Goal: Task Accomplishment & Management: Manage account settings

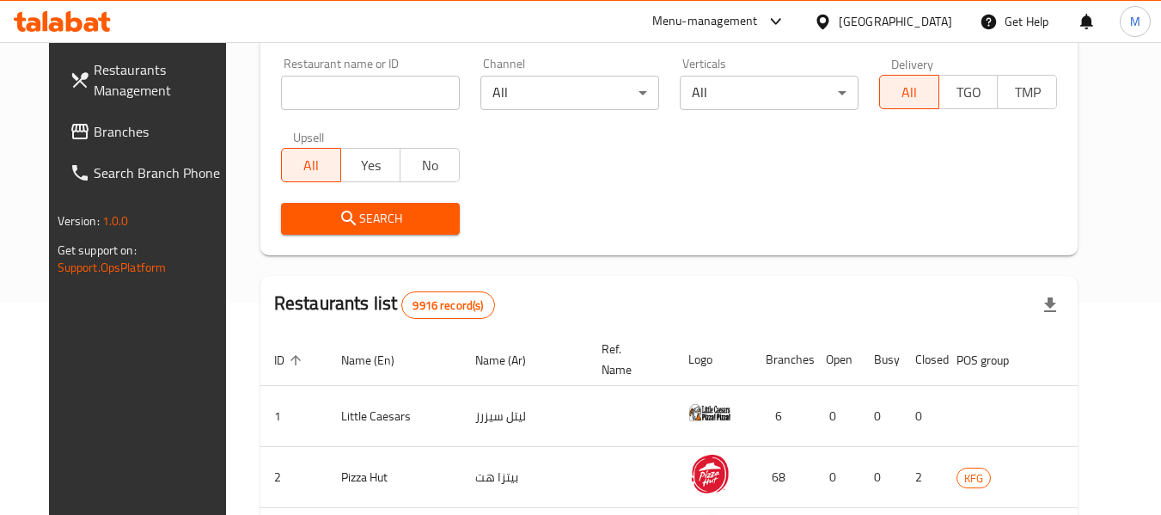
scroll to position [258, 0]
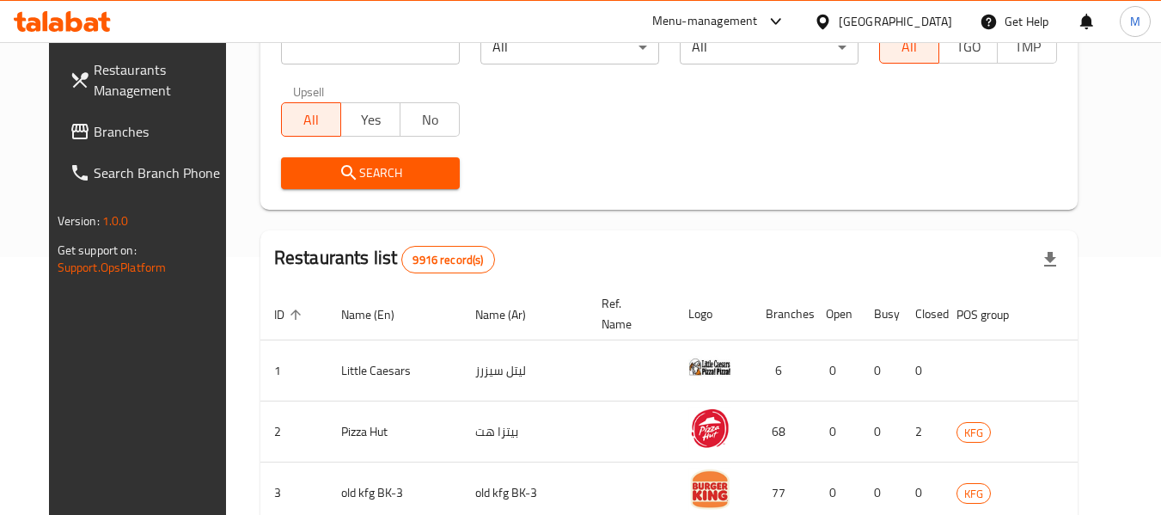
click at [384, 53] on input "search" at bounding box center [370, 47] width 179 height 34
type input "taste"
click button "Search" at bounding box center [370, 173] width 179 height 32
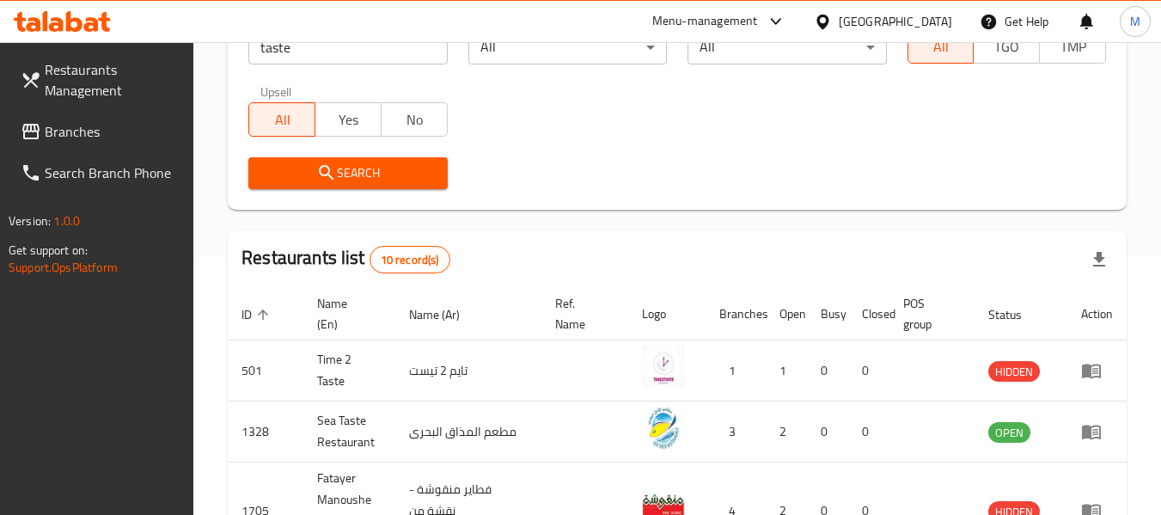
click at [866, 207] on div "Restaurant search Restaurant name or ID taste Restaurant name or ID Channel All…" at bounding box center [677, 73] width 899 height 274
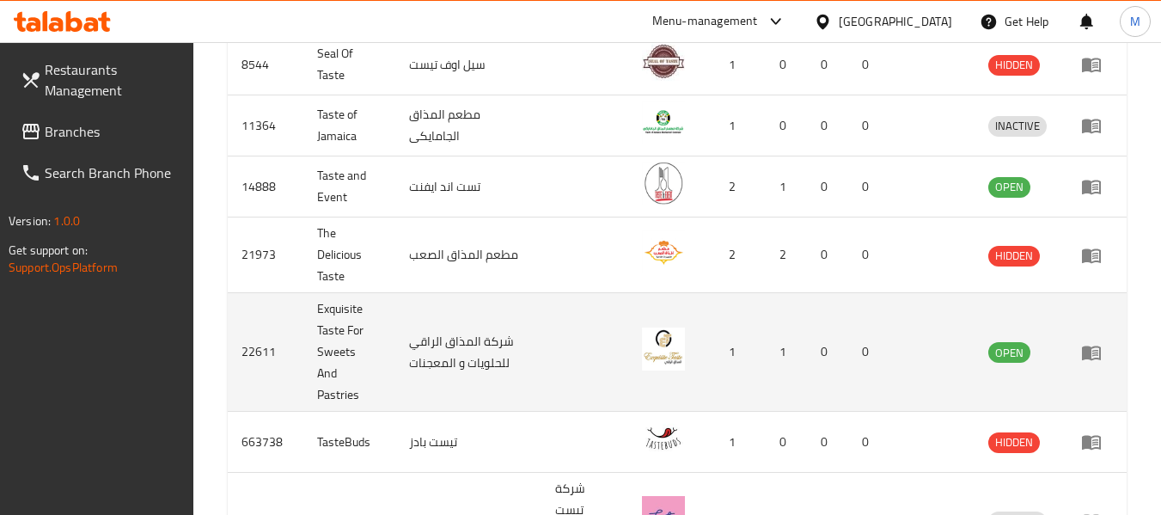
scroll to position [873, 0]
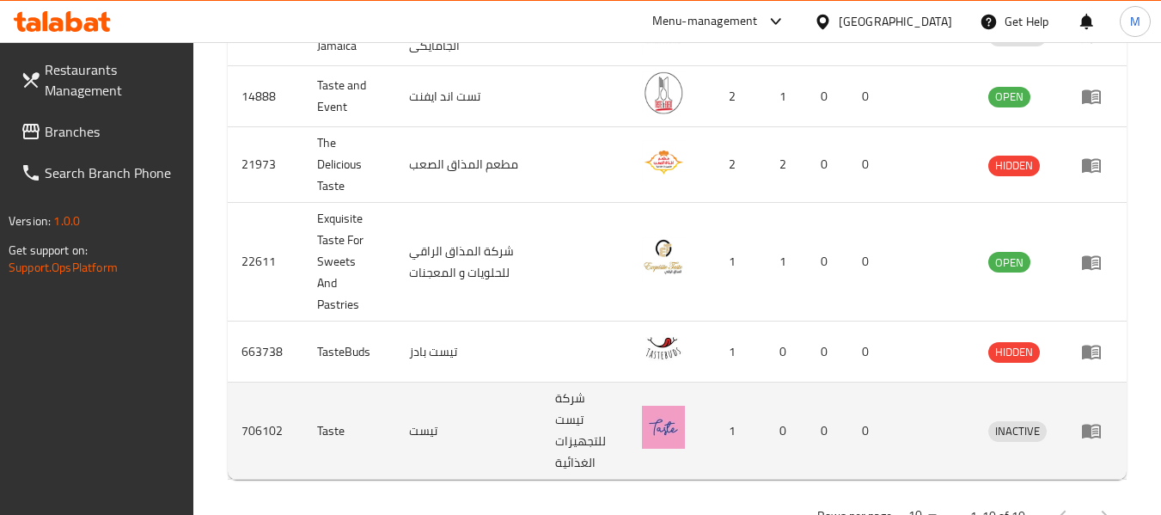
click at [1089, 396] on td "enhanced table" at bounding box center [1096, 430] width 59 height 97
click at [1090, 420] on icon "enhanced table" at bounding box center [1091, 430] width 21 height 21
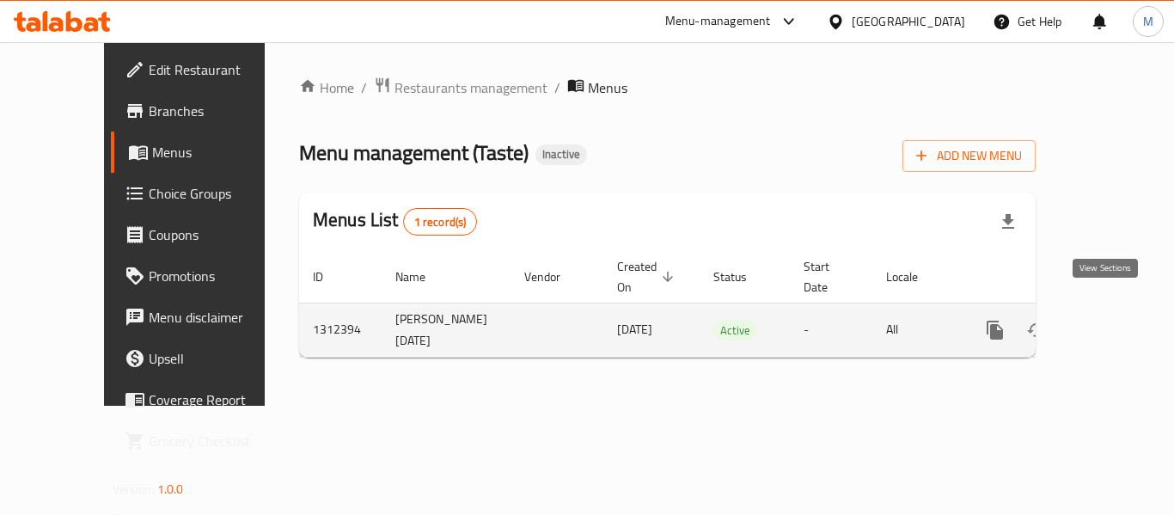
click at [1111, 322] on icon "enhanced table" at bounding box center [1118, 329] width 15 height 15
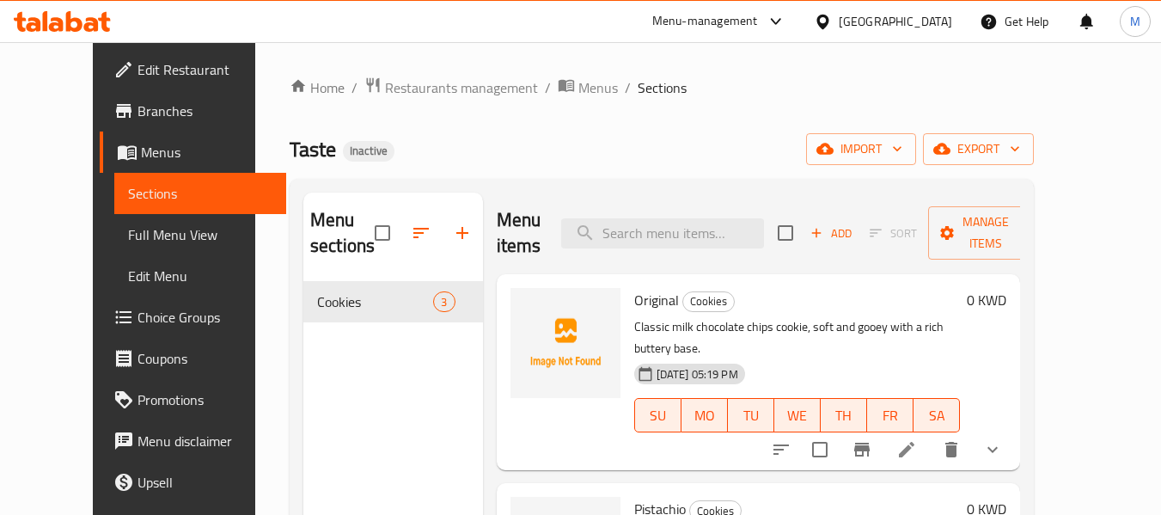
click at [128, 229] on span "Full Menu View" at bounding box center [200, 234] width 145 height 21
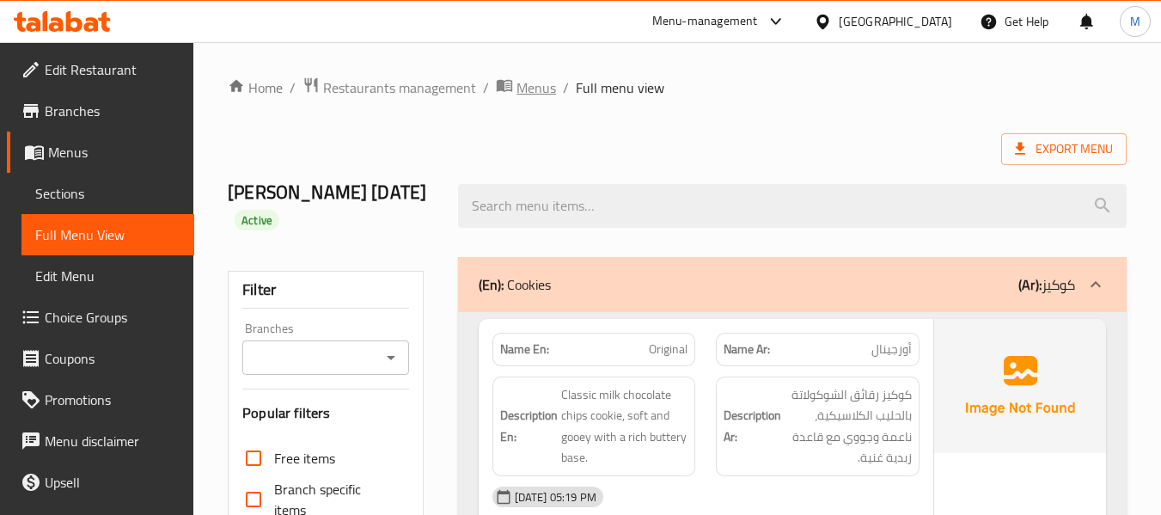
click at [521, 91] on span "Menus" at bounding box center [536, 87] width 40 height 21
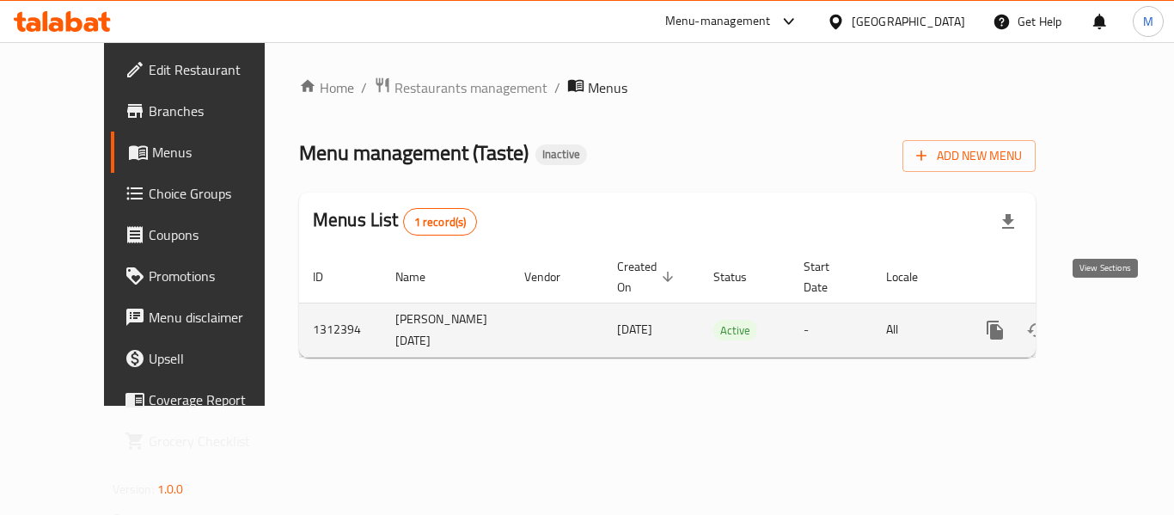
click at [1108, 320] on icon "enhanced table" at bounding box center [1118, 330] width 21 height 21
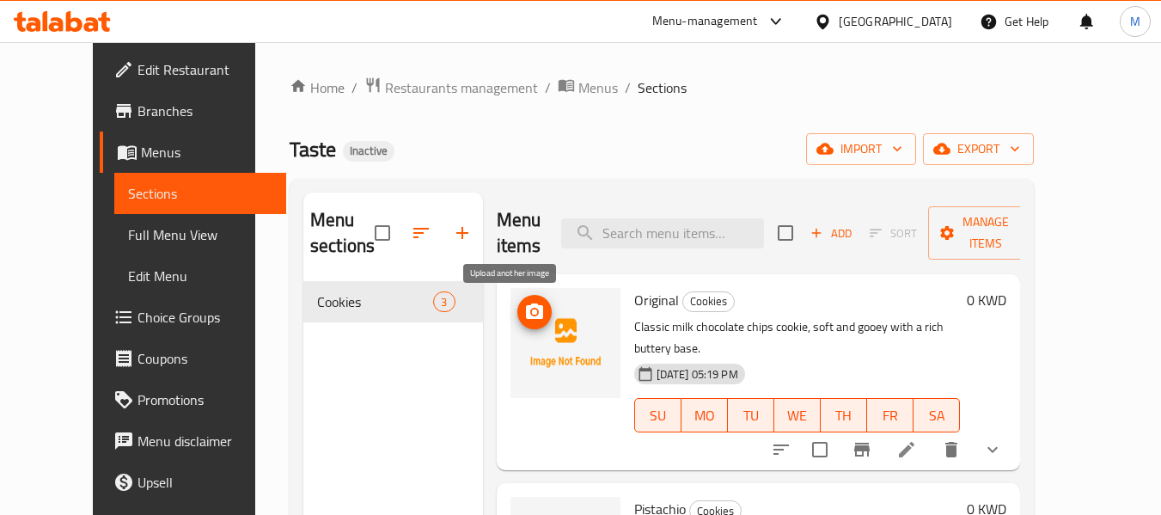
click at [524, 313] on icon "upload picture" at bounding box center [534, 312] width 21 height 21
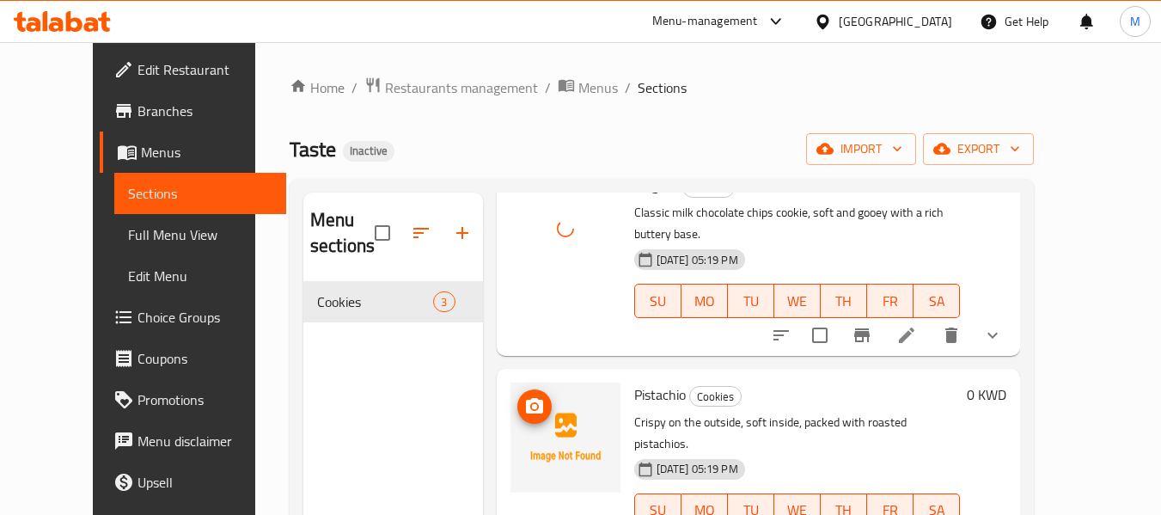
scroll to position [117, 0]
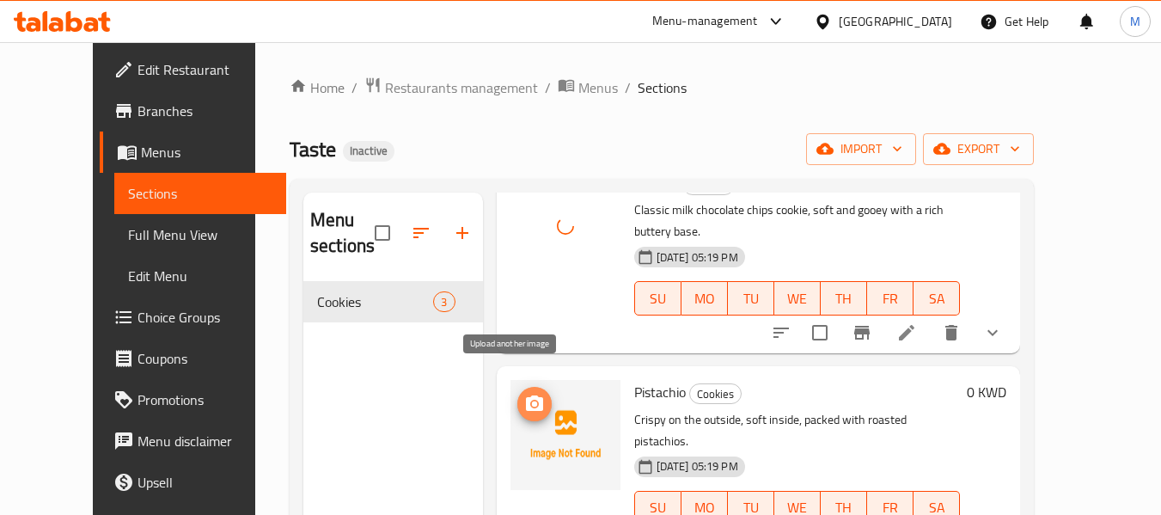
click at [524, 393] on icon "upload picture" at bounding box center [534, 403] width 21 height 21
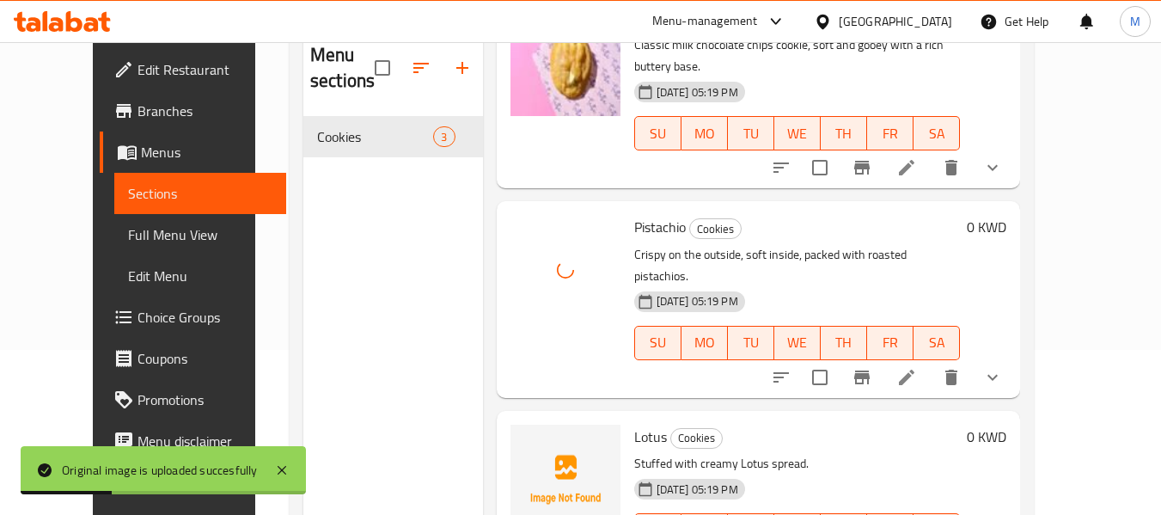
scroll to position [172, 0]
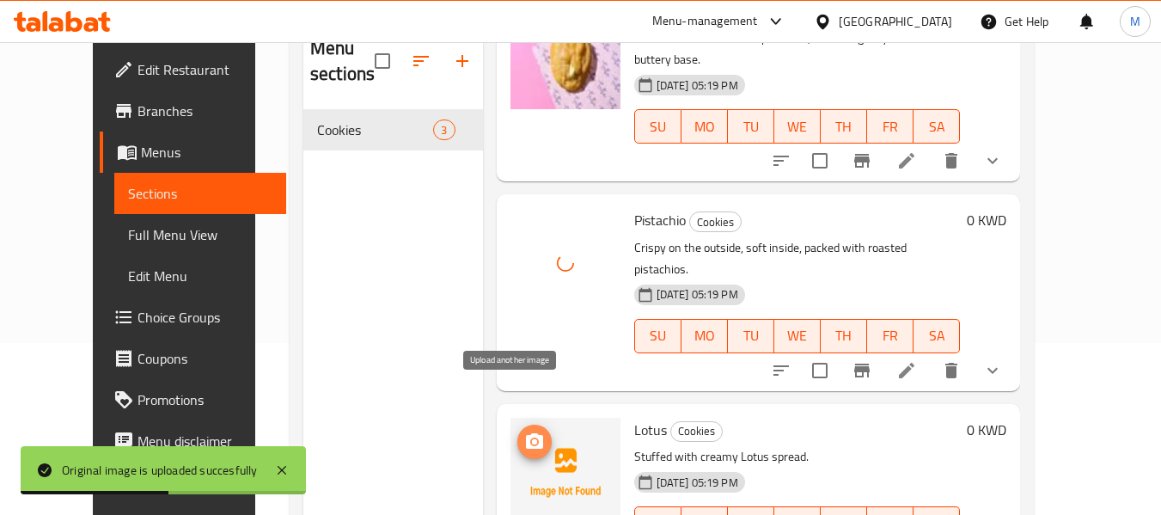
click at [526, 433] on icon "upload picture" at bounding box center [534, 440] width 17 height 15
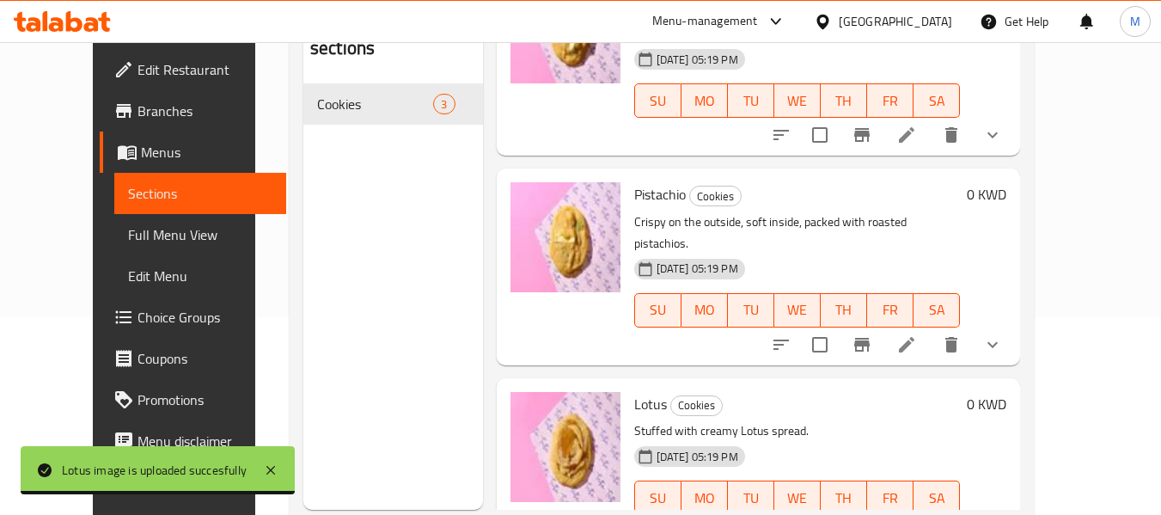
scroll to position [241, 0]
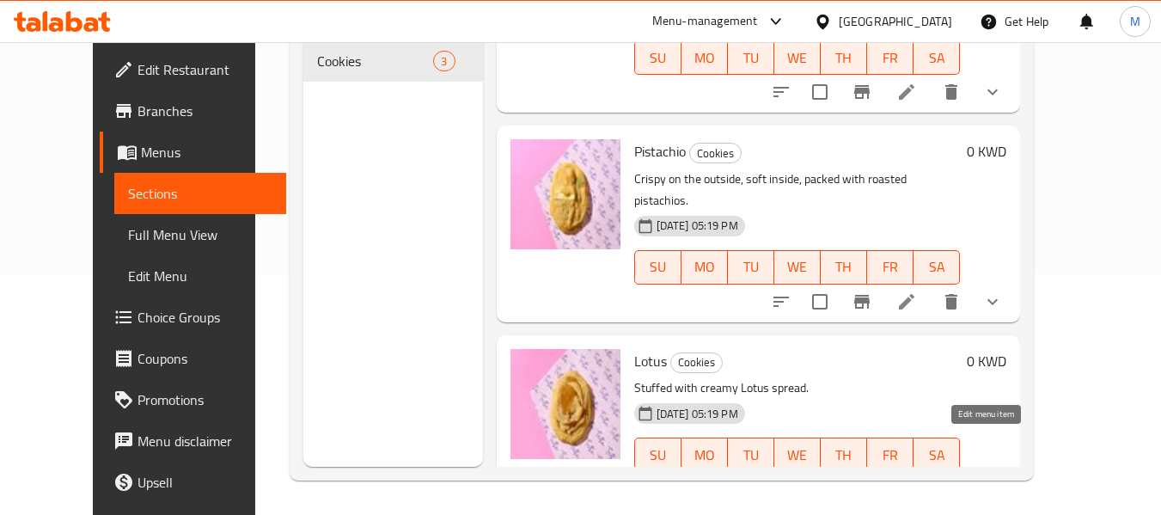
click at [914, 481] on icon at bounding box center [906, 488] width 15 height 15
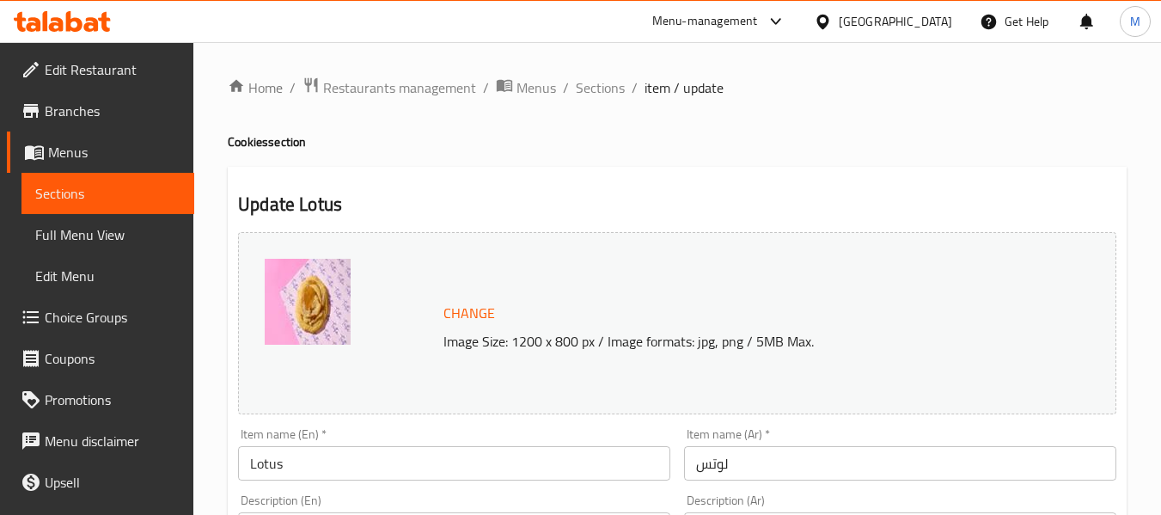
click at [394, 455] on input "Lotus" at bounding box center [454, 463] width 432 height 34
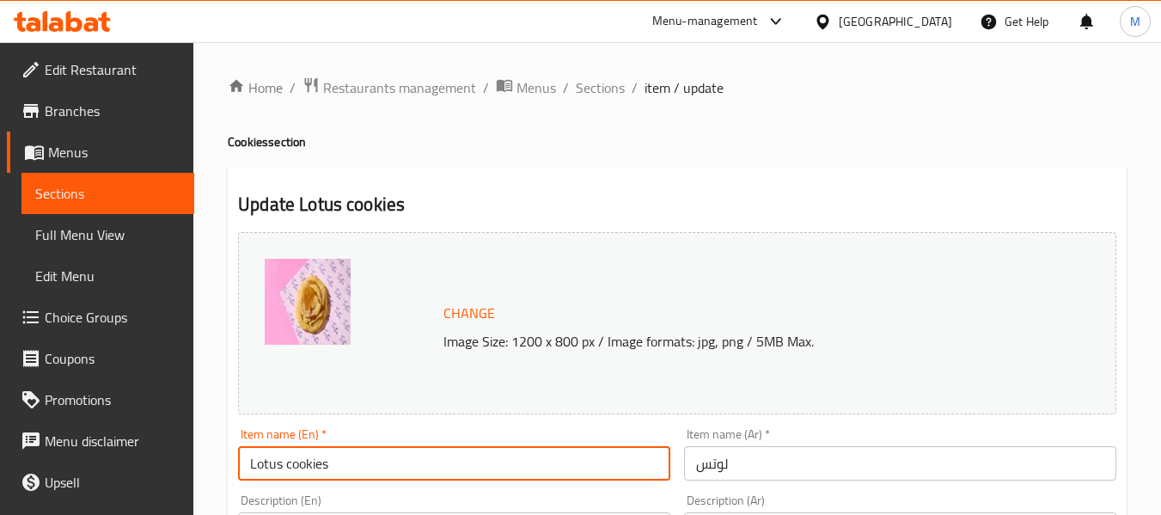
click at [287, 464] on input "Lotus cookies" at bounding box center [454, 463] width 432 height 34
click at [289, 467] on input "Lotus cookies" at bounding box center [454, 463] width 432 height 34
type input "Lotus Cookies"
click at [686, 465] on input "لوتس" at bounding box center [900, 463] width 432 height 34
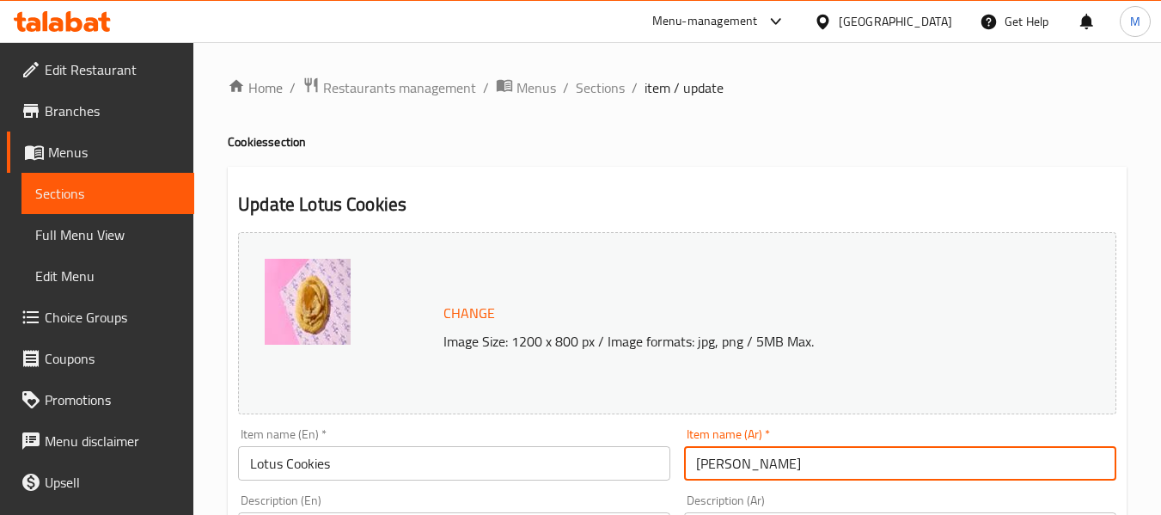
click at [753, 467] on input "كوكيز لوتس" at bounding box center [900, 463] width 432 height 34
type input "كوكيز لوتس"
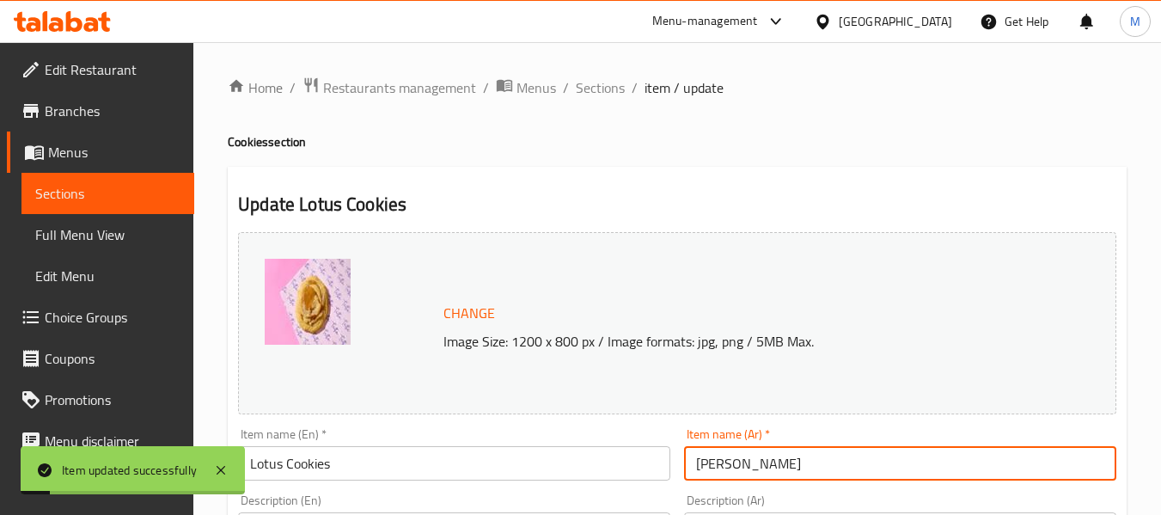
click at [322, 468] on input "Lotus Cookies" at bounding box center [454, 463] width 432 height 34
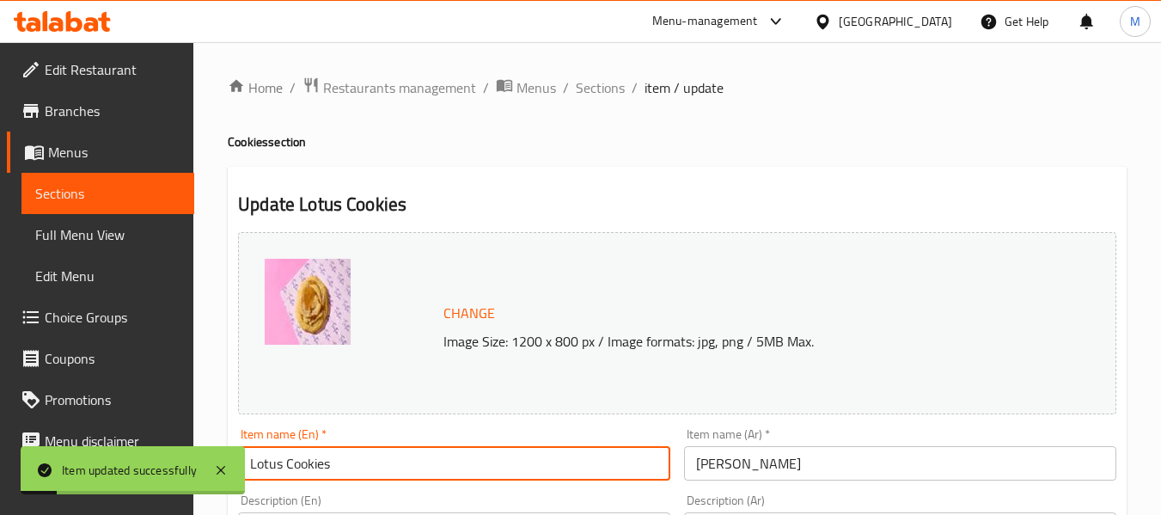
click at [322, 468] on input "Lotus Cookies" at bounding box center [454, 463] width 432 height 34
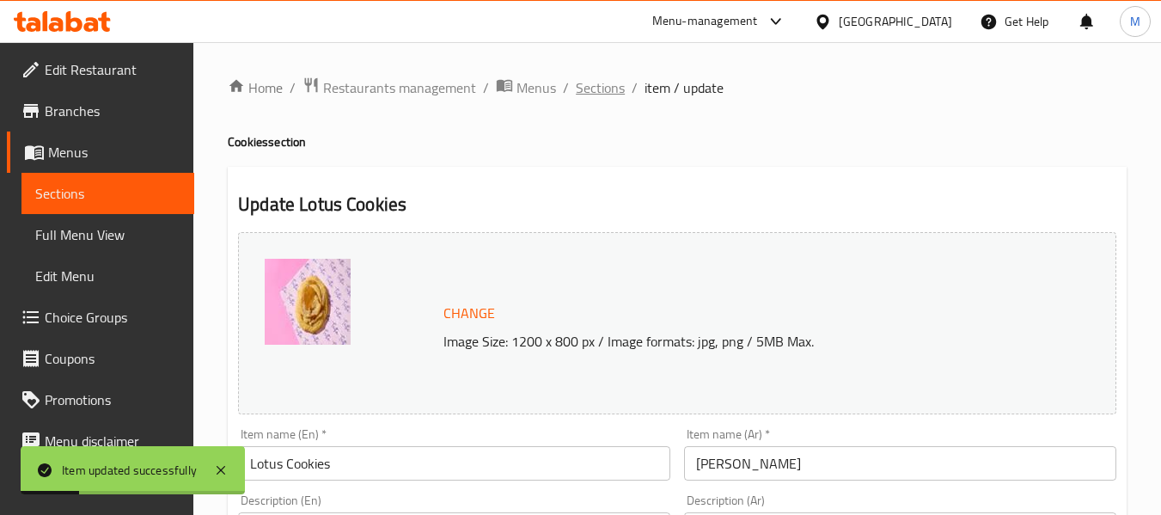
click at [607, 81] on span "Sections" at bounding box center [600, 87] width 49 height 21
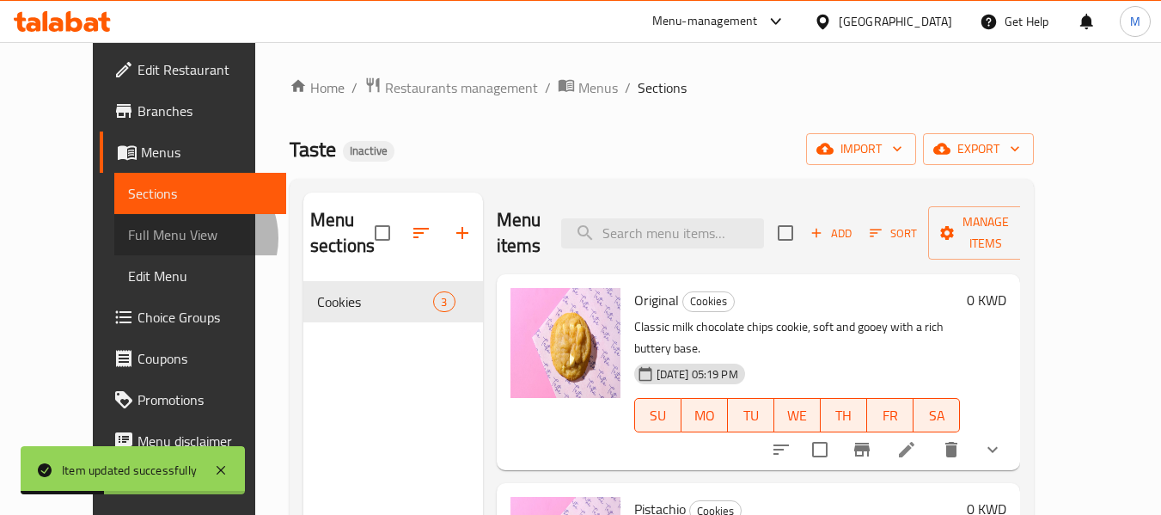
click at [128, 238] on span "Full Menu View" at bounding box center [200, 234] width 145 height 21
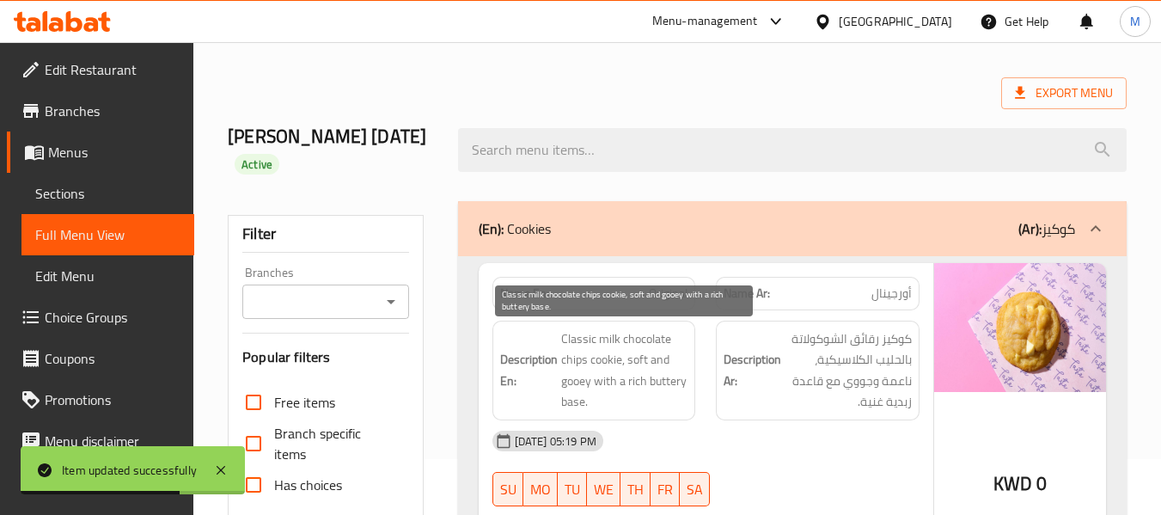
scroll to position [86, 0]
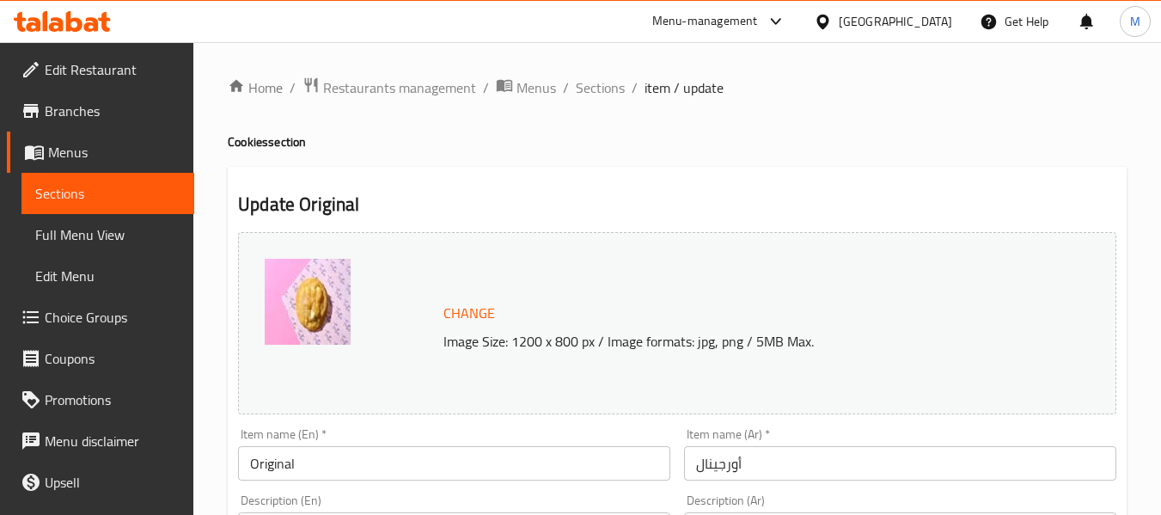
click at [694, 464] on input "أورجينال" at bounding box center [900, 463] width 432 height 34
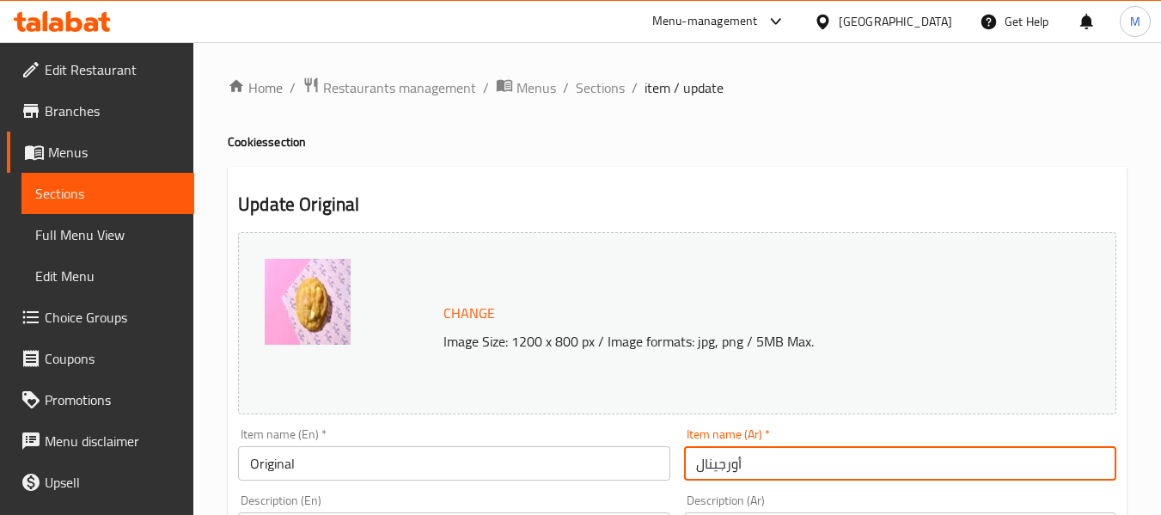
paste input "كوكيز"
type input "كوكيز أورجينال"
click at [437, 473] on input "Original" at bounding box center [454, 463] width 432 height 34
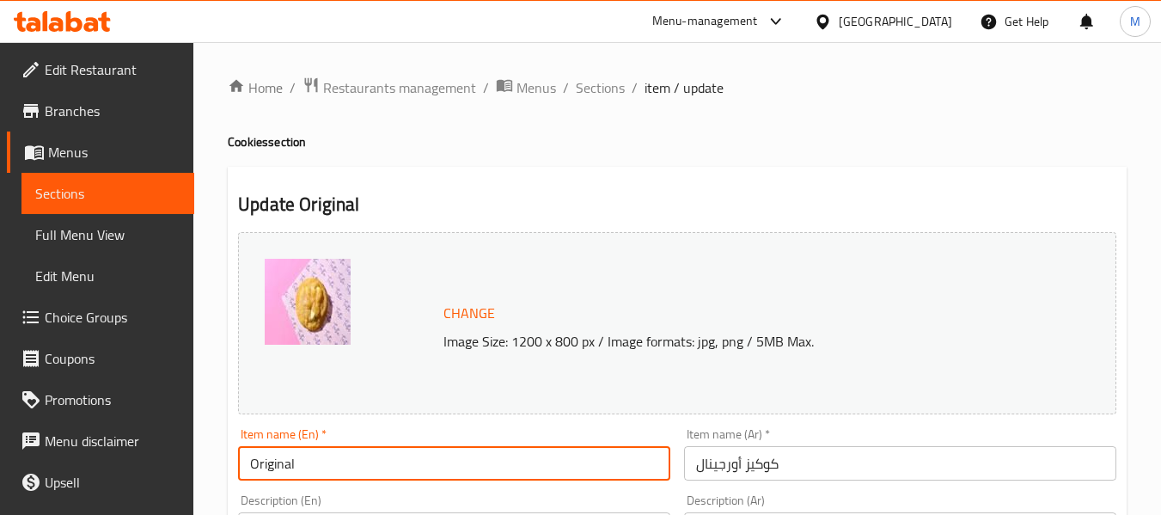
paste input "Cookies"
type input "Original Cookies"
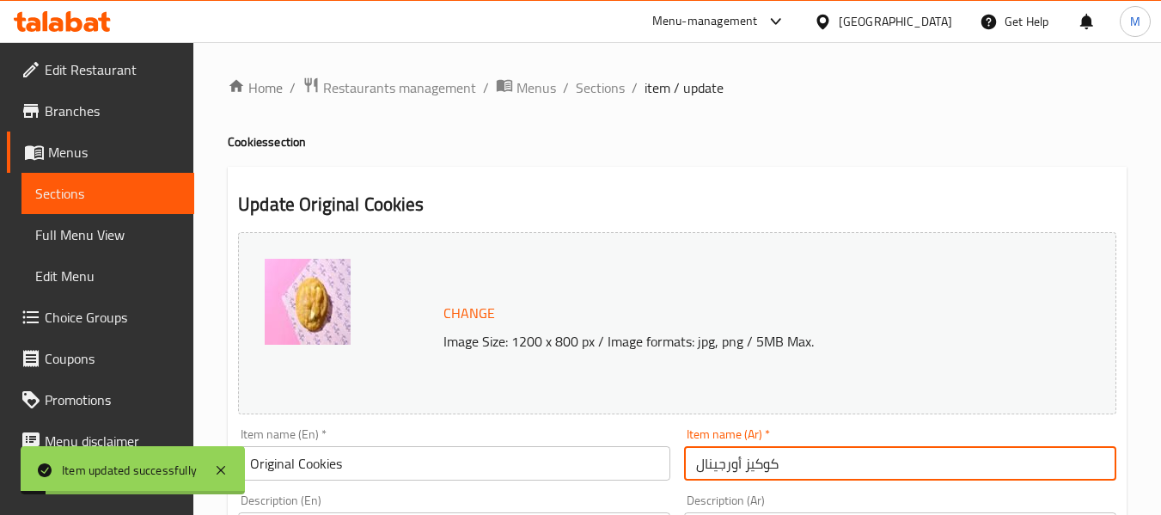
click at [771, 473] on input "كوكيز أورجينال" at bounding box center [900, 463] width 432 height 34
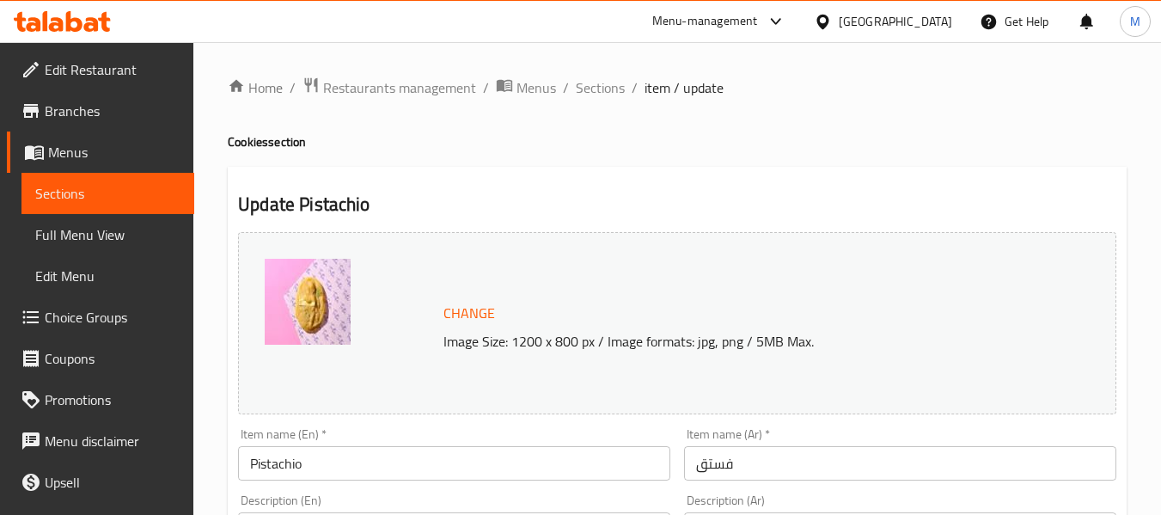
click at [363, 460] on input "Pistachio" at bounding box center [454, 463] width 432 height 34
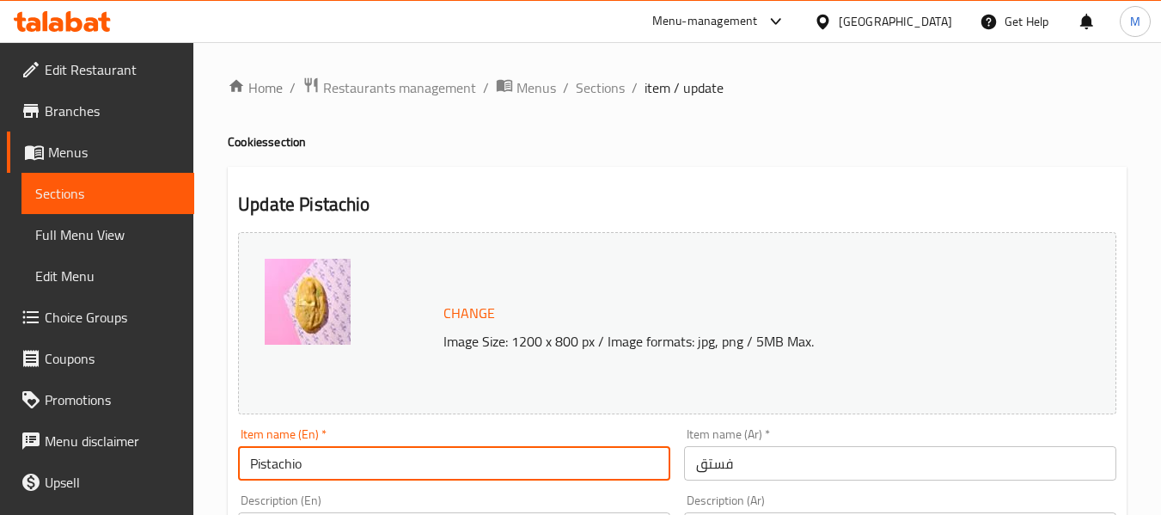
paste input "Cookies"
type input "Pistachio Cookies"
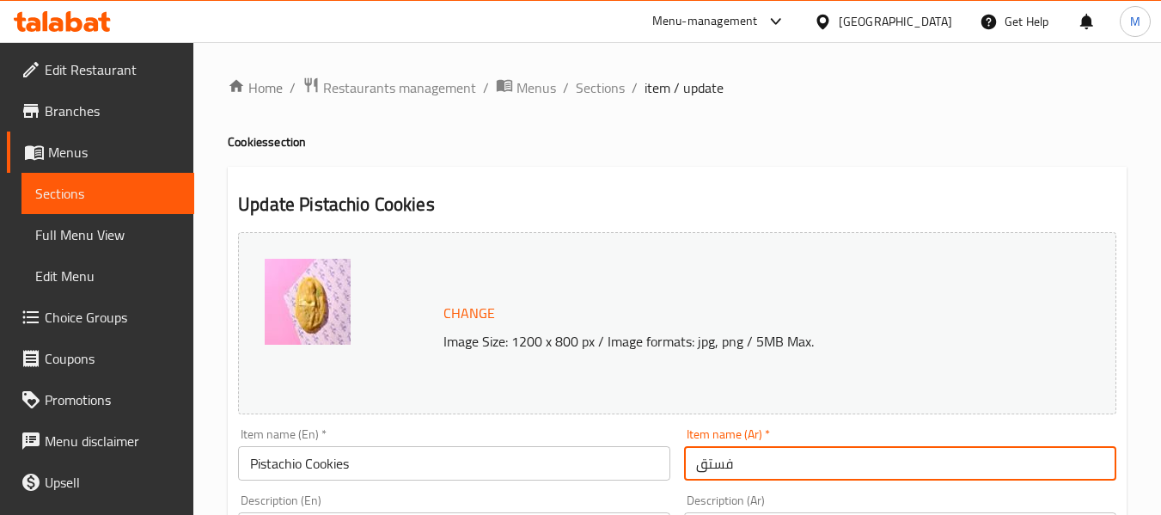
click at [699, 472] on input "فستق" at bounding box center [900, 463] width 432 height 34
paste input "كوكيز"
type input "كوكيز فستق"
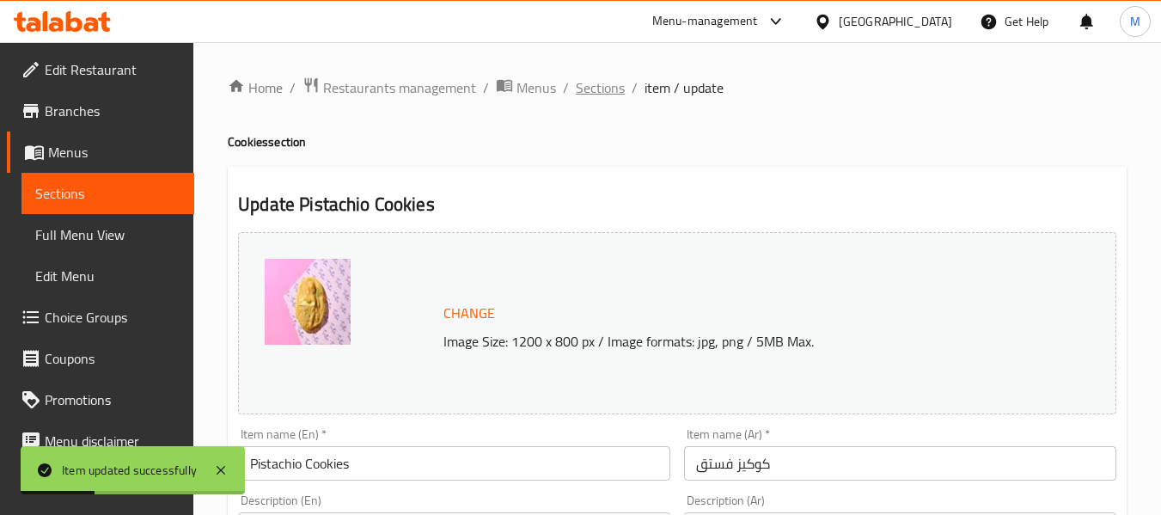
click at [609, 95] on span "Sections" at bounding box center [600, 87] width 49 height 21
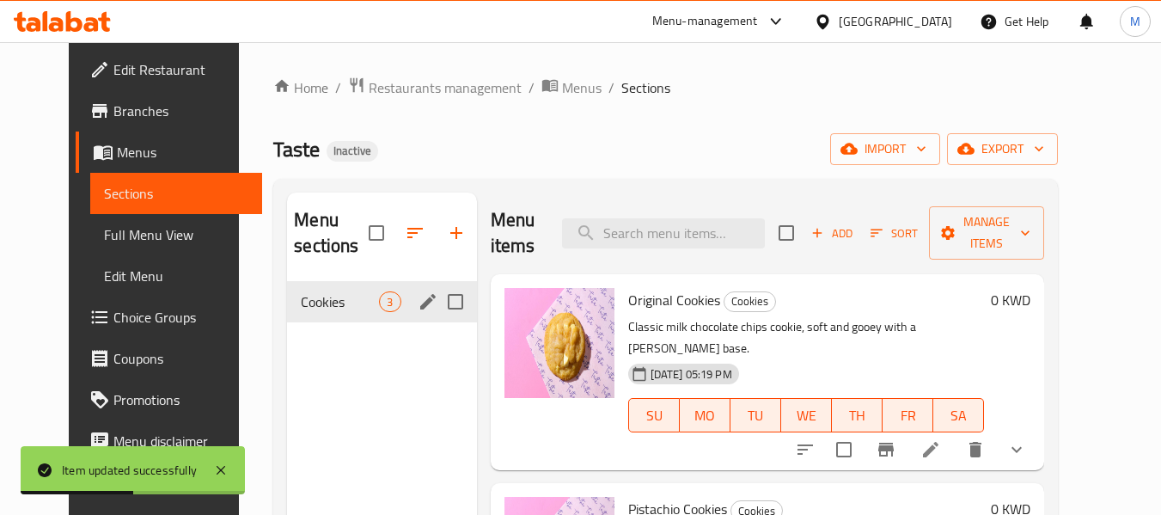
click at [418, 304] on icon "edit" at bounding box center [428, 301] width 21 height 21
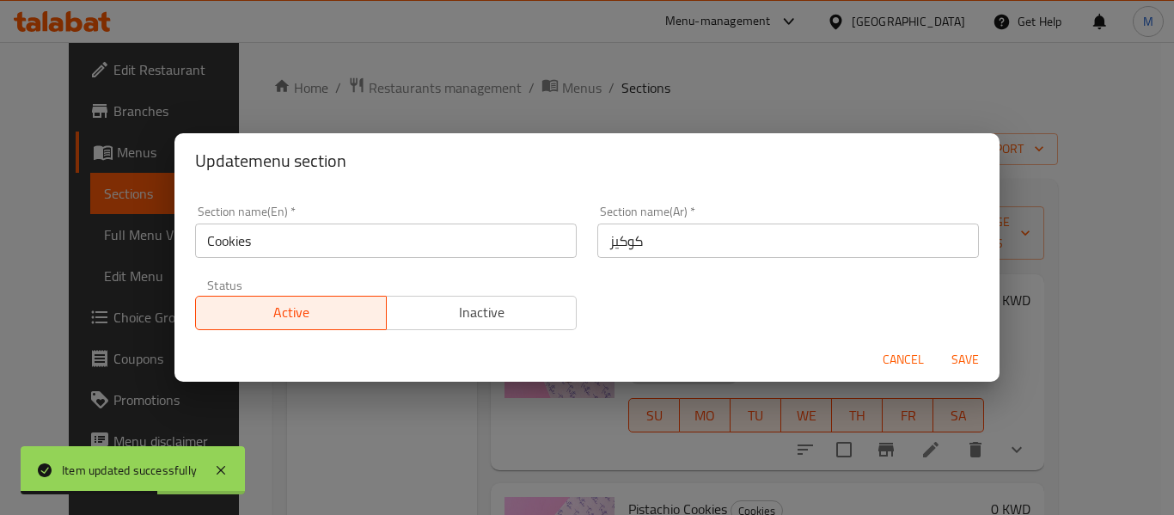
click at [606, 245] on input "كوكيز" at bounding box center [787, 240] width 381 height 34
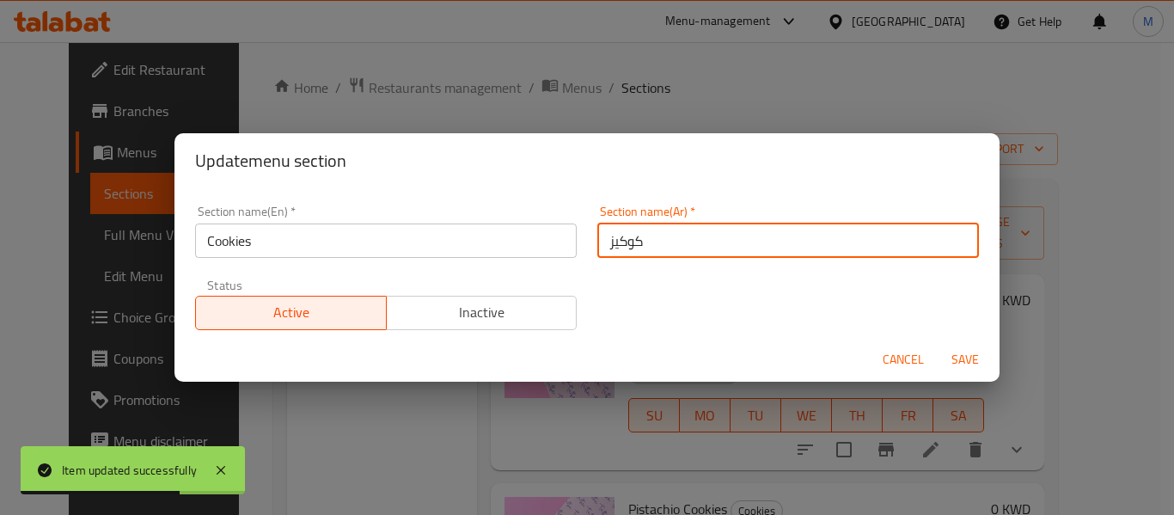
click at [601, 247] on input "كوكيز" at bounding box center [787, 240] width 381 height 34
type input "الكوكيز"
click at [977, 357] on span "Save" at bounding box center [964, 359] width 41 height 21
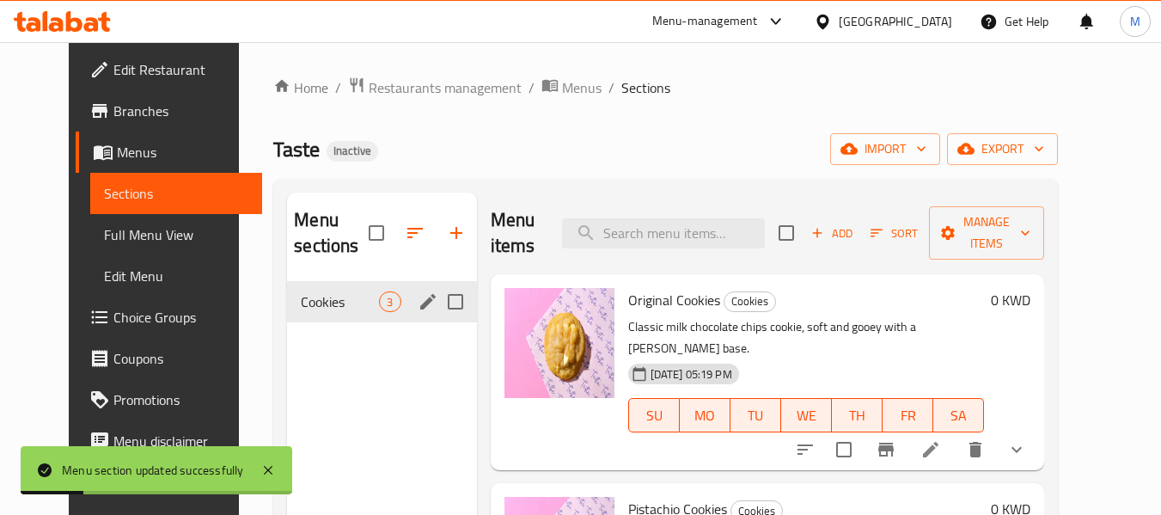
click at [113, 70] on span "Edit Restaurant" at bounding box center [181, 69] width 136 height 21
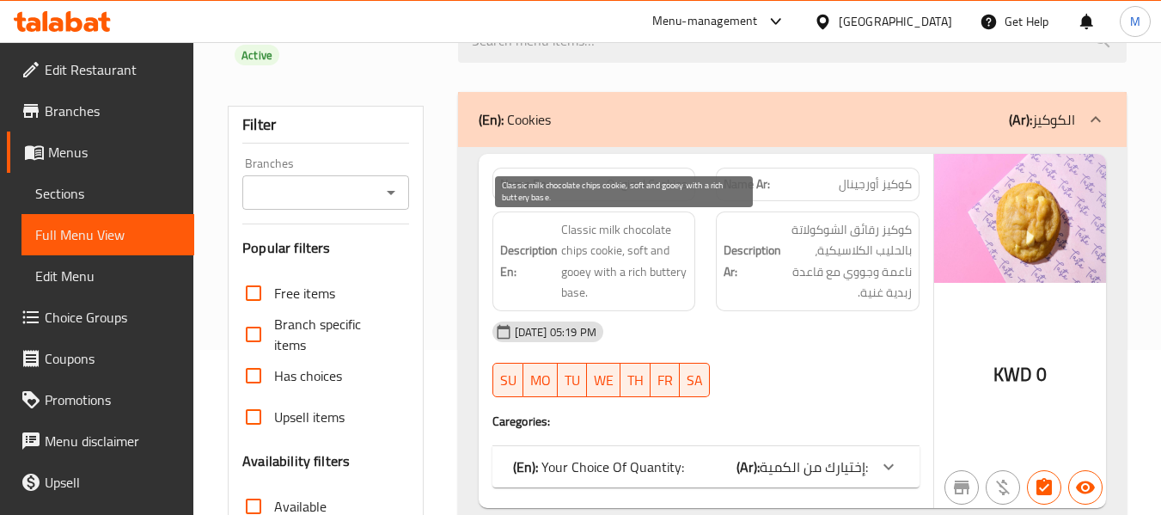
scroll to position [172, 0]
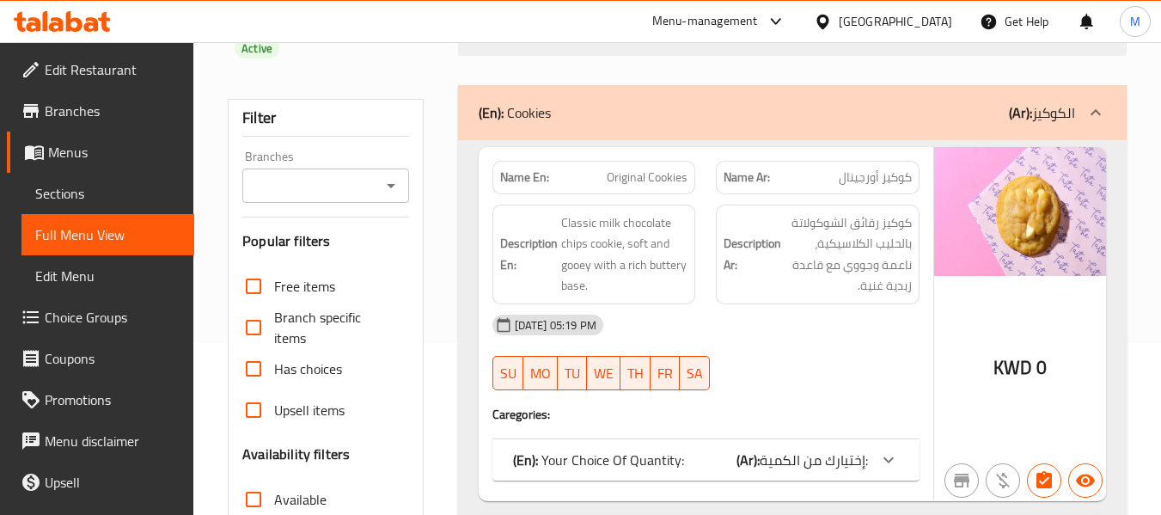
click at [813, 457] on span "إختيارك من الكمية:" at bounding box center [813, 460] width 108 height 26
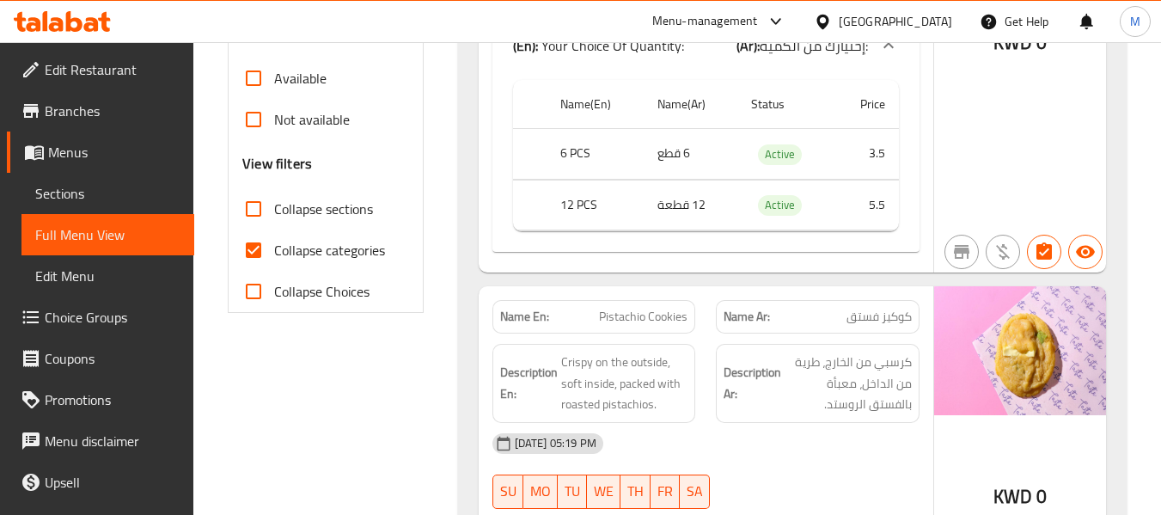
scroll to position [687, 0]
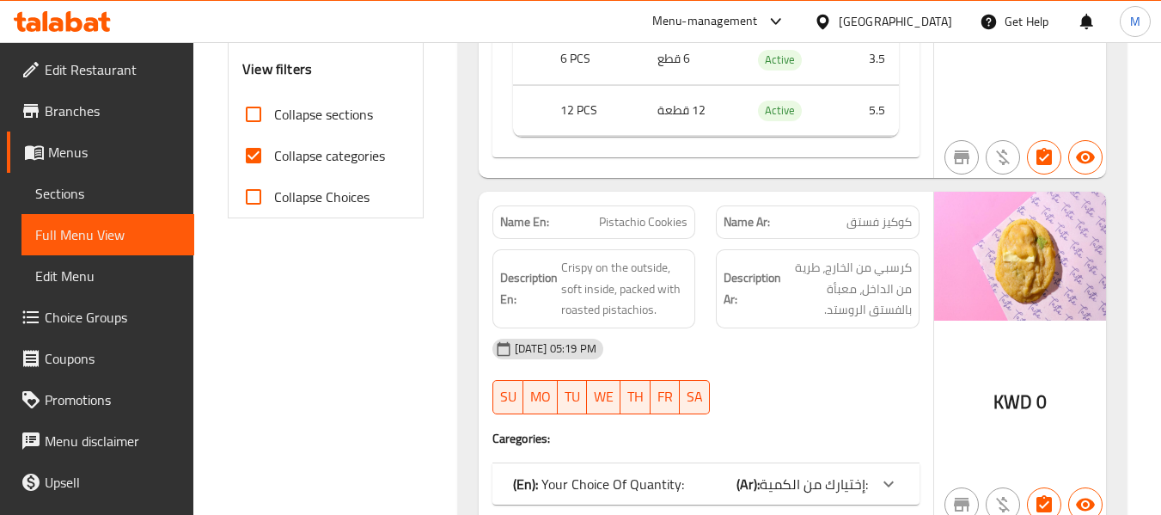
click at [782, 486] on span "إختيارك من الكمية:" at bounding box center [813, 484] width 108 height 26
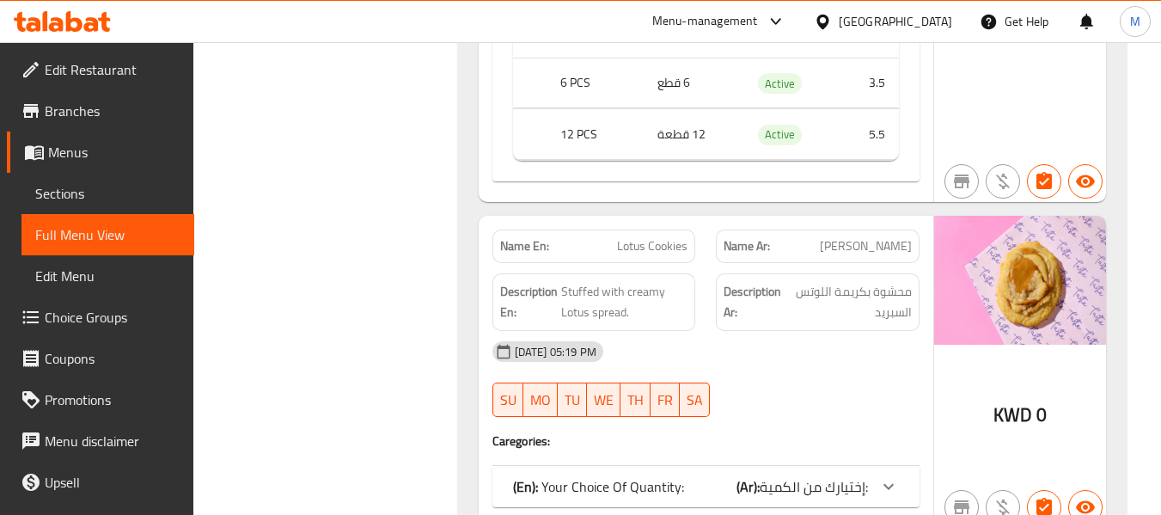
scroll to position [1284, 0]
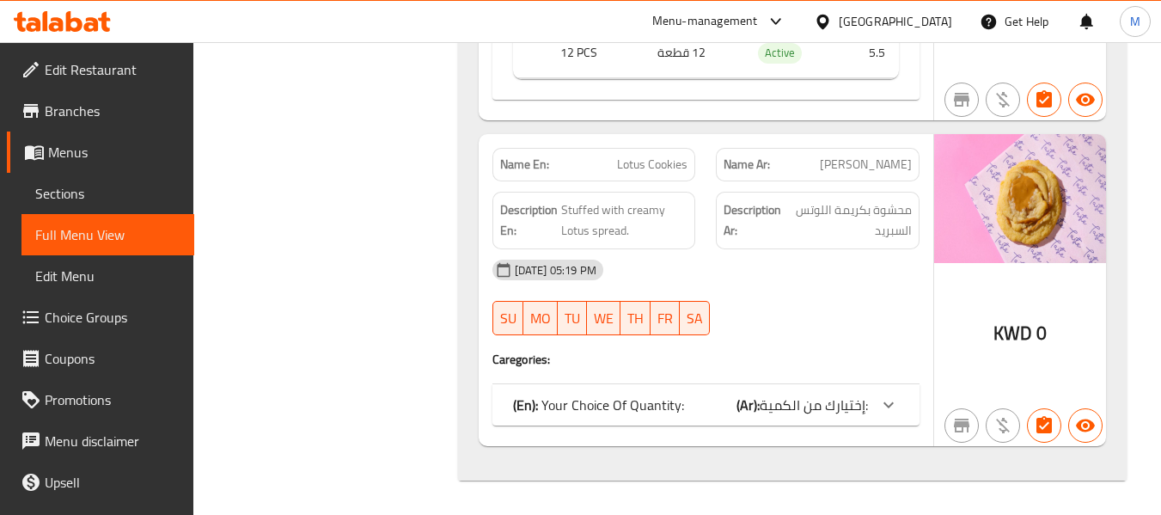
click at [781, 412] on span "إختيارك من الكمية:" at bounding box center [813, 405] width 108 height 26
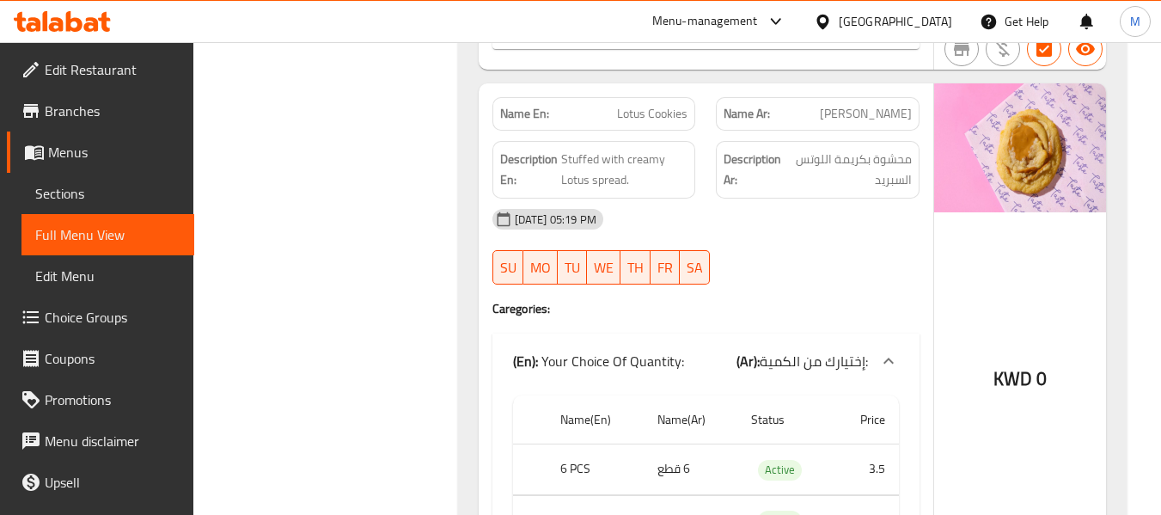
scroll to position [1305, 0]
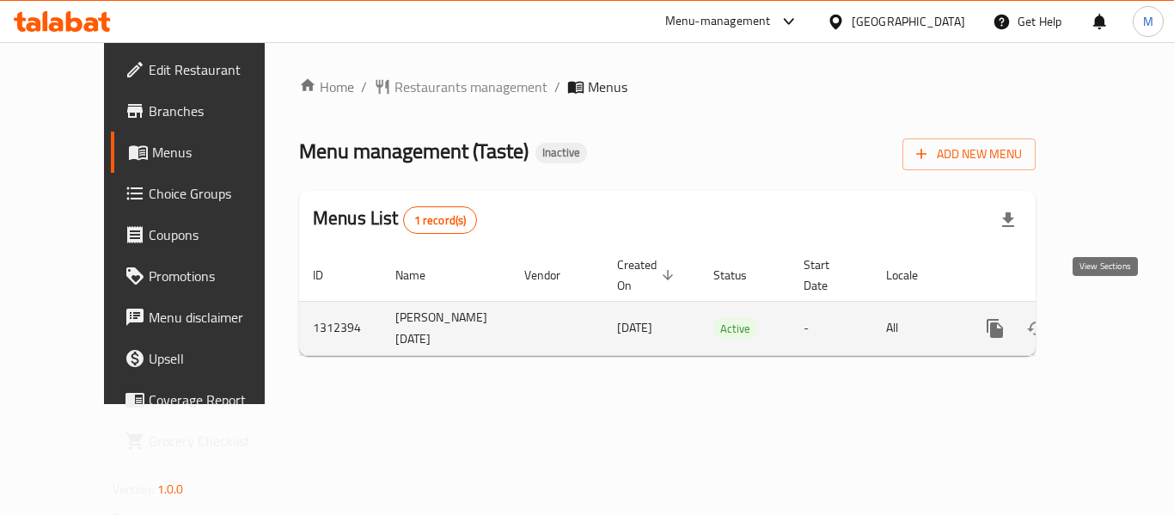
click at [1113, 318] on icon "enhanced table" at bounding box center [1118, 328] width 21 height 21
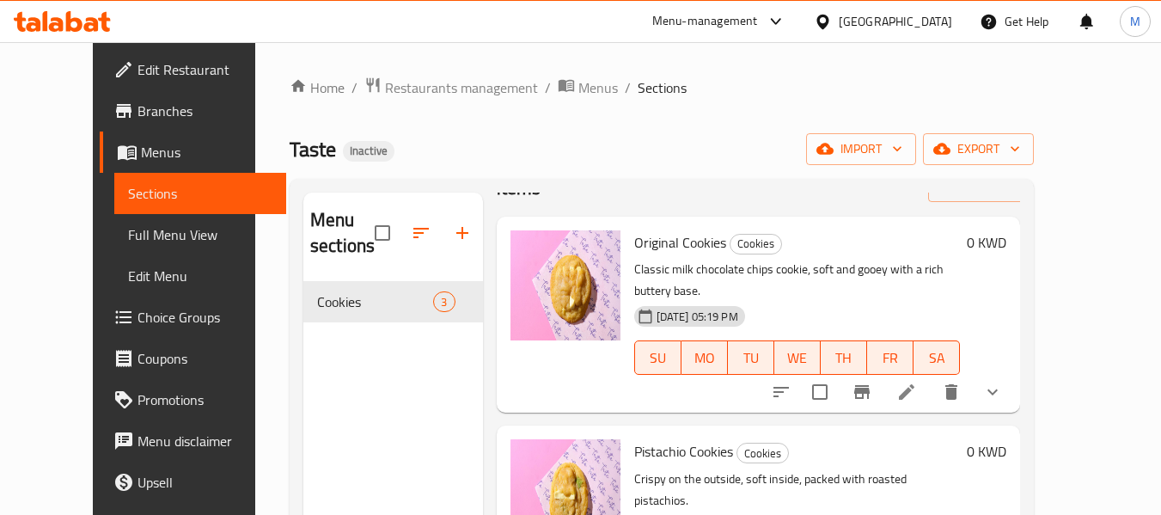
scroll to position [117, 0]
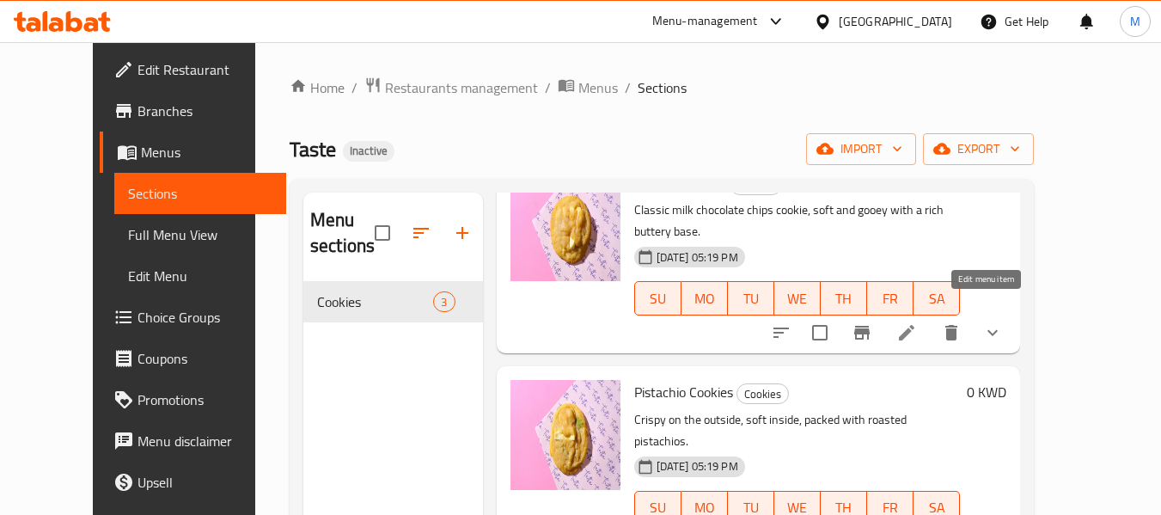
click at [914, 325] on icon at bounding box center [906, 332] width 15 height 15
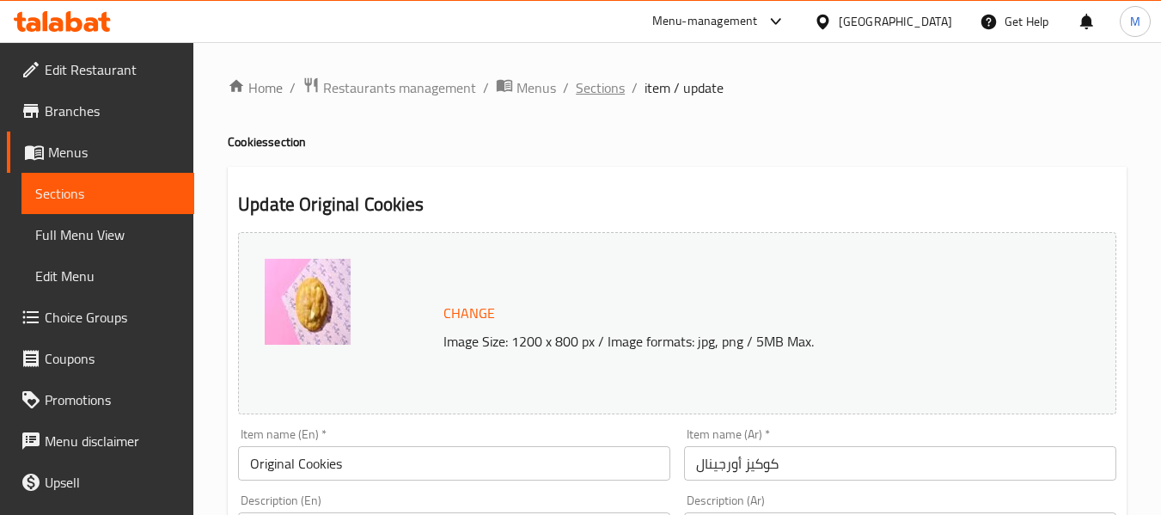
click at [613, 89] on span "Sections" at bounding box center [600, 87] width 49 height 21
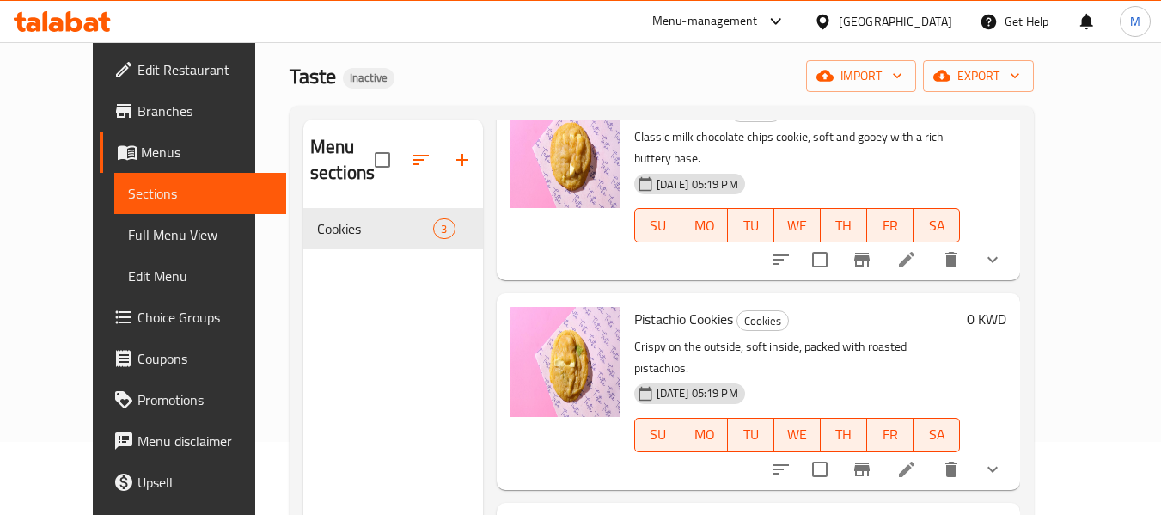
scroll to position [172, 0]
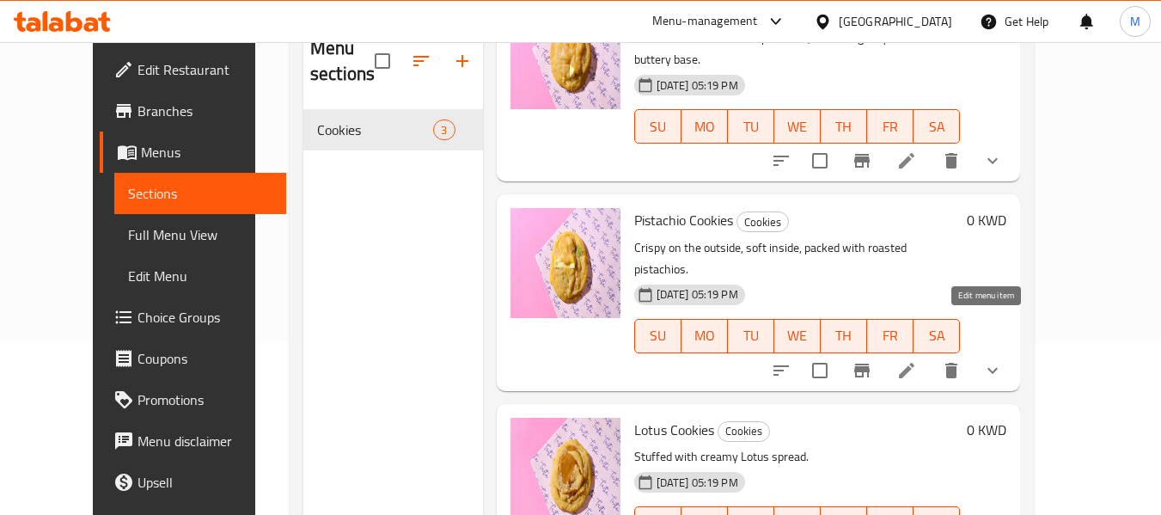
click at [917, 360] on icon at bounding box center [906, 370] width 21 height 21
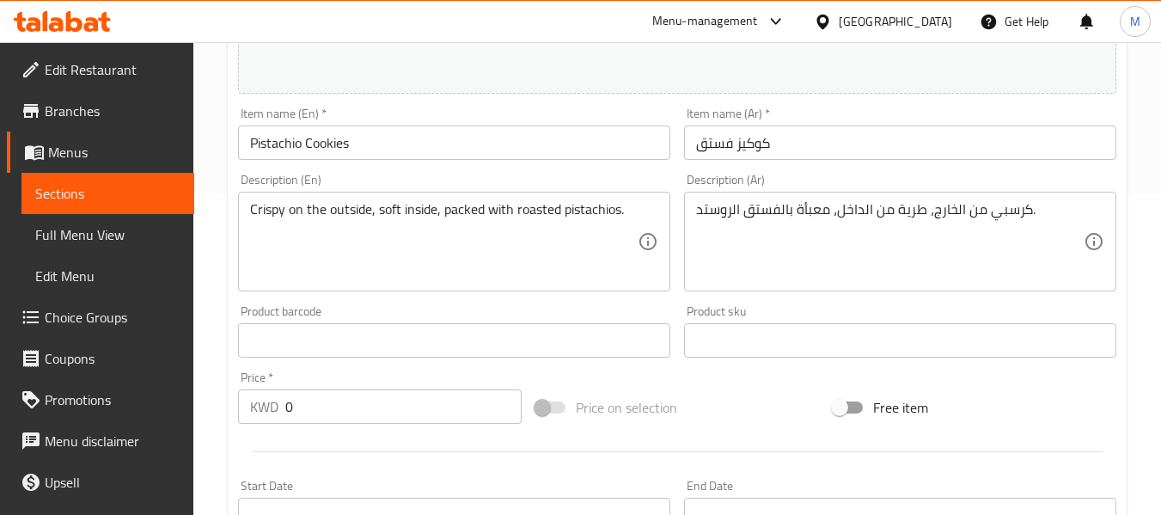
scroll to position [344, 0]
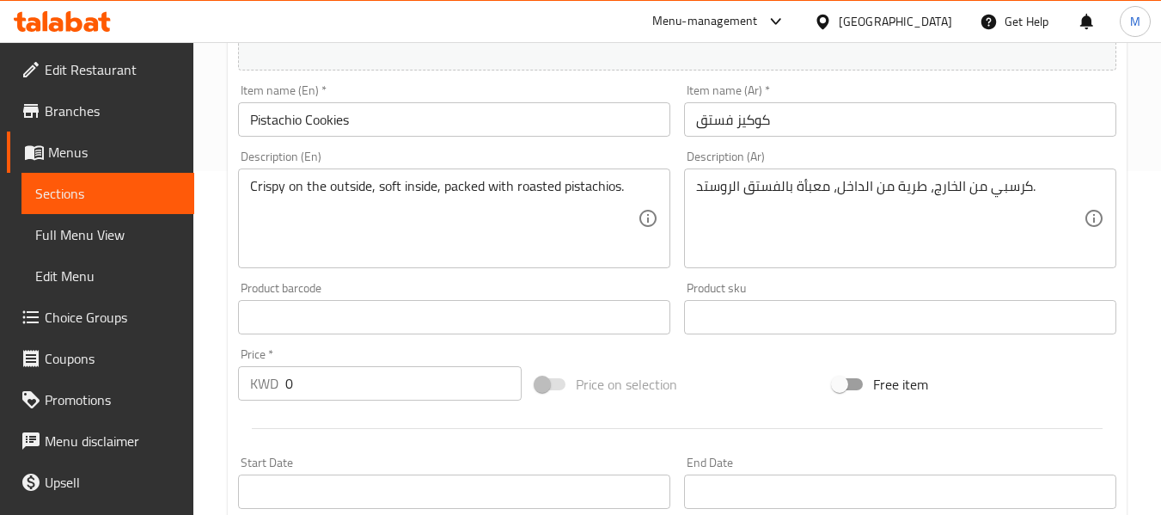
click at [692, 183] on div "كرسبي من الخارج، طرية من الداخل، معبأة بالفستق الروستد. Description (Ar)" at bounding box center [900, 218] width 432 height 100
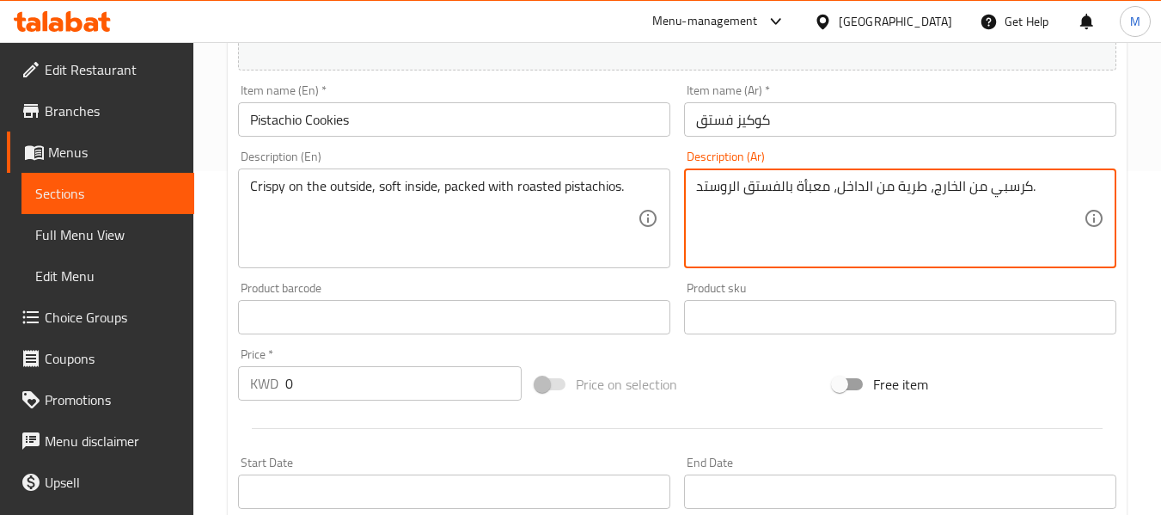
click at [692, 182] on div "كرسبي من الخارج، طرية من الداخل، معبأة بالفستق الروستد. Description (Ar)" at bounding box center [900, 218] width 432 height 100
click at [706, 180] on textarea "كرسبي من الخارج، طرية من الداخل، معبأة بالفستق الروستد." at bounding box center [889, 219] width 387 height 82
paste textarea "مقرمشة من الخارج، طرية من الداخل، محشوة بالفستق المحمص."
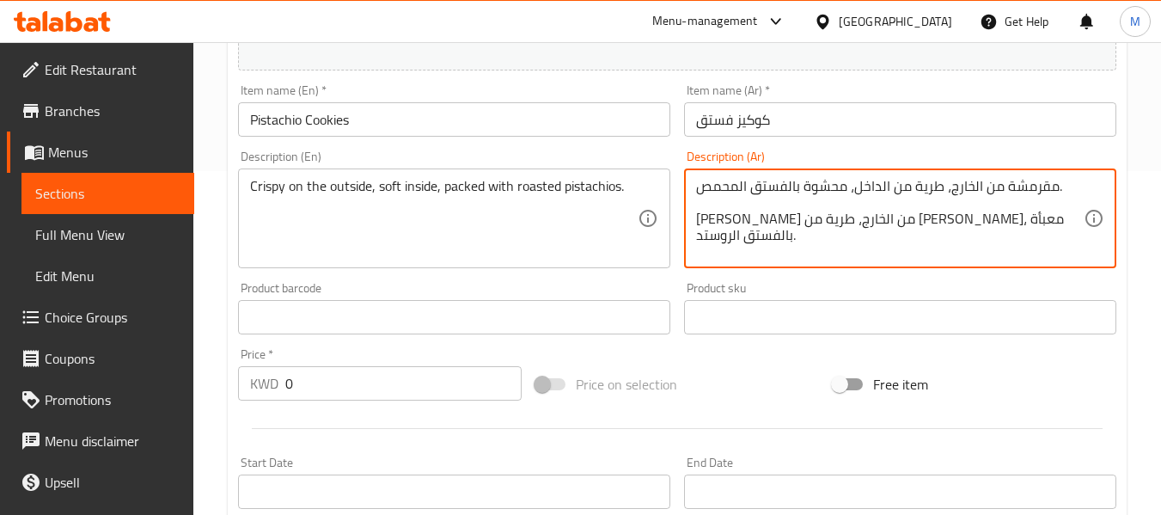
click at [843, 229] on textarea "مقرمشة من الخارج، طرية من الداخل، محشوة بالفستق المحمص. كرسبي من الخارج، طرية م…" at bounding box center [889, 219] width 387 height 82
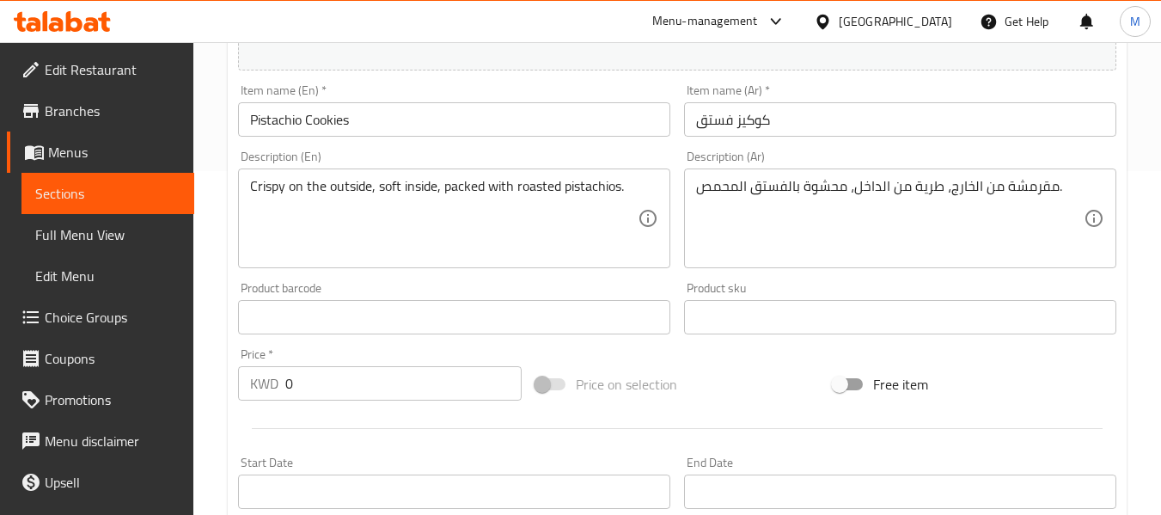
click at [1097, 180] on div "مقرمشة من الخارج، طرية من الداخل، محشوة بالفستق المحمص. Description (Ar)" at bounding box center [900, 218] width 432 height 100
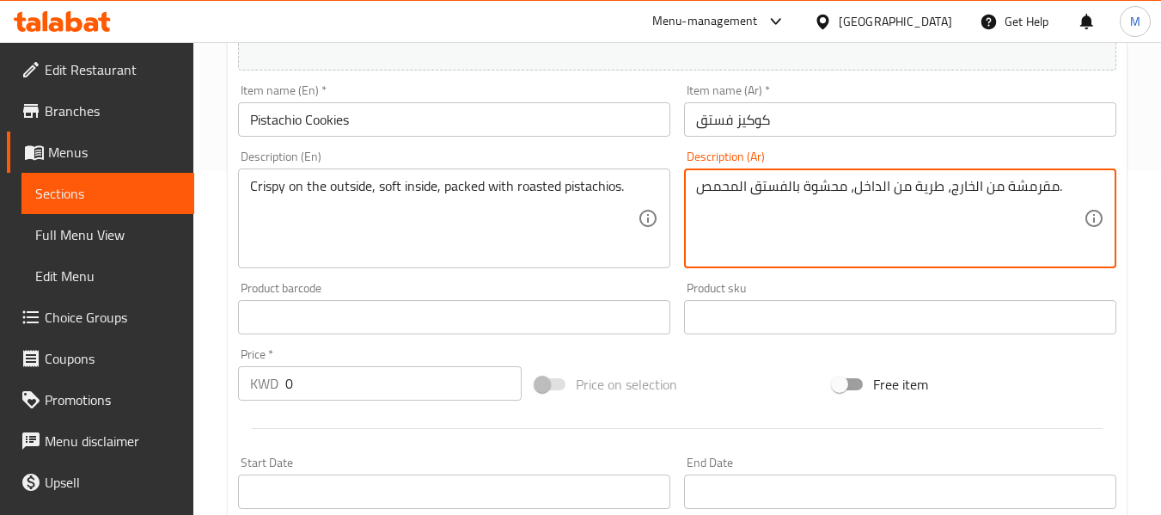
drag, startPoint x: 1001, startPoint y: 187, endPoint x: 885, endPoint y: 187, distance: 116.0
click at [885, 187] on textarea "مقرمشة من الخارج، طرية من الداخل، محشوة بالفستق المحمص." at bounding box center [889, 219] width 387 height 82
click at [949, 197] on textarea "مقرمشة من الخارج، طرية من الداخل، محشوة بالفستق المحمص." at bounding box center [889, 219] width 387 height 82
type textarea "مقرمشة من الخارج، طرية من الداخل، محشوة بالفستق المحمص."
click at [836, 128] on input "كوكيز فستق" at bounding box center [900, 119] width 432 height 34
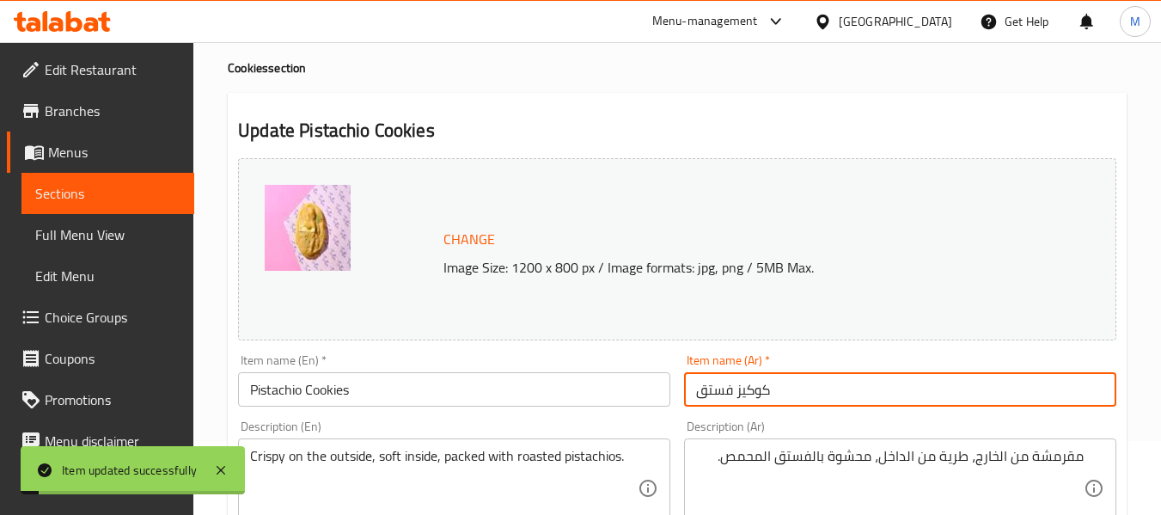
scroll to position [0, 0]
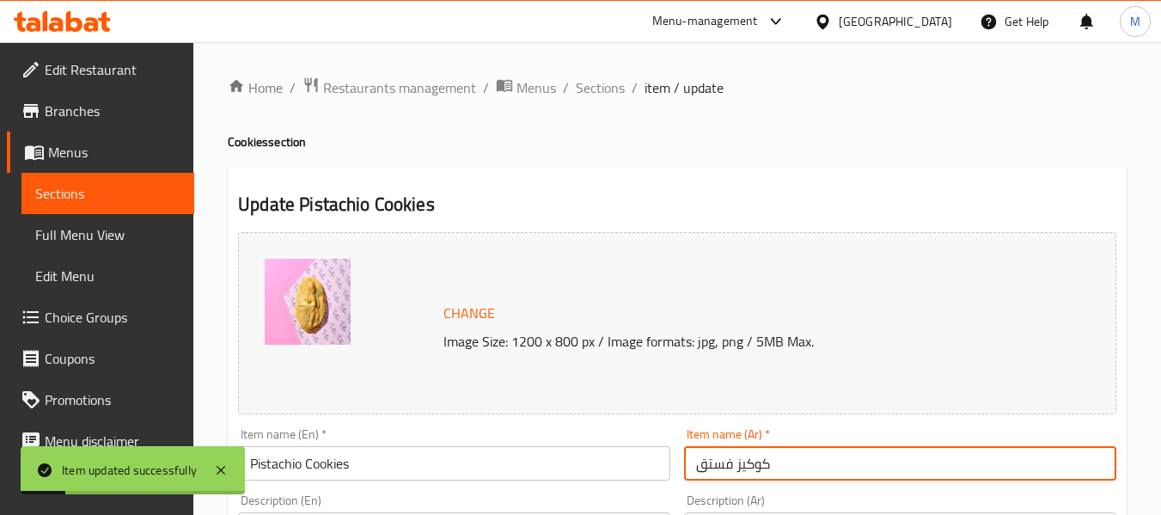
drag, startPoint x: 614, startPoint y: 76, endPoint x: 728, endPoint y: 129, distance: 124.9
click at [614, 77] on span "Sections" at bounding box center [600, 87] width 49 height 21
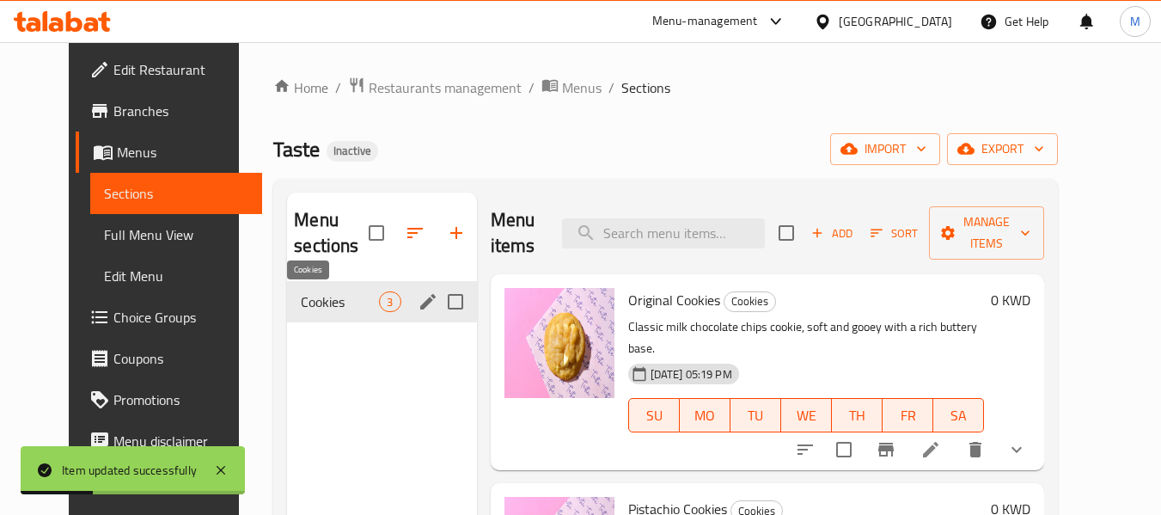
click at [351, 292] on span "Cookies" at bounding box center [340, 301] width 78 height 21
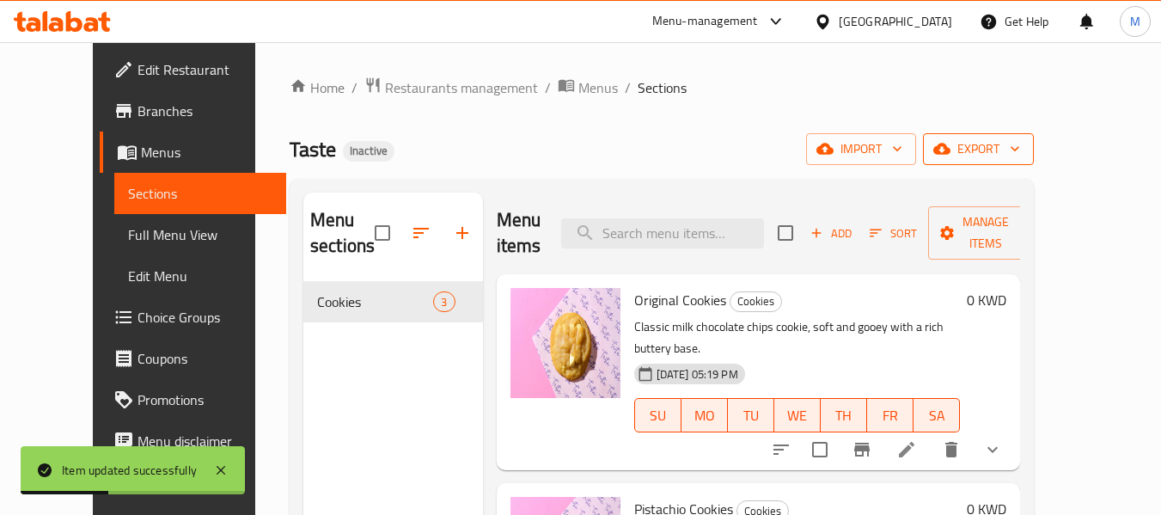
click at [1020, 149] on span "export" at bounding box center [977, 148] width 83 height 21
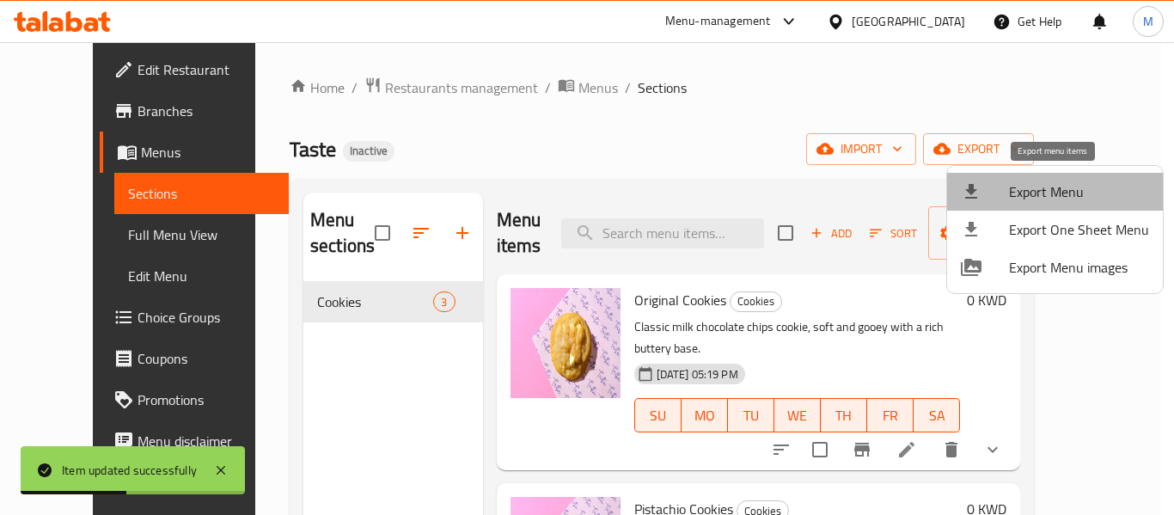
click at [1059, 181] on span "Export Menu" at bounding box center [1079, 191] width 140 height 21
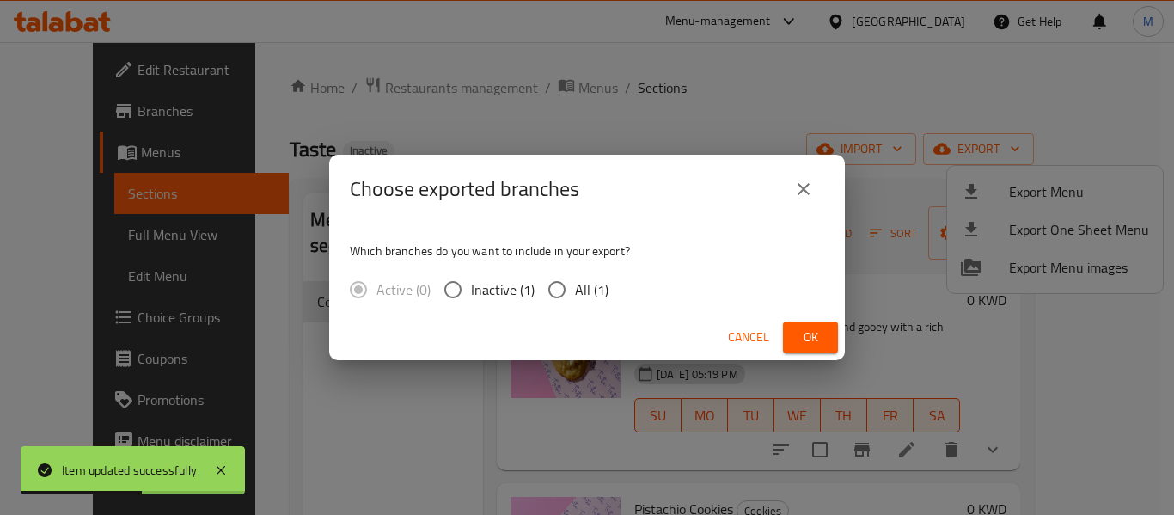
click at [589, 290] on span "All (1)" at bounding box center [592, 289] width 34 height 21
click at [575, 290] on input "All (1)" at bounding box center [557, 289] width 36 height 36
radio input "true"
click at [818, 333] on span "Ok" at bounding box center [809, 336] width 27 height 21
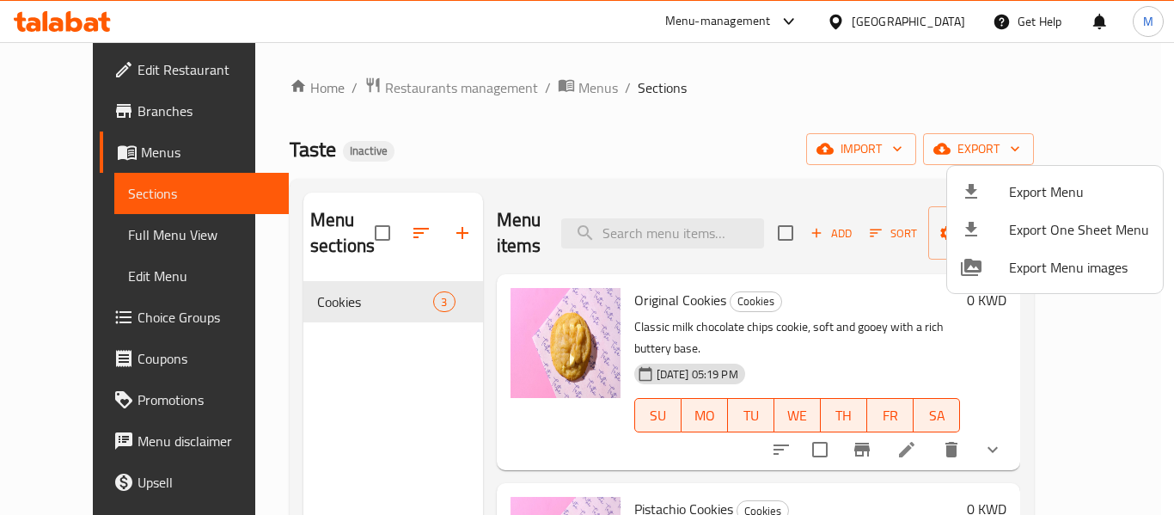
click at [312, 319] on div at bounding box center [587, 257] width 1174 height 515
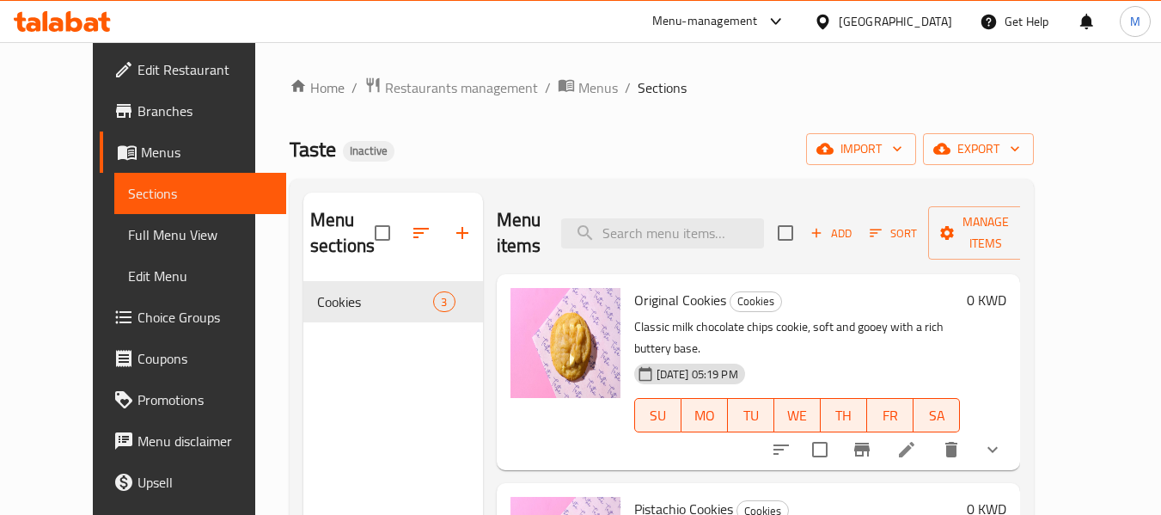
click at [928, 18] on div "Kuwait" at bounding box center [895, 21] width 113 height 19
click at [578, 85] on span "Menus" at bounding box center [598, 87] width 40 height 21
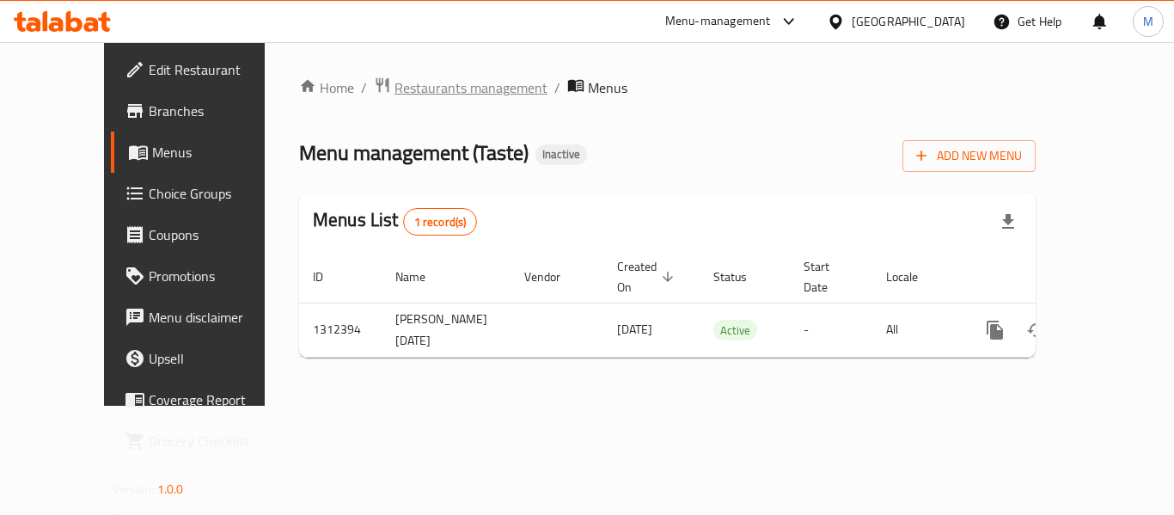
click at [407, 92] on span "Restaurants management" at bounding box center [470, 87] width 153 height 21
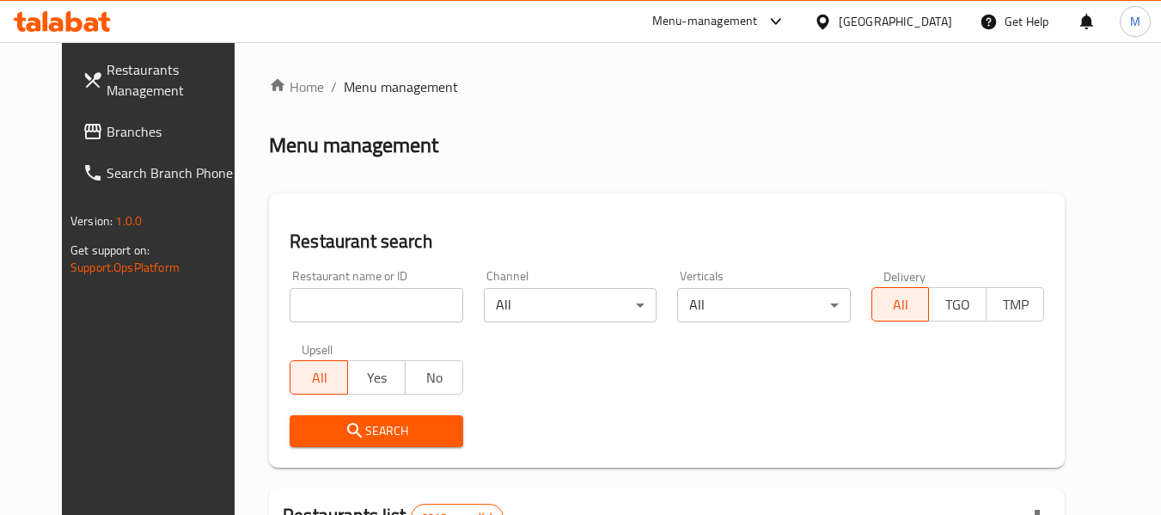
click at [832, 27] on icon at bounding box center [823, 22] width 18 height 18
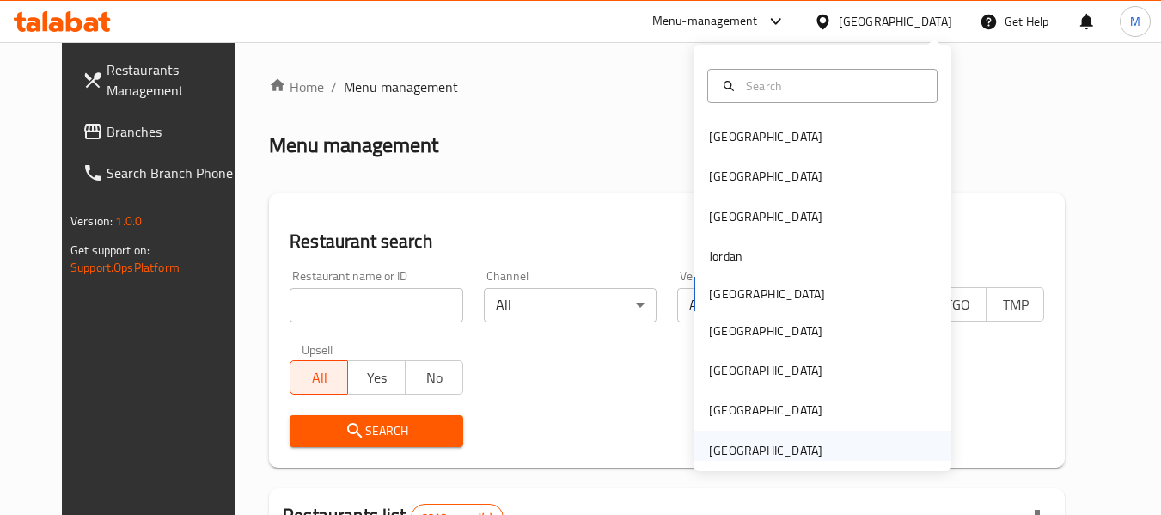
click at [789, 445] on div "United Arab Emirates" at bounding box center [765, 450] width 113 height 19
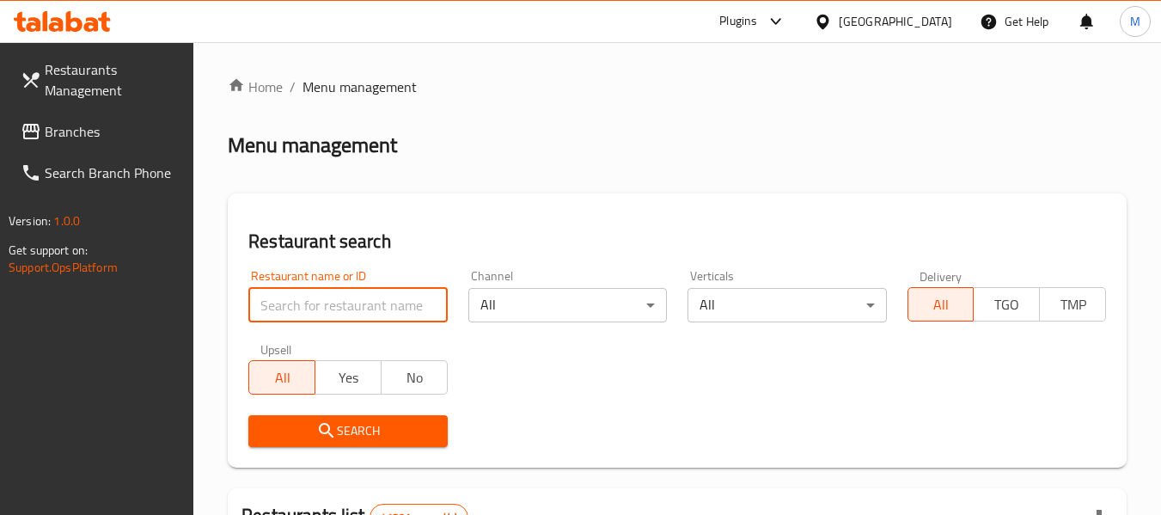
drag, startPoint x: 345, startPoint y: 309, endPoint x: 339, endPoint y: 328, distance: 19.8
click at [345, 309] on input "search" at bounding box center [347, 305] width 198 height 34
paste input "Impression·Northwest Halal restau"
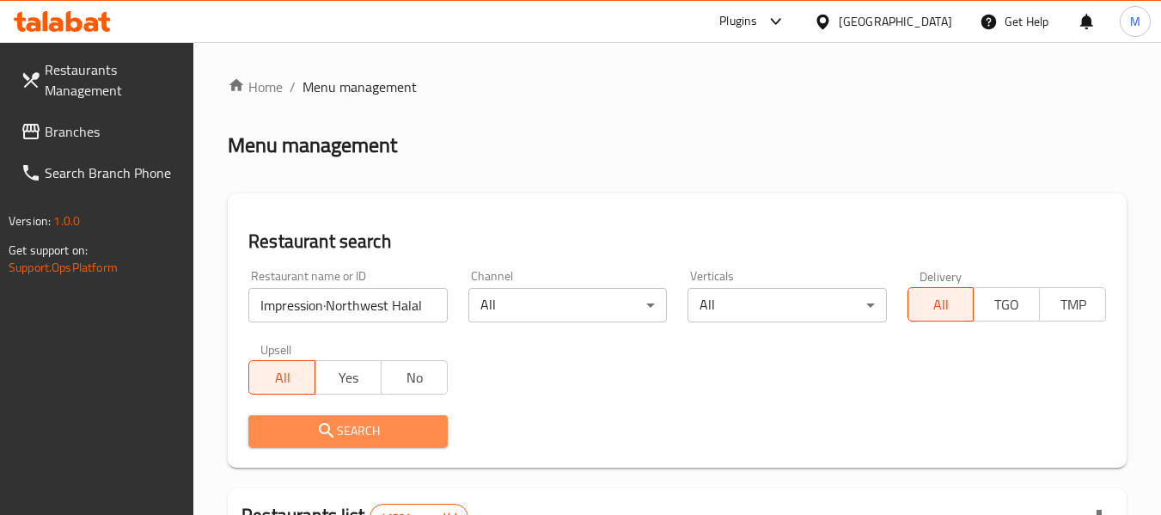
click at [345, 424] on span "Search" at bounding box center [347, 430] width 171 height 21
click at [345, 424] on div at bounding box center [580, 257] width 1161 height 515
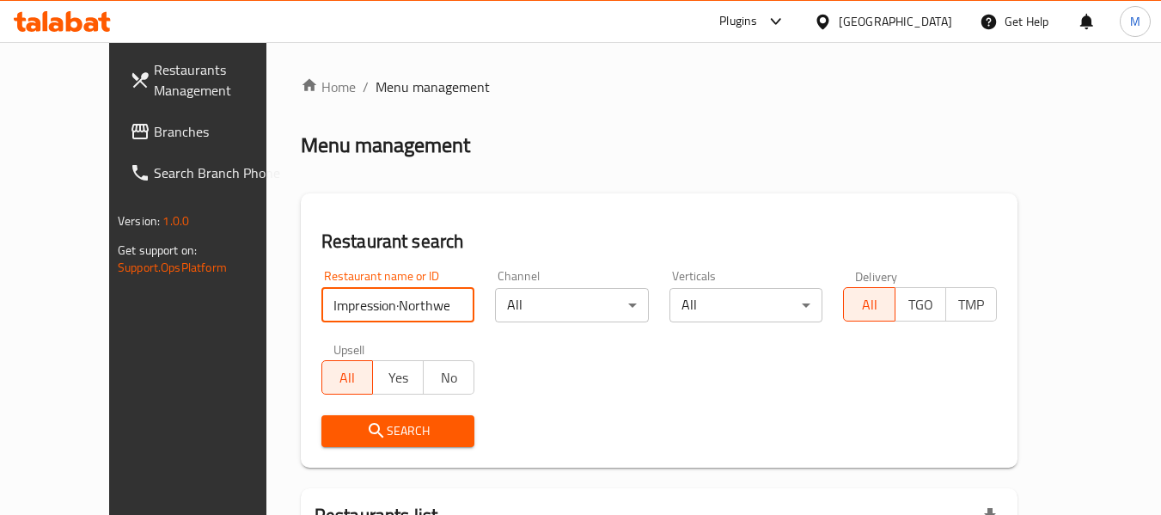
drag, startPoint x: 286, startPoint y: 301, endPoint x: 176, endPoint y: 311, distance: 110.5
click at [183, 308] on div "Restaurants Management Branches Search Branch Phone Version: 1.0.0 Get support …" at bounding box center [580, 382] width 942 height 680
type input "orthwest Halal restau"
click button "Search" at bounding box center [398, 431] width 154 height 32
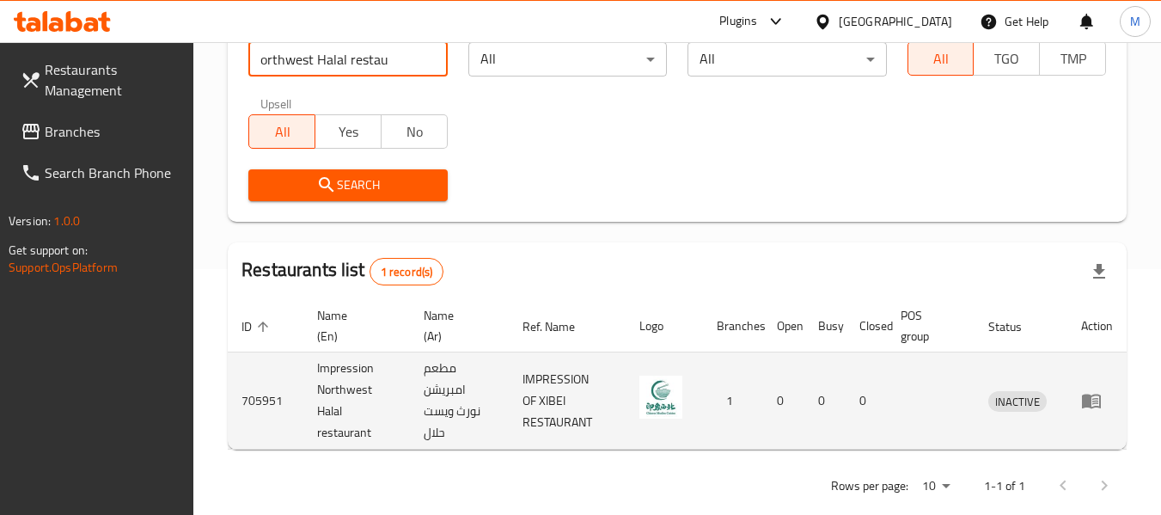
scroll to position [273, 0]
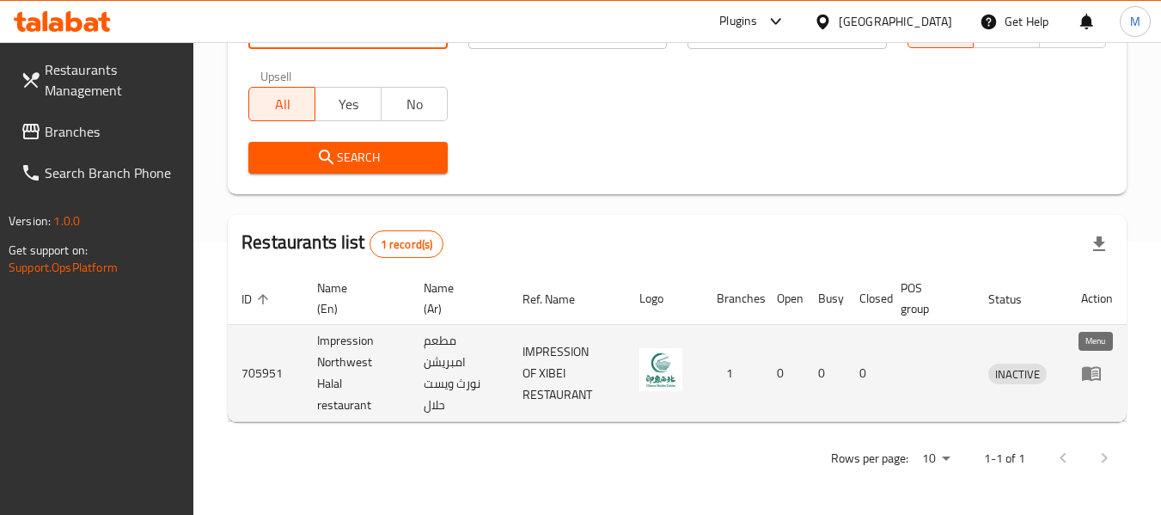
click at [1087, 365] on icon "enhanced table" at bounding box center [1091, 373] width 21 height 21
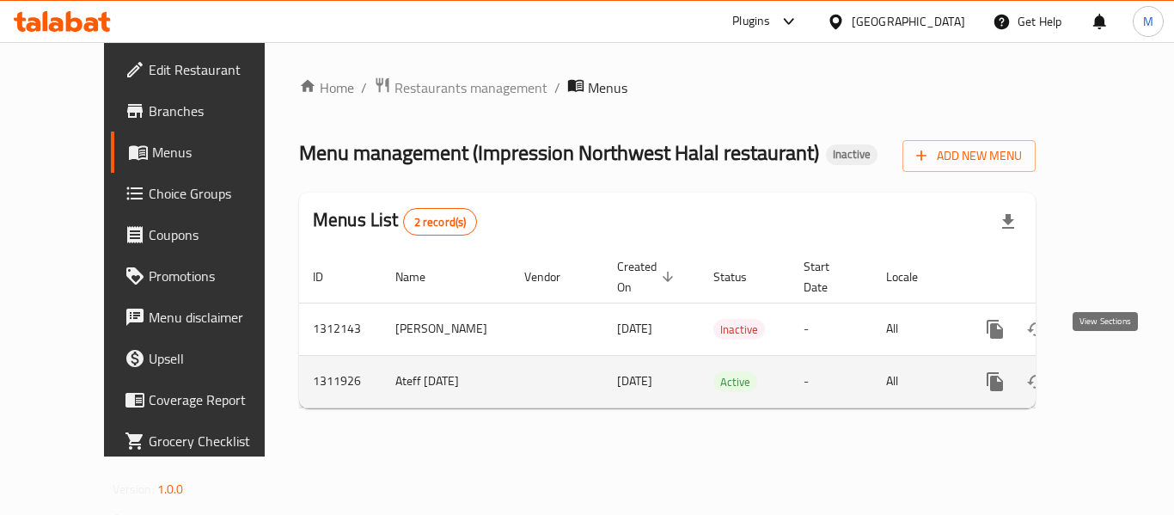
click at [1108, 371] on icon "enhanced table" at bounding box center [1118, 381] width 21 height 21
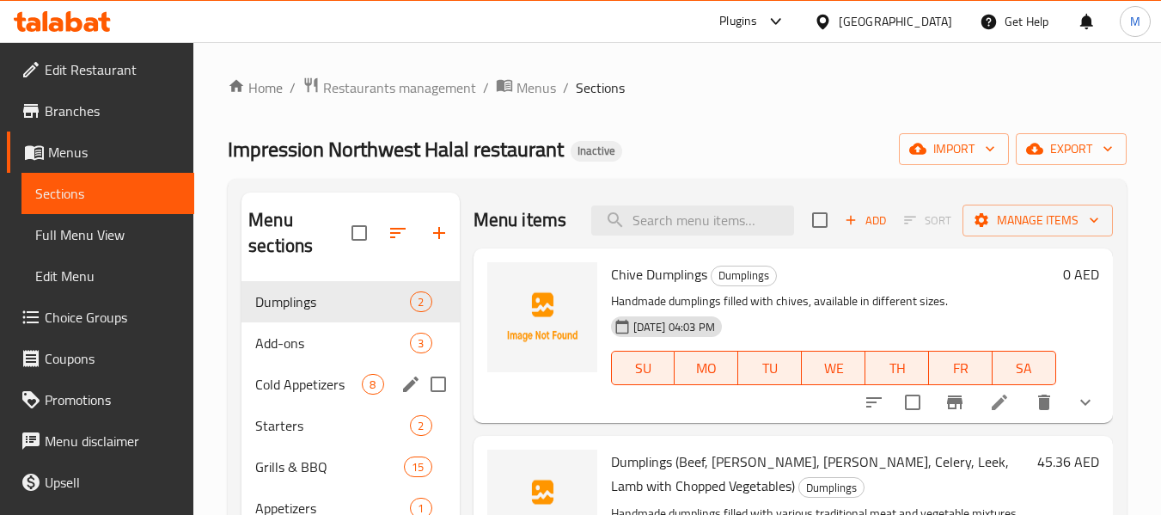
click at [333, 371] on div "Cold Appetizers 8" at bounding box center [349, 383] width 217 height 41
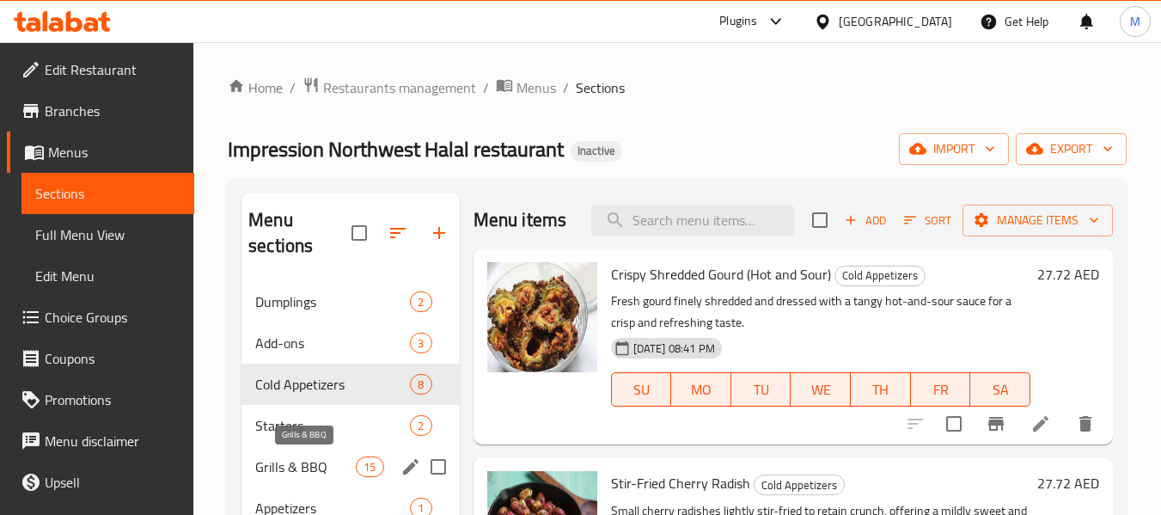
click at [312, 459] on span "Grills & BBQ" at bounding box center [305, 466] width 101 height 21
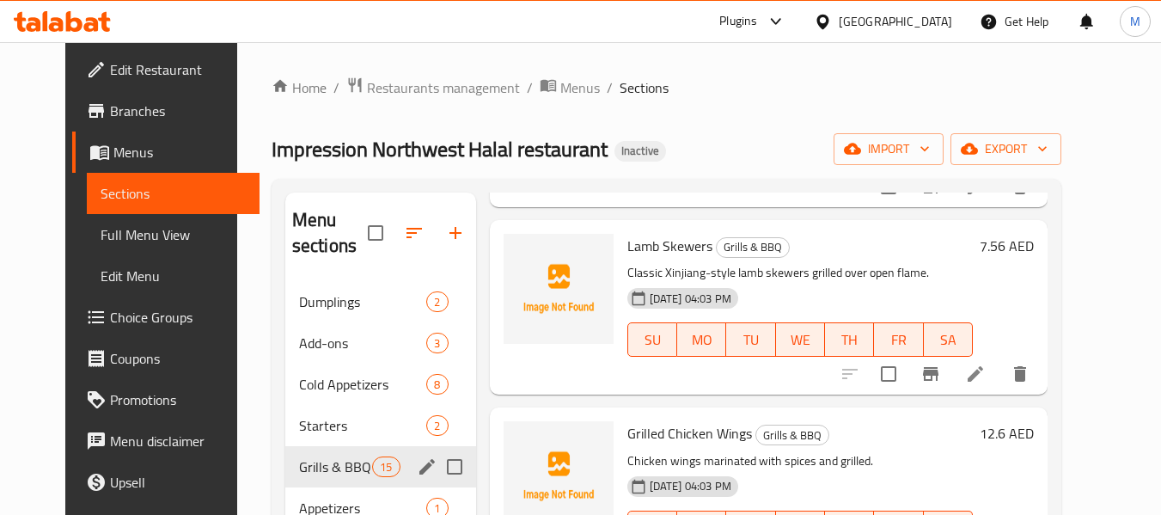
scroll to position [430, 0]
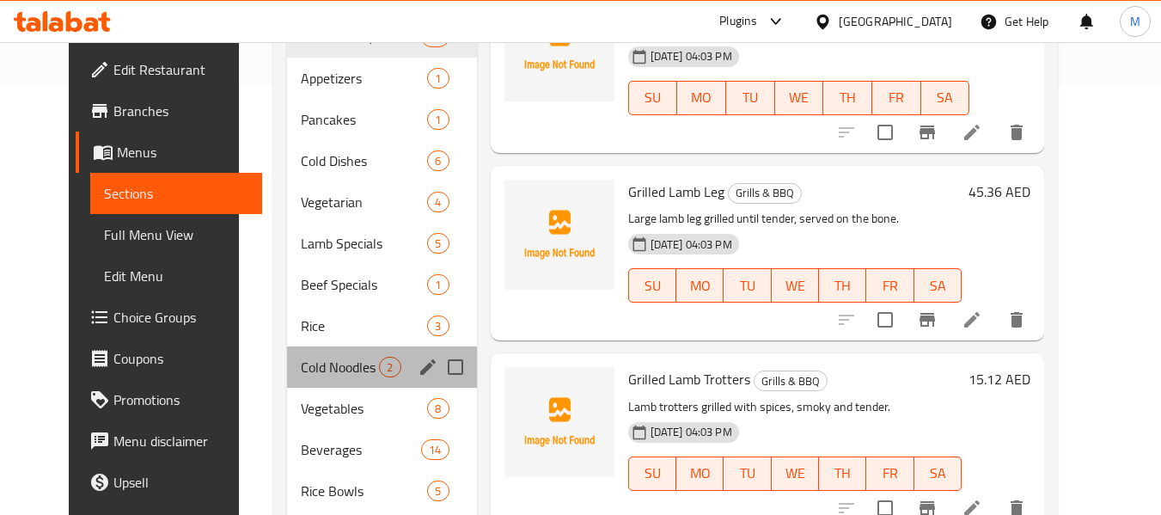
click at [298, 377] on div "Cold Noodles 2" at bounding box center [381, 366] width 189 height 41
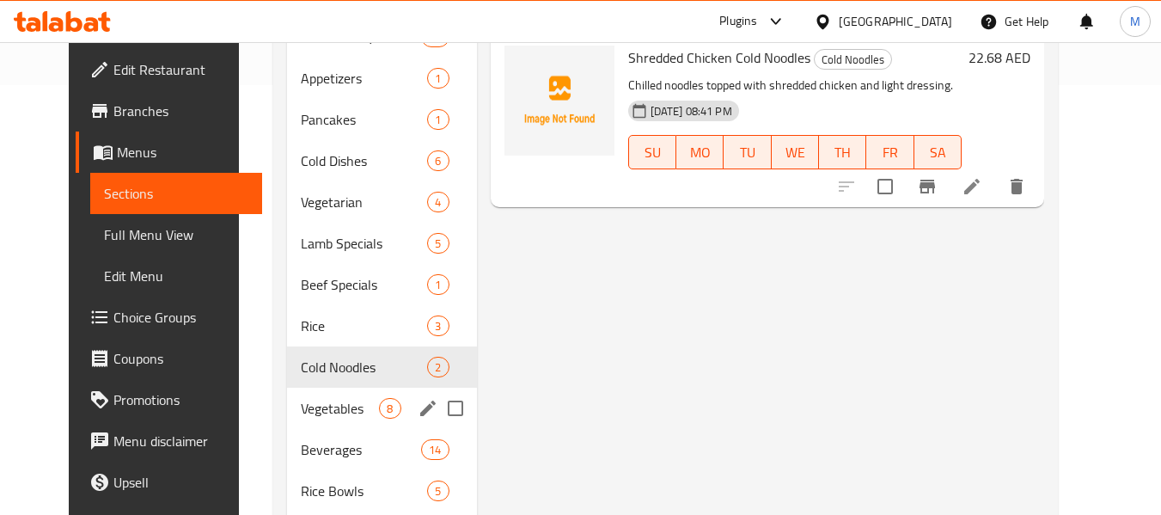
scroll to position [859, 0]
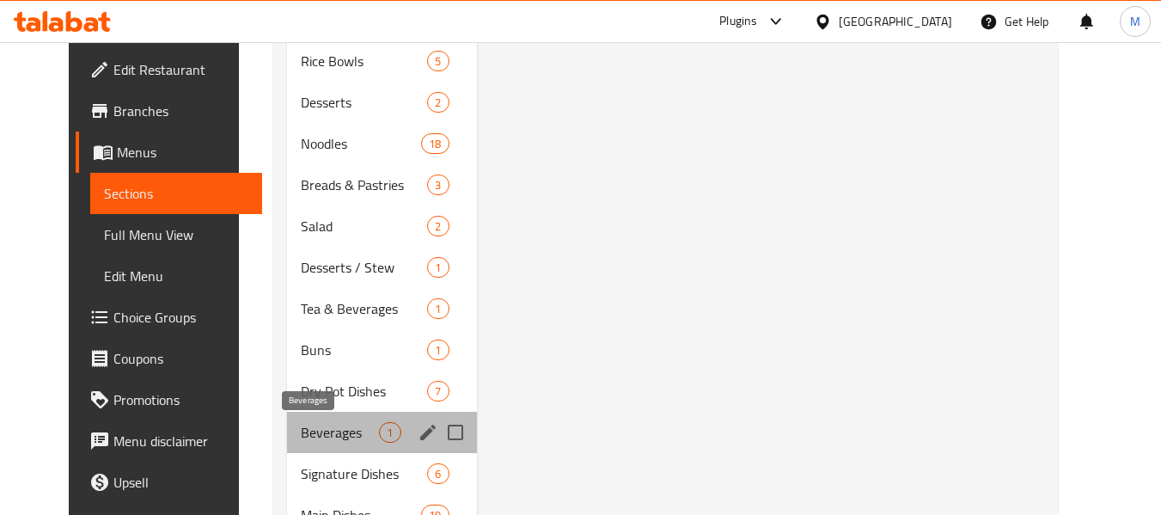
click at [322, 439] on span "Beverages" at bounding box center [340, 432] width 78 height 21
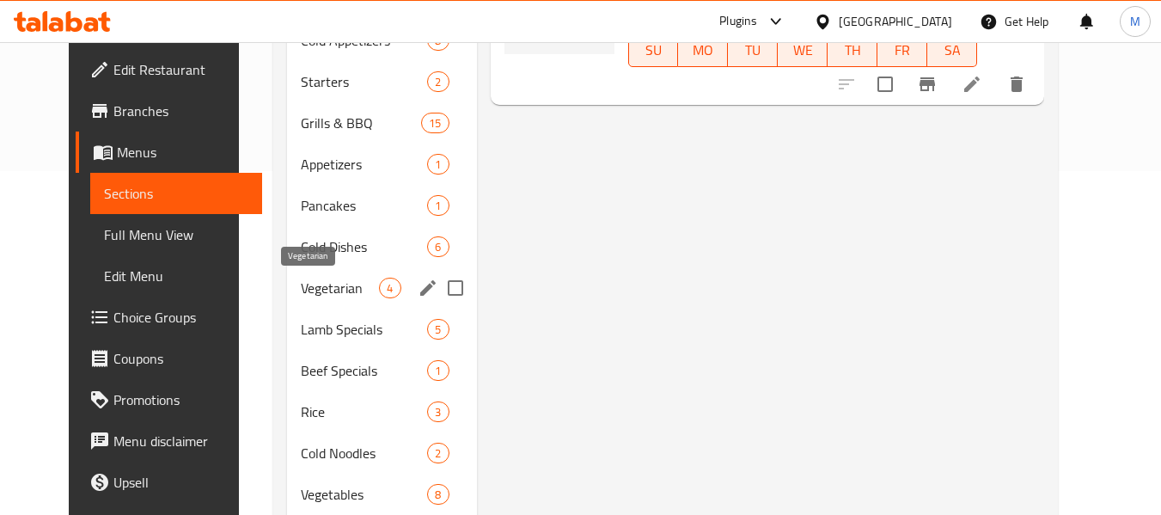
scroll to position [172, 0]
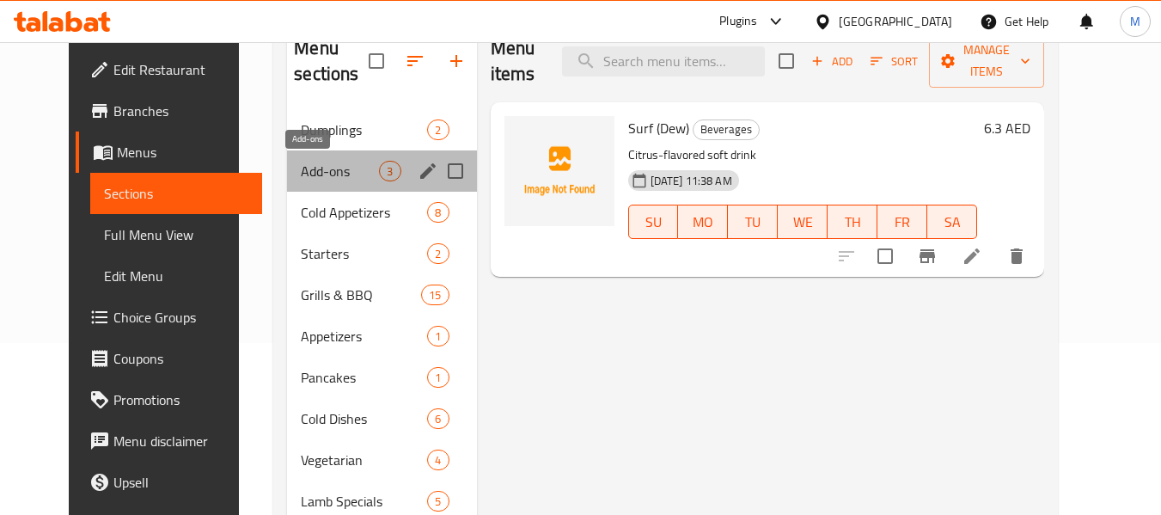
click at [319, 174] on span "Add-ons" at bounding box center [340, 171] width 78 height 21
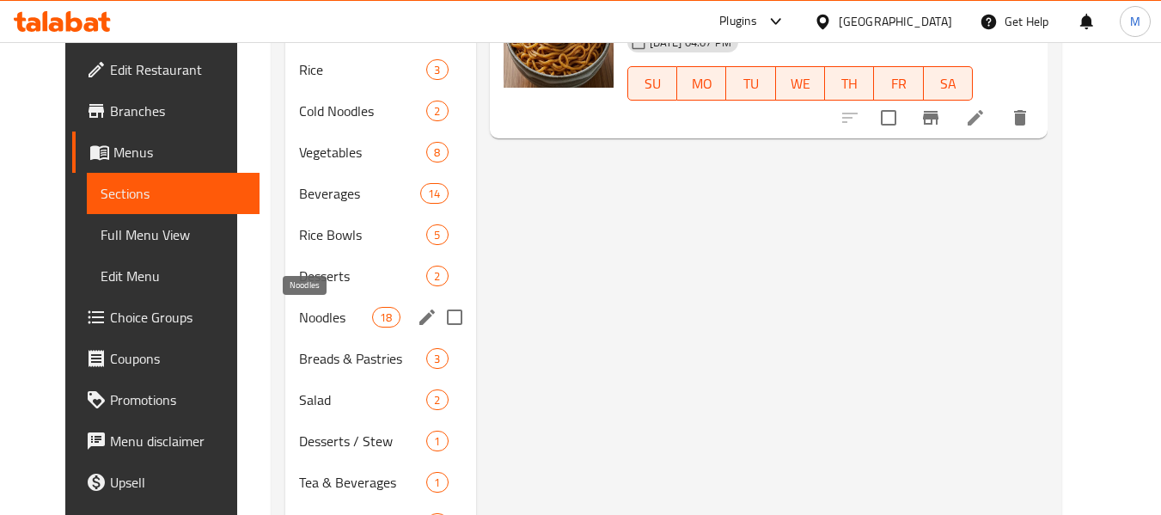
scroll to position [687, 0]
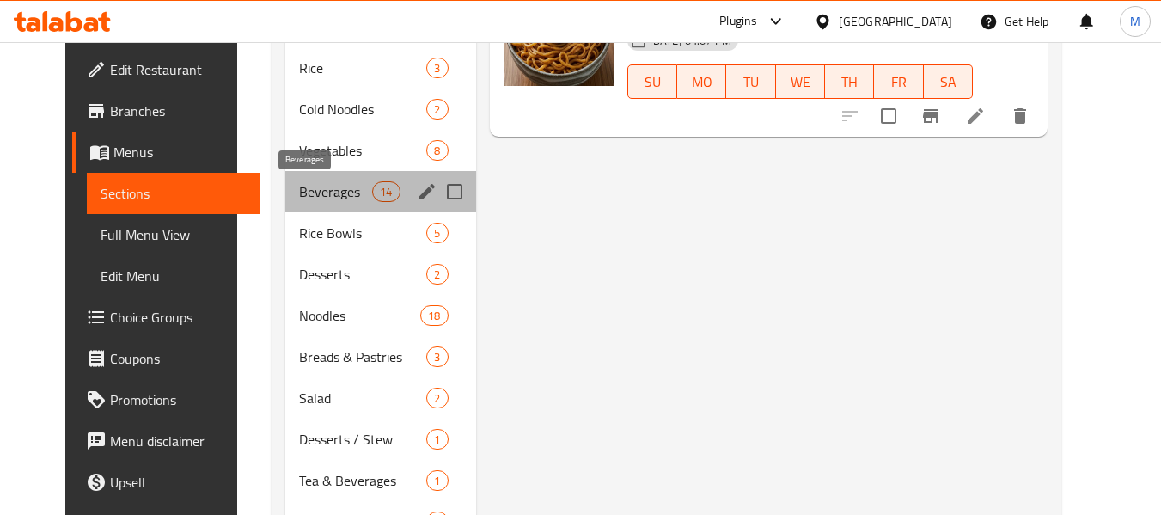
click at [318, 192] on span "Beverages" at bounding box center [335, 191] width 73 height 21
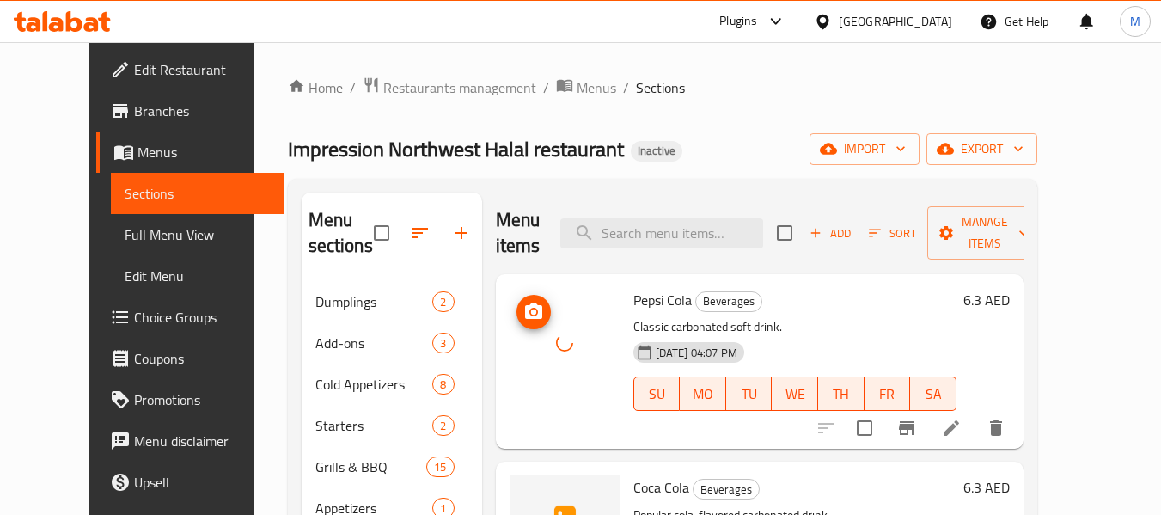
scroll to position [86, 0]
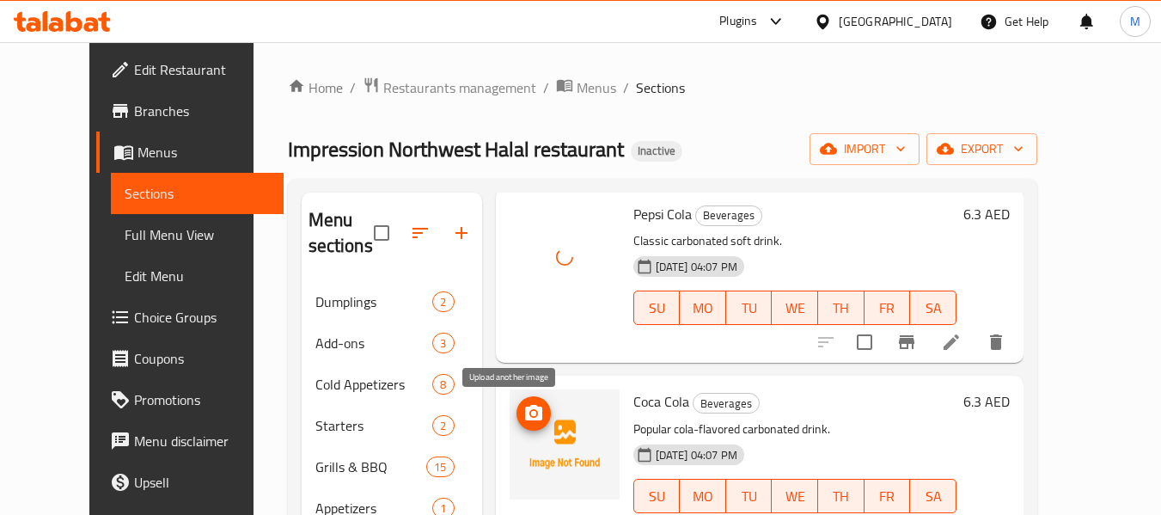
click at [525, 408] on icon "upload picture" at bounding box center [533, 412] width 17 height 15
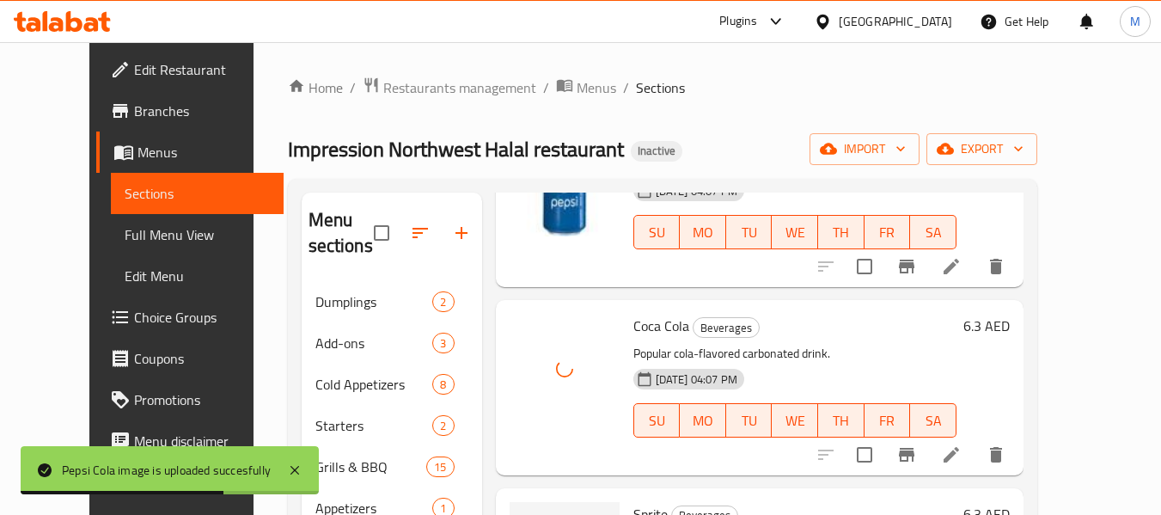
scroll to position [258, 0]
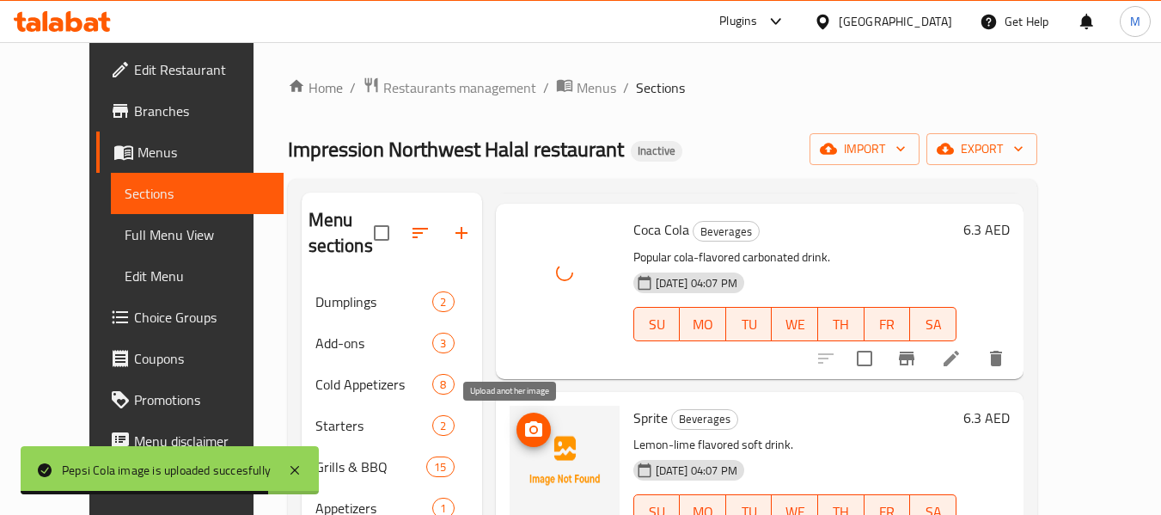
click at [525, 434] on icon "upload picture" at bounding box center [533, 428] width 17 height 15
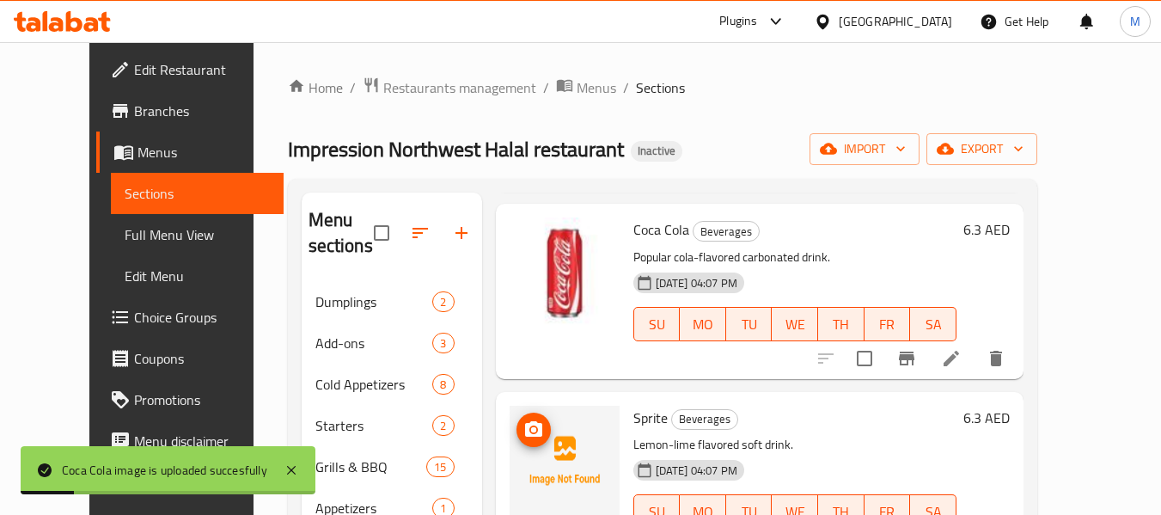
click at [735, 156] on div "Impression Northwest Halal restaurant Inactive import export" at bounding box center [662, 149] width 749 height 32
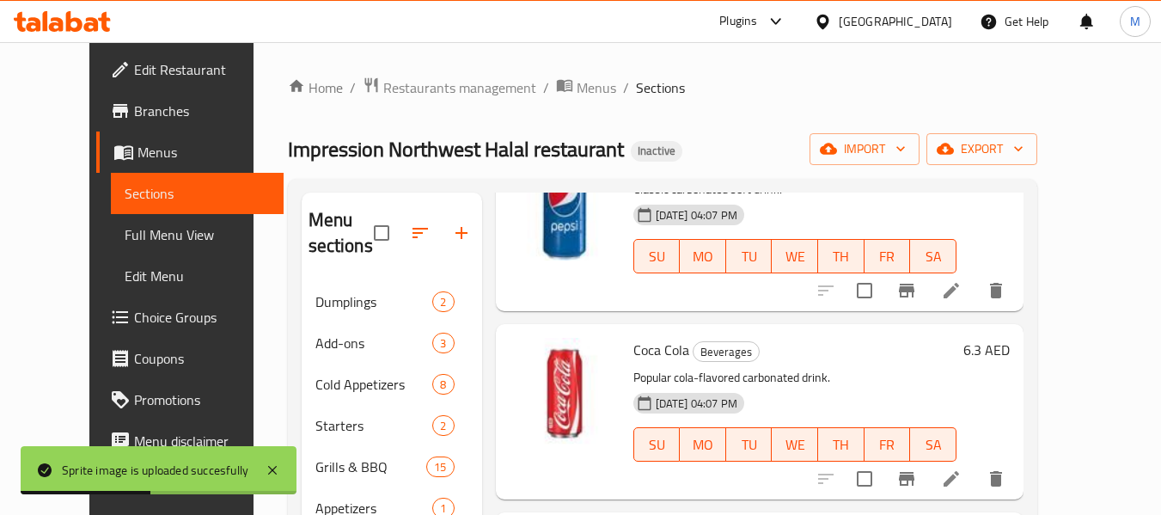
scroll to position [0, 0]
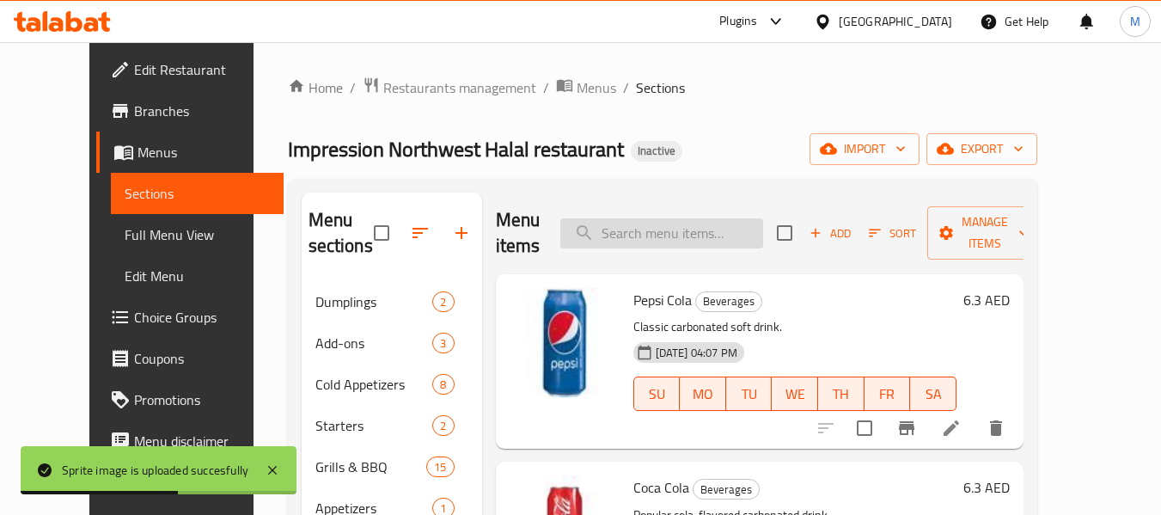
click at [646, 233] on input "search" at bounding box center [661, 233] width 203 height 30
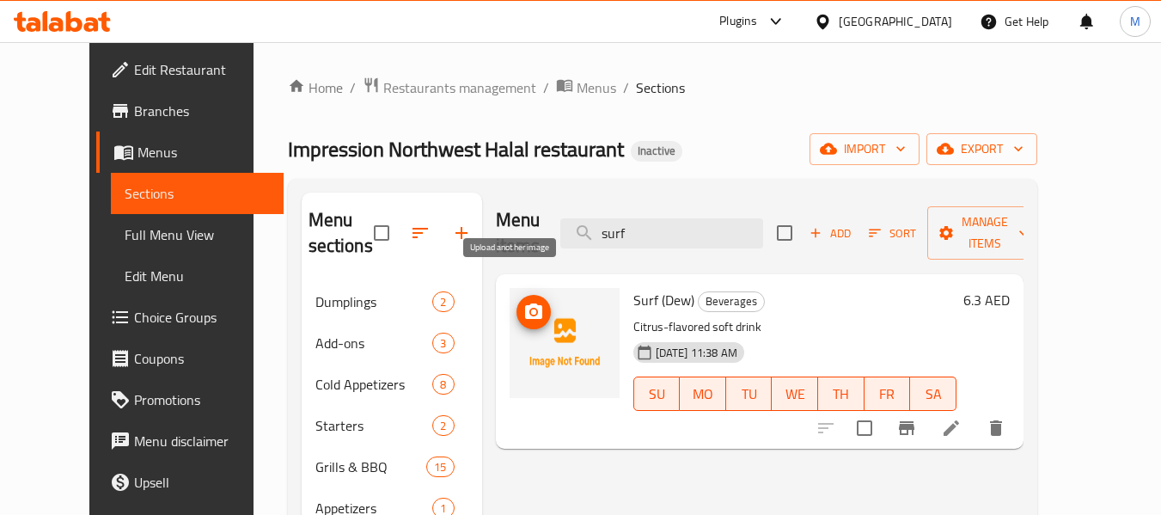
click at [525, 303] on icon "upload picture" at bounding box center [533, 310] width 17 height 15
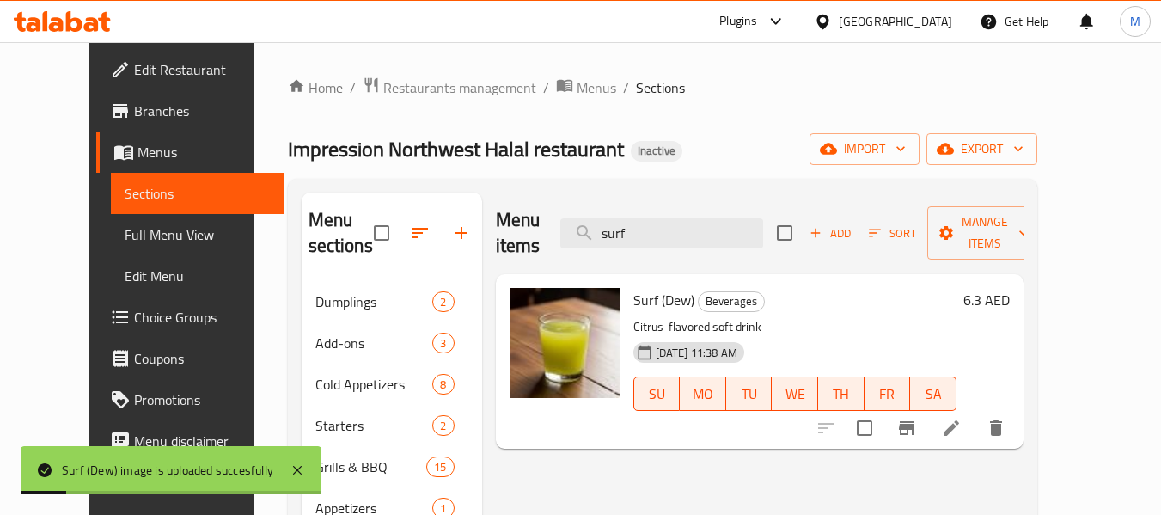
drag, startPoint x: 692, startPoint y: 220, endPoint x: 546, endPoint y: 211, distance: 146.3
click at [546, 211] on div "Menu items surf Add Sort Manage items" at bounding box center [760, 233] width 528 height 82
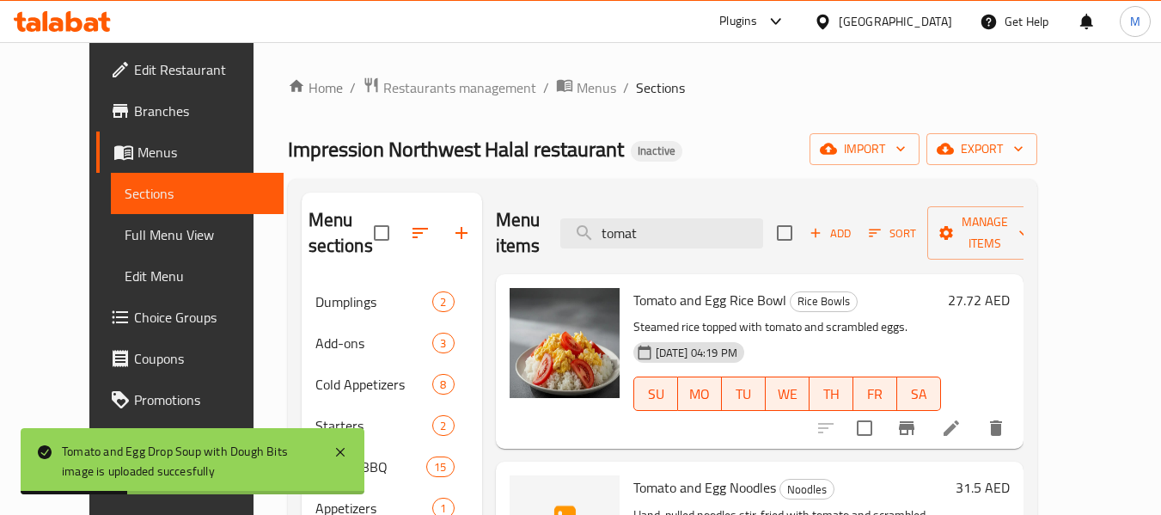
drag, startPoint x: 673, startPoint y: 229, endPoint x: 490, endPoint y: 220, distance: 183.2
click at [496, 220] on div "Menu items tomat Add Sort Manage items" at bounding box center [760, 233] width 528 height 82
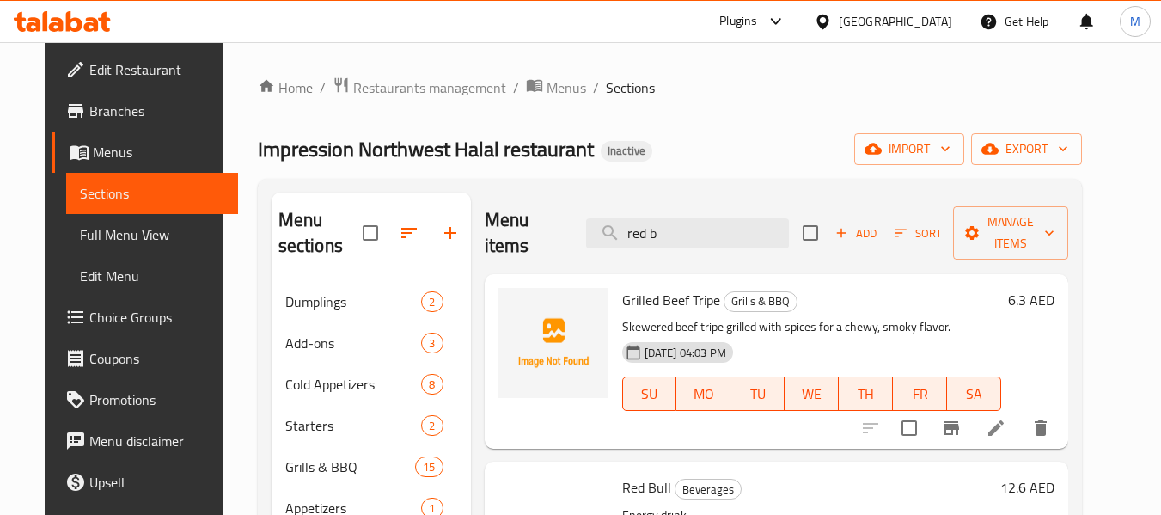
drag, startPoint x: 669, startPoint y: 217, endPoint x: 562, endPoint y: 224, distance: 107.6
click at [565, 225] on div "Menu items red b Add Sort Manage items" at bounding box center [777, 233] width 584 height 82
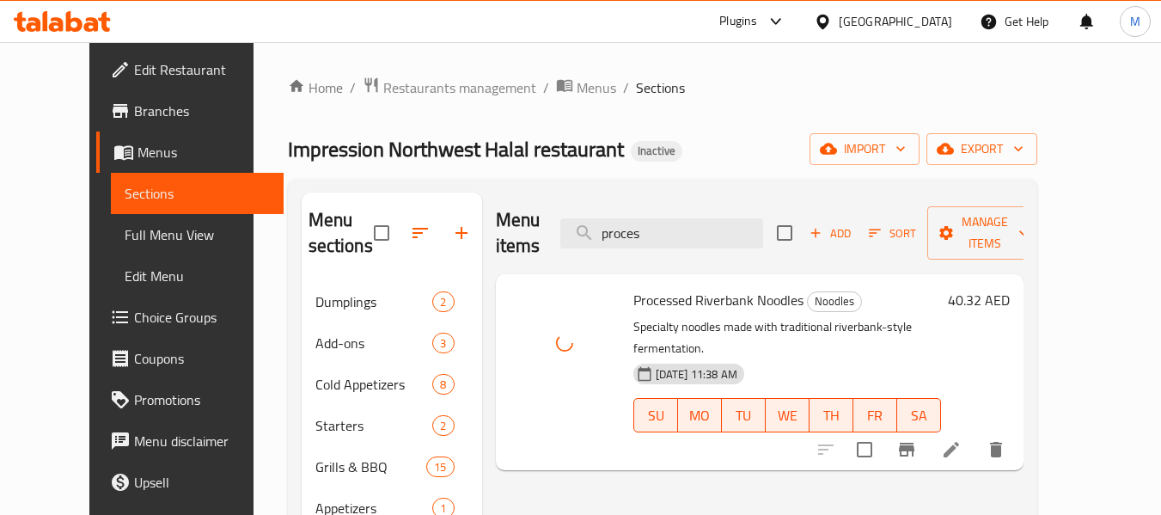
drag, startPoint x: 688, startPoint y: 223, endPoint x: 545, endPoint y: 231, distance: 143.7
click at [545, 231] on div "Menu items proces Add Sort Manage items" at bounding box center [760, 233] width 528 height 82
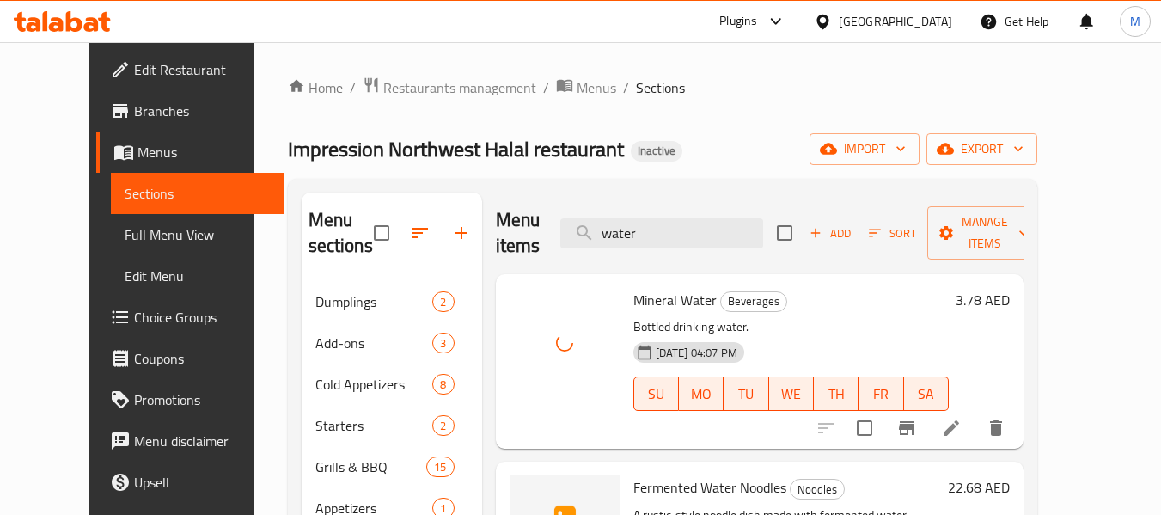
drag, startPoint x: 672, startPoint y: 215, endPoint x: 559, endPoint y: 229, distance: 113.4
click at [559, 229] on div "Menu items water Add Sort Manage items" at bounding box center [760, 233] width 528 height 82
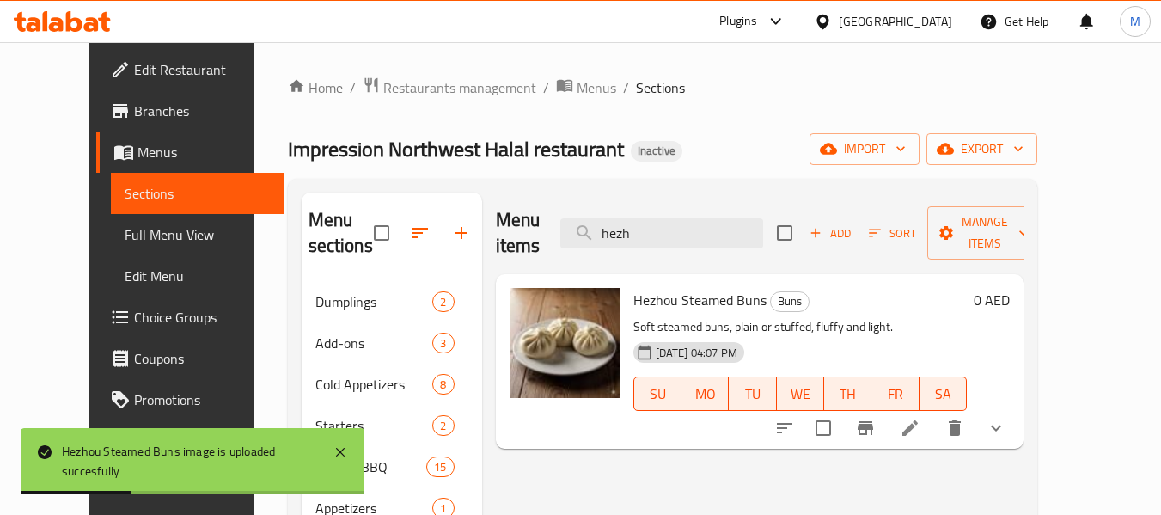
drag, startPoint x: 669, startPoint y: 212, endPoint x: 522, endPoint y: 204, distance: 147.2
click at [522, 204] on div "Menu items hezh Add Sort Manage items" at bounding box center [760, 233] width 528 height 82
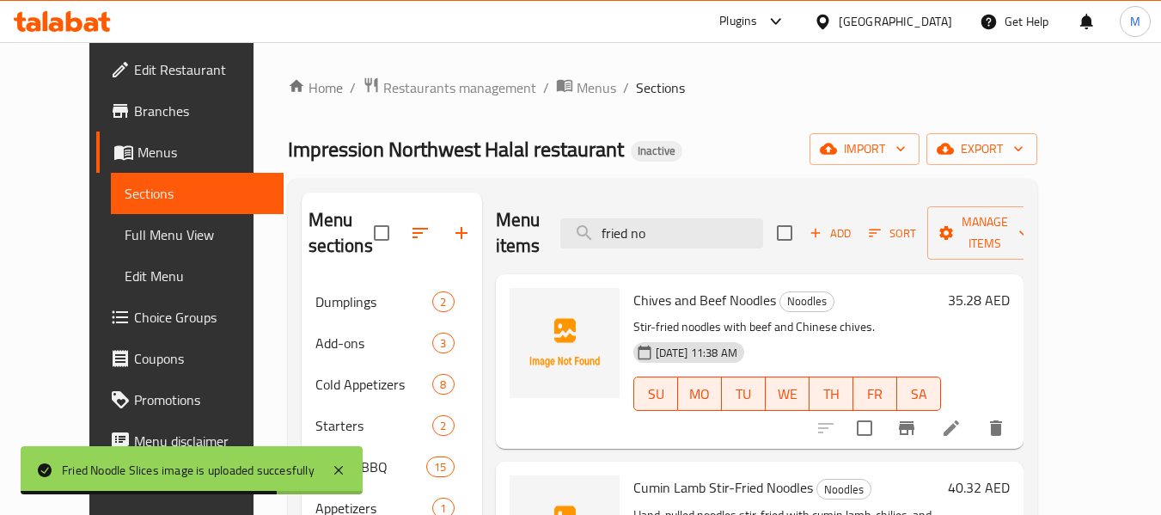
drag, startPoint x: 705, startPoint y: 217, endPoint x: 470, endPoint y: 217, distance: 235.4
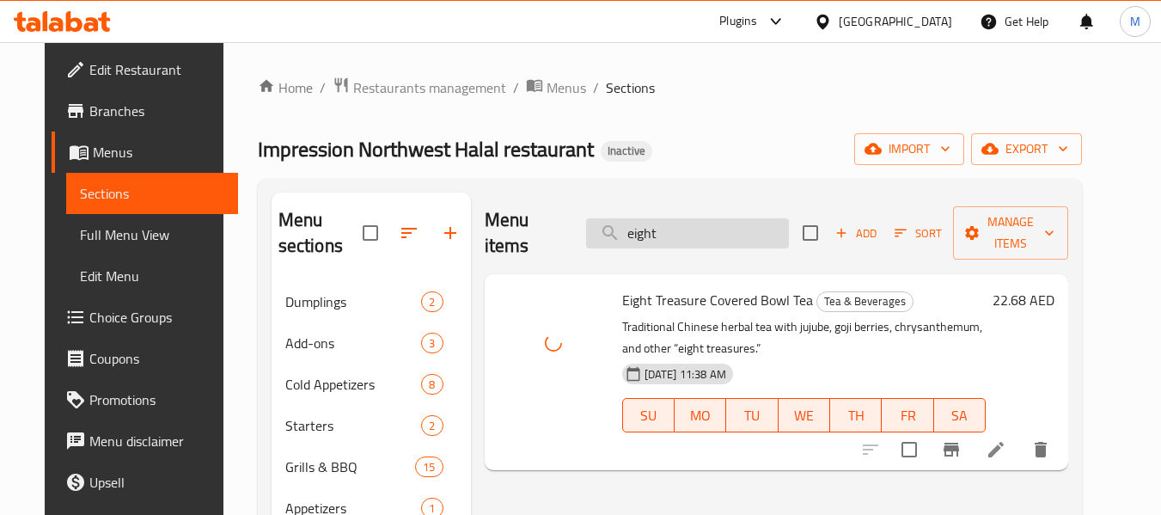
drag, startPoint x: 674, startPoint y: 219, endPoint x: 608, endPoint y: 232, distance: 67.4
click at [608, 232] on input "eight" at bounding box center [687, 233] width 203 height 30
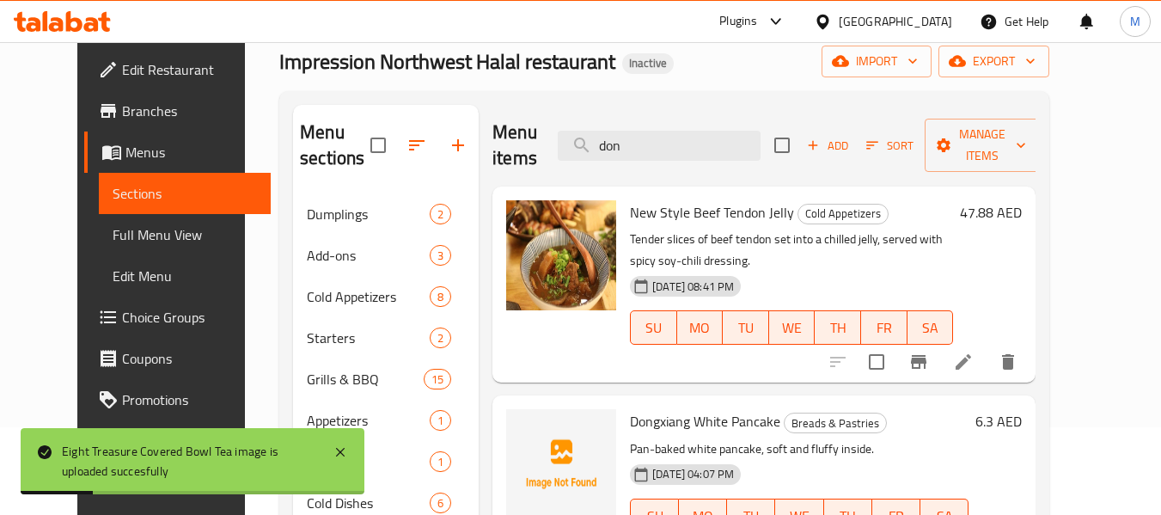
scroll to position [172, 0]
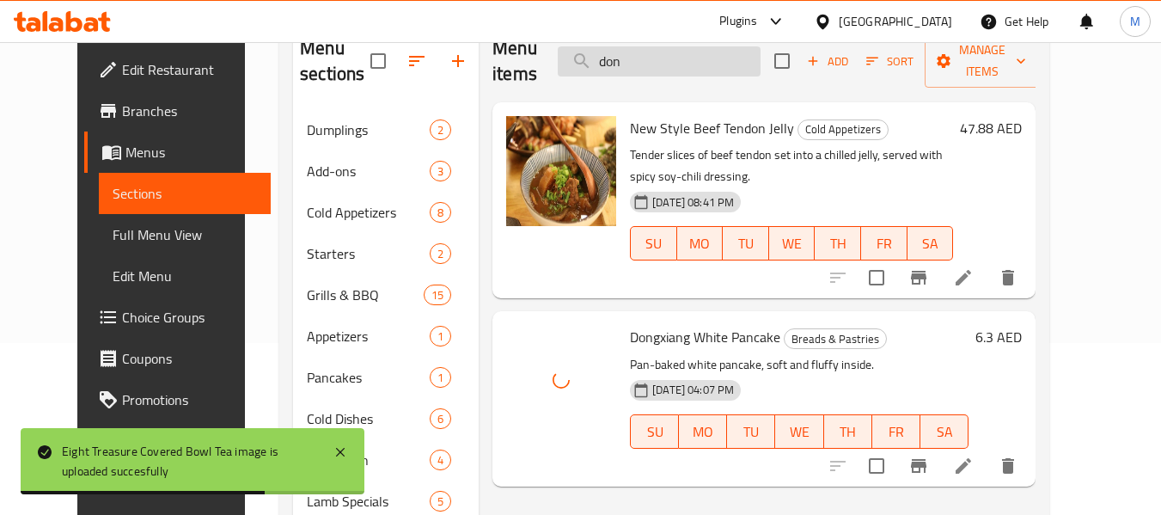
drag, startPoint x: 622, startPoint y: 47, endPoint x: 592, endPoint y: 43, distance: 30.4
click at [592, 46] on input "don" at bounding box center [659, 61] width 203 height 30
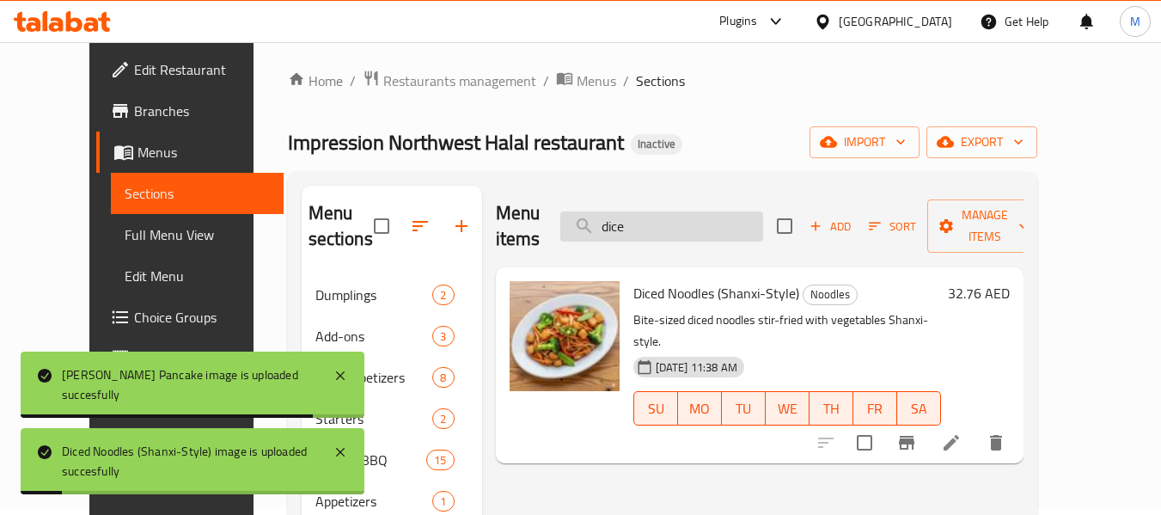
scroll to position [0, 0]
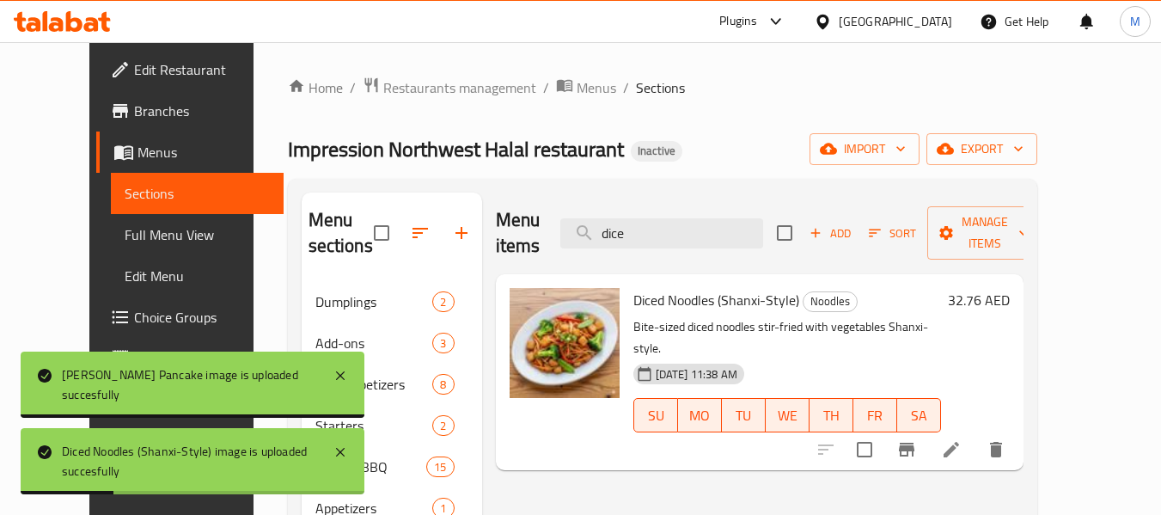
drag, startPoint x: 665, startPoint y: 218, endPoint x: 528, endPoint y: 227, distance: 136.9
click at [528, 227] on div "Menu items dice Add Sort Manage items" at bounding box center [760, 233] width 528 height 82
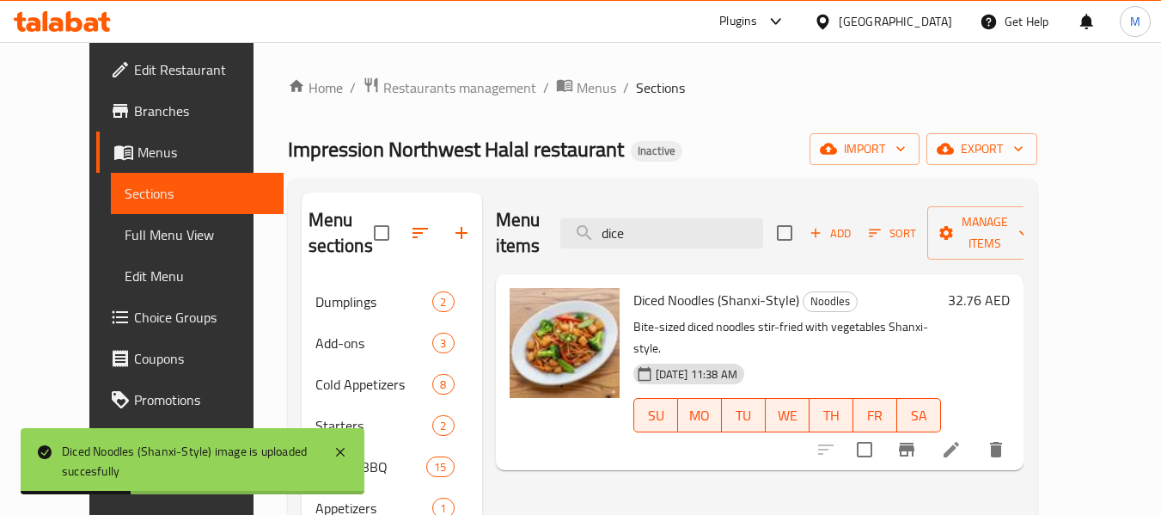
type input "v"
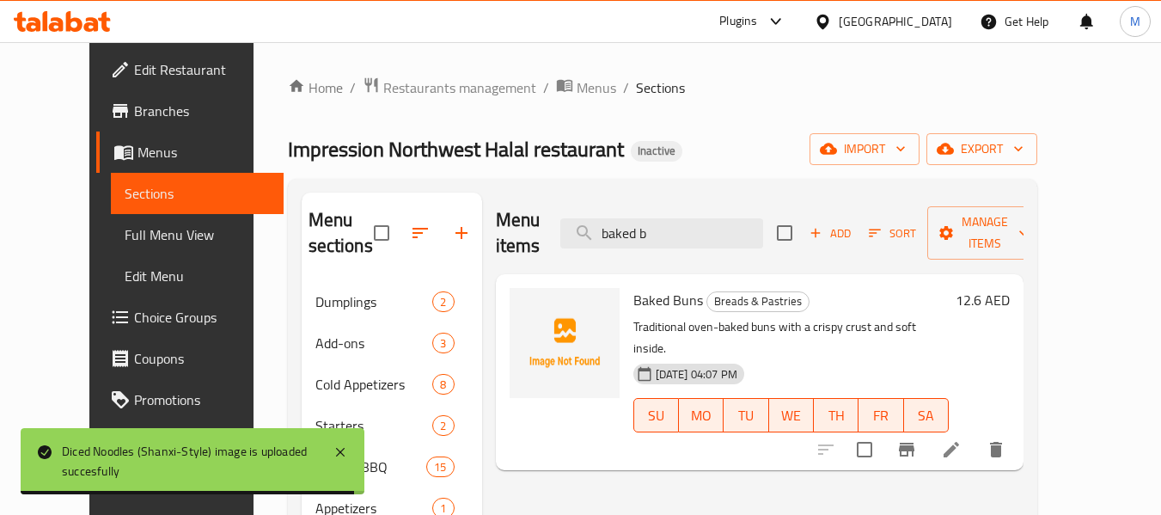
type input "baked b"
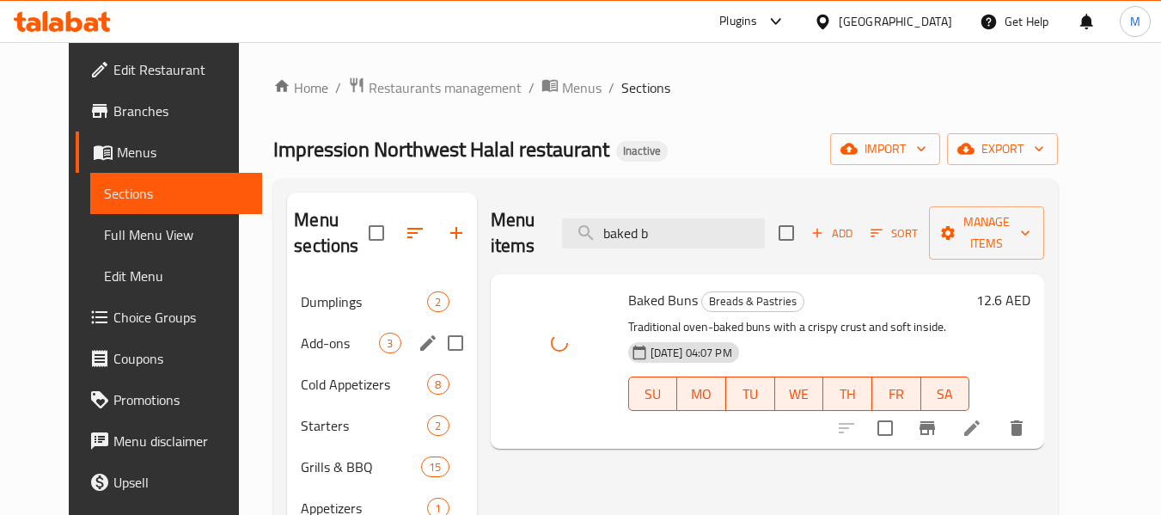
click at [302, 332] on span "Add-ons" at bounding box center [340, 342] width 78 height 21
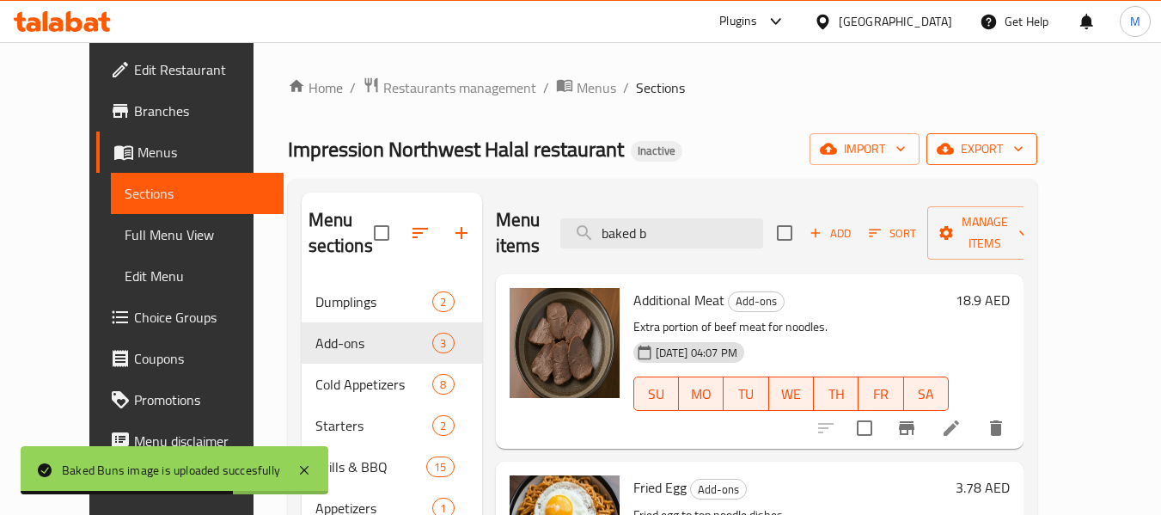
click at [1023, 142] on span "export" at bounding box center [981, 148] width 83 height 21
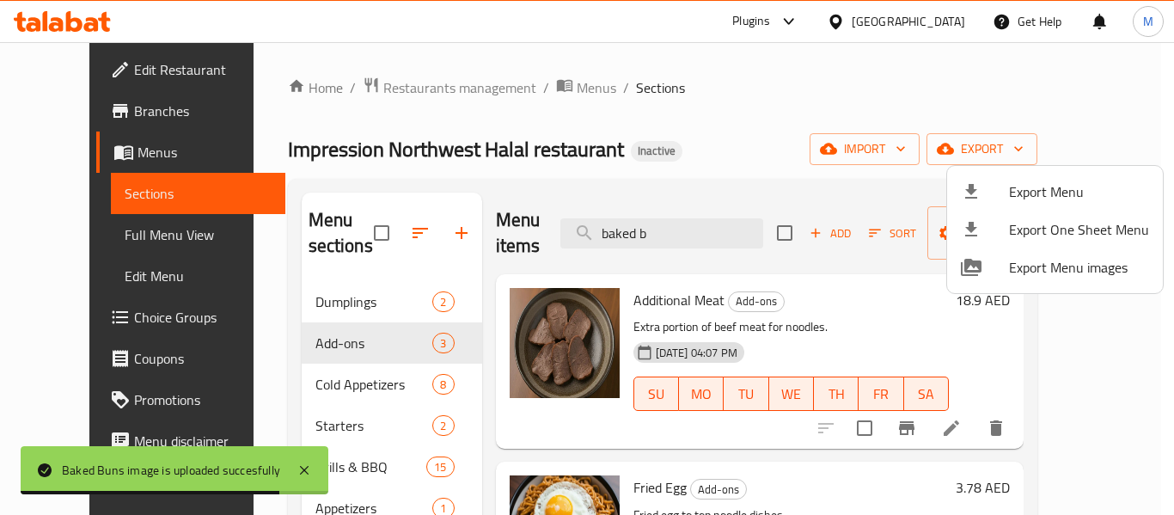
click at [1021, 186] on span "Export Menu" at bounding box center [1079, 191] width 140 height 21
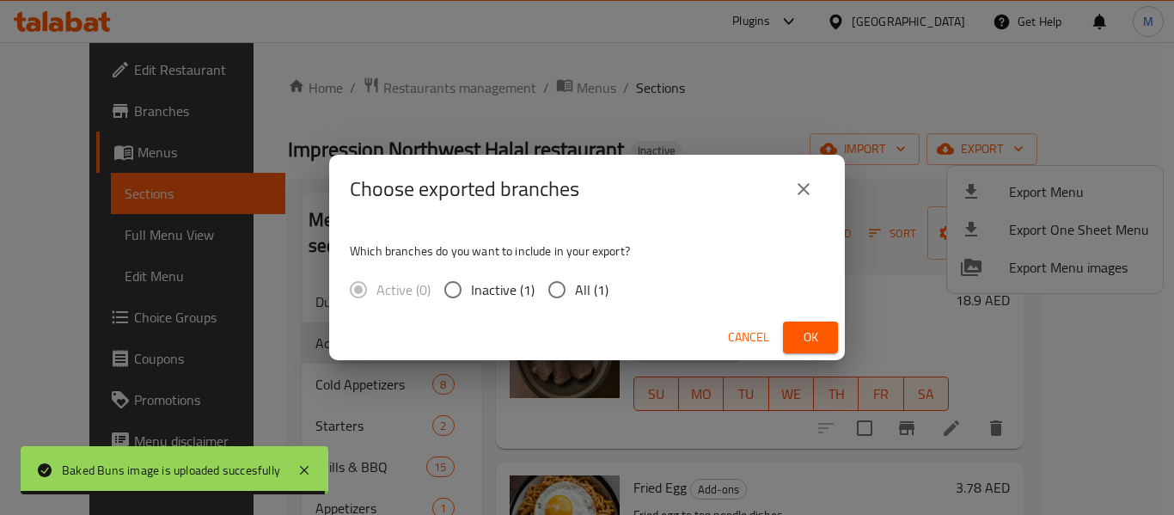
click at [559, 274] on input "All (1)" at bounding box center [557, 289] width 36 height 36
radio input "true"
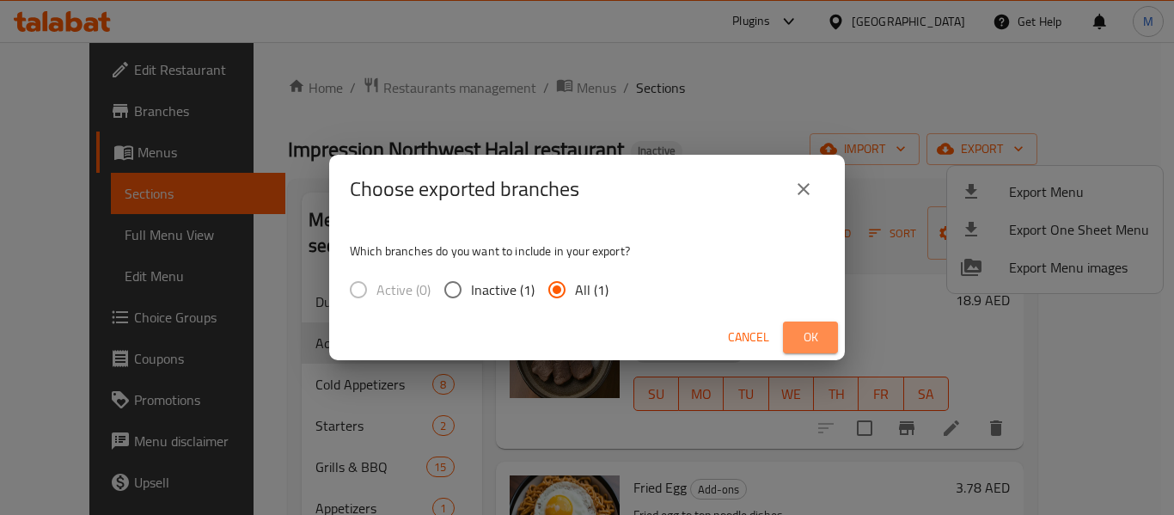
click at [821, 341] on span "Ok" at bounding box center [809, 336] width 27 height 21
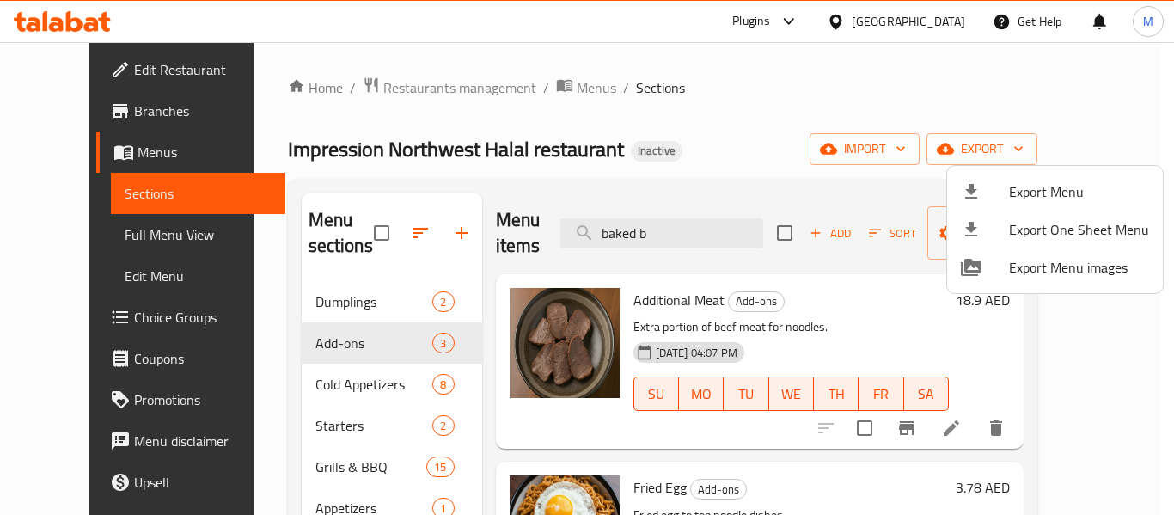
drag, startPoint x: 89, startPoint y: 86, endPoint x: 89, endPoint y: 67, distance: 18.9
click at [89, 84] on div at bounding box center [587, 257] width 1174 height 515
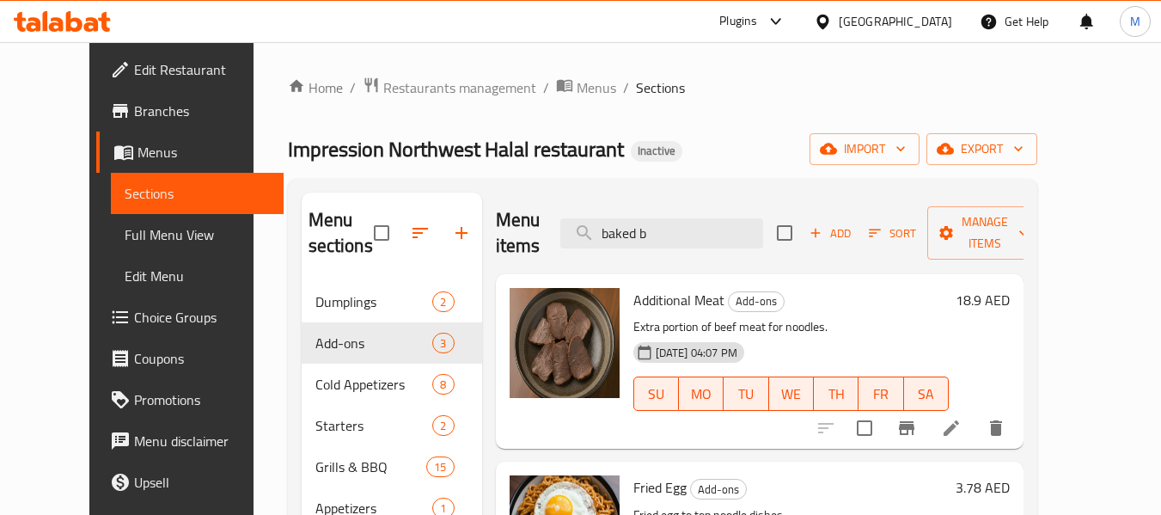
click at [134, 67] on span "Edit Restaurant" at bounding box center [202, 69] width 136 height 21
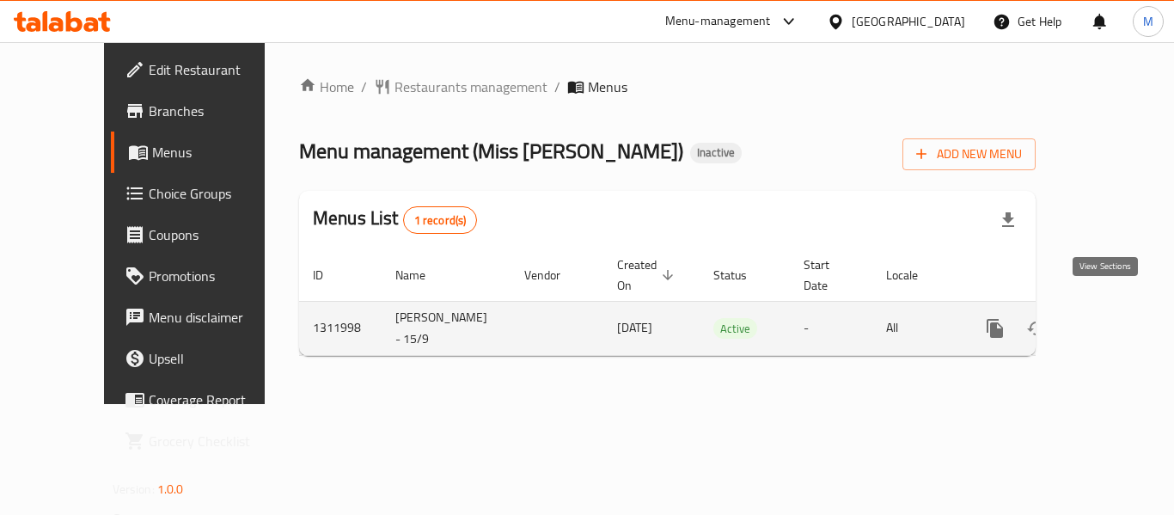
click at [1110, 318] on icon "enhanced table" at bounding box center [1118, 328] width 21 height 21
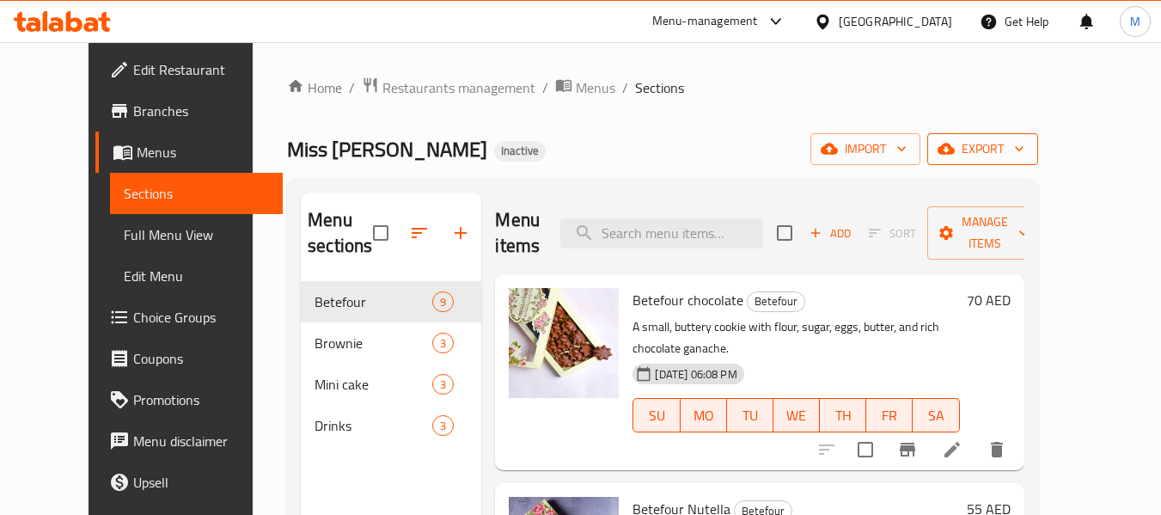
click at [1038, 135] on button "export" at bounding box center [982, 149] width 111 height 32
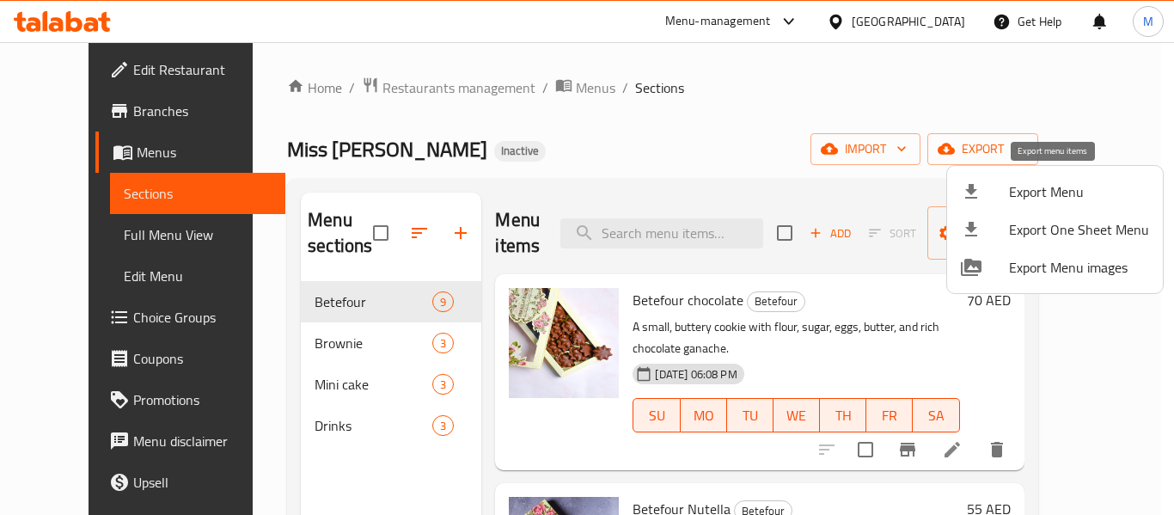
click at [1064, 186] on span "Export Menu" at bounding box center [1079, 191] width 140 height 21
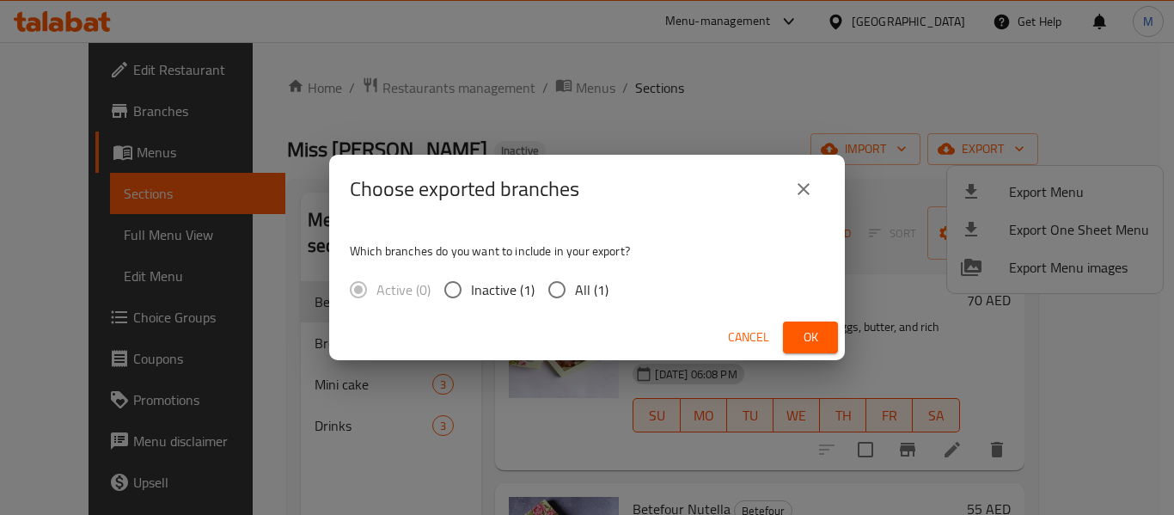
click at [593, 292] on span "All (1)" at bounding box center [592, 289] width 34 height 21
click at [575, 292] on input "All (1)" at bounding box center [557, 289] width 36 height 36
radio input "true"
click at [814, 333] on span "Ok" at bounding box center [809, 336] width 27 height 21
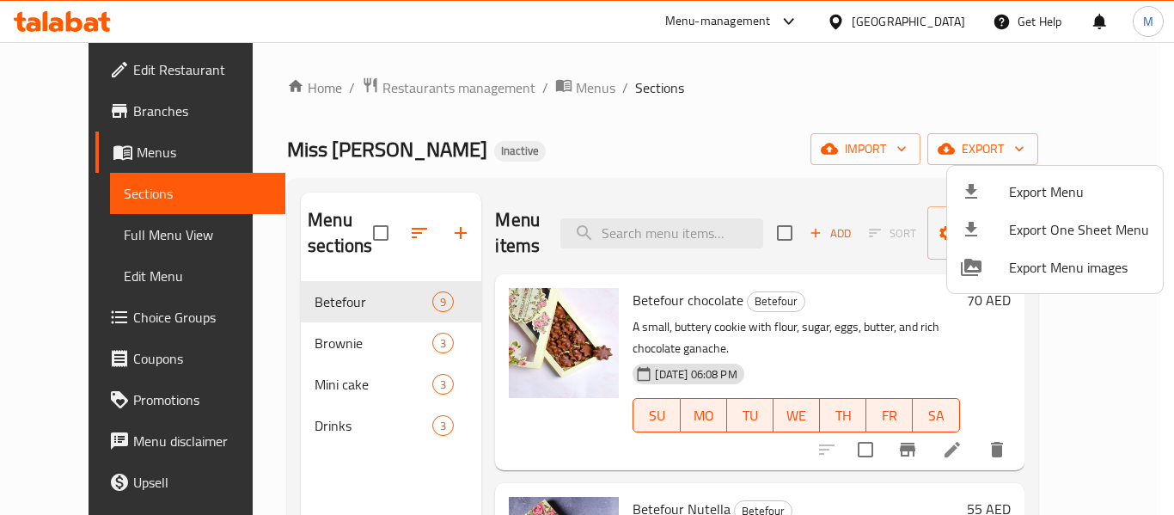
click at [287, 332] on div at bounding box center [587, 257] width 1174 height 515
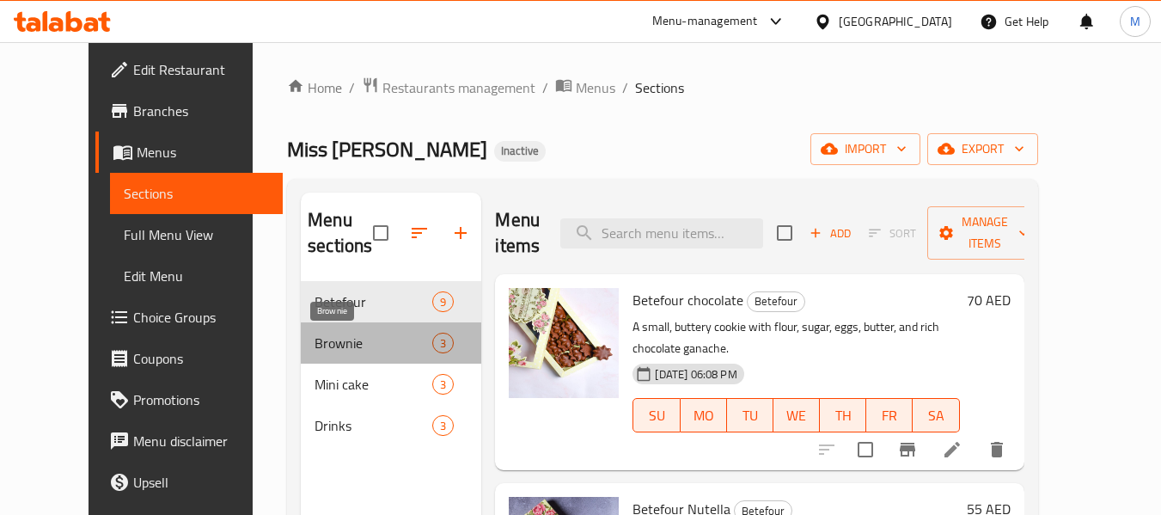
click at [314, 332] on span "Brownie" at bounding box center [373, 342] width 118 height 21
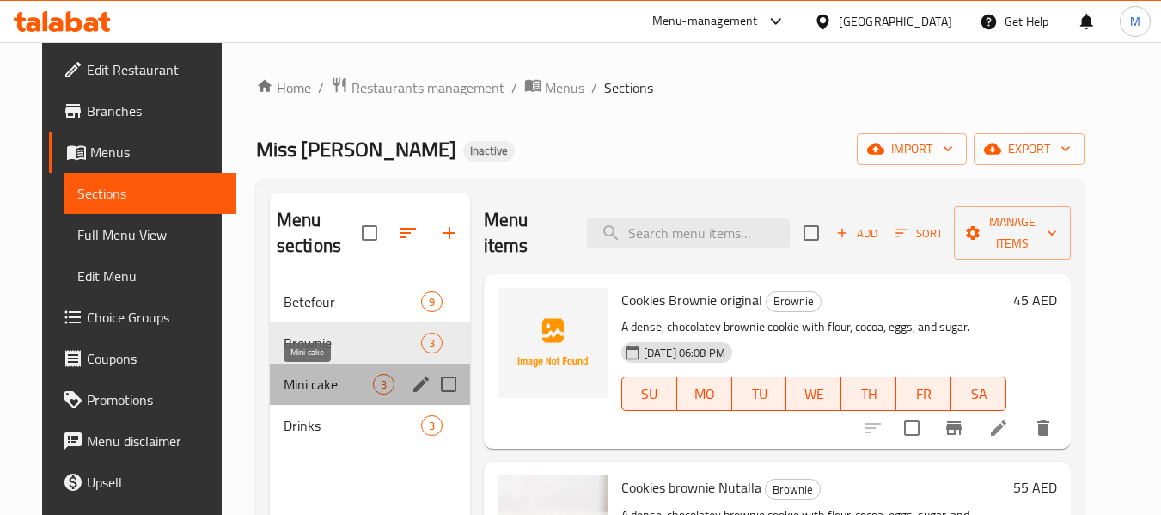
click at [293, 393] on span "Mini cake" at bounding box center [328, 384] width 89 height 21
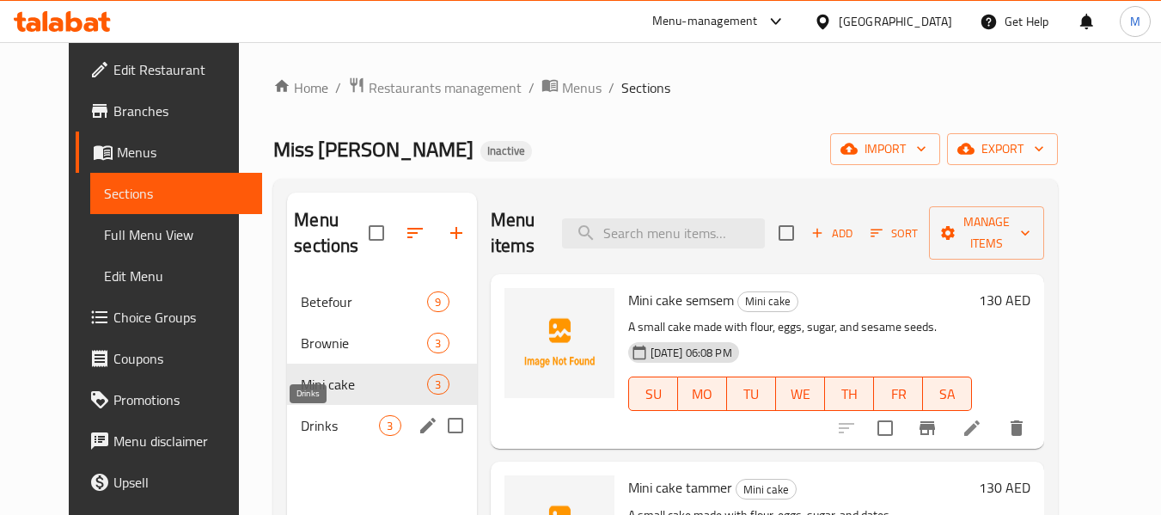
click at [301, 430] on span "Drinks" at bounding box center [340, 425] width 78 height 21
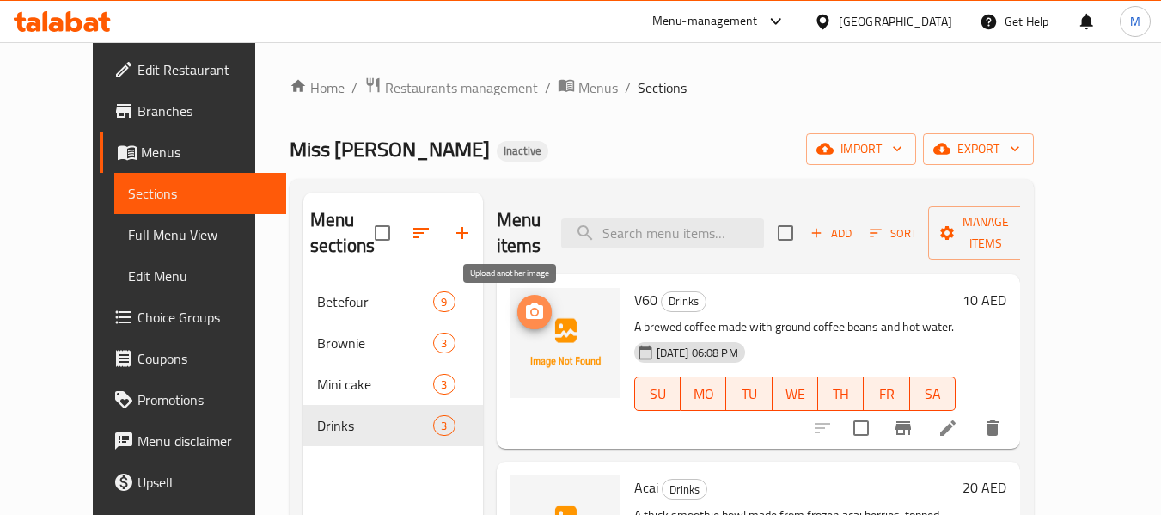
click at [526, 307] on icon "upload picture" at bounding box center [534, 310] width 17 height 15
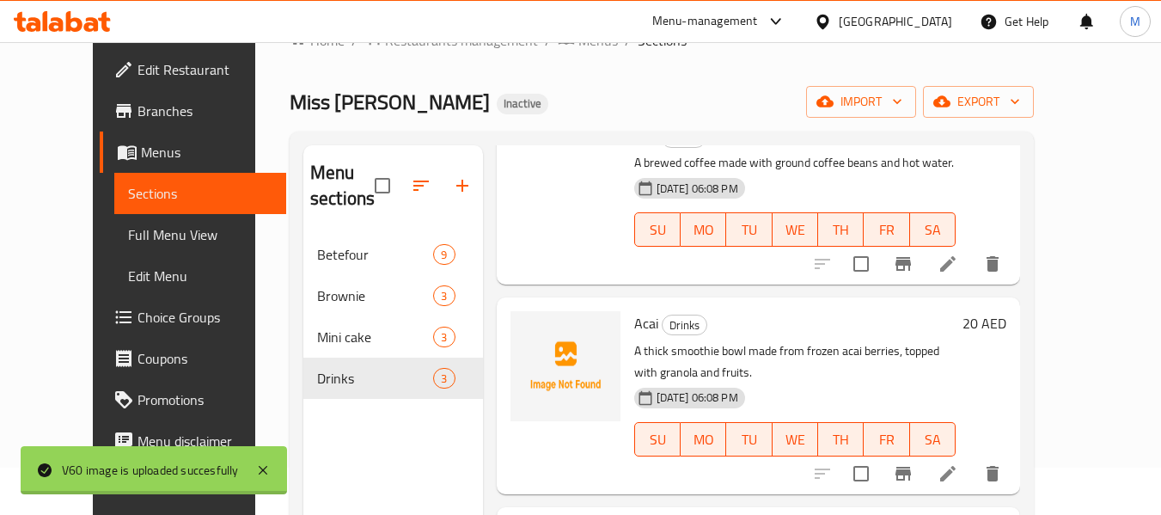
scroll to position [172, 0]
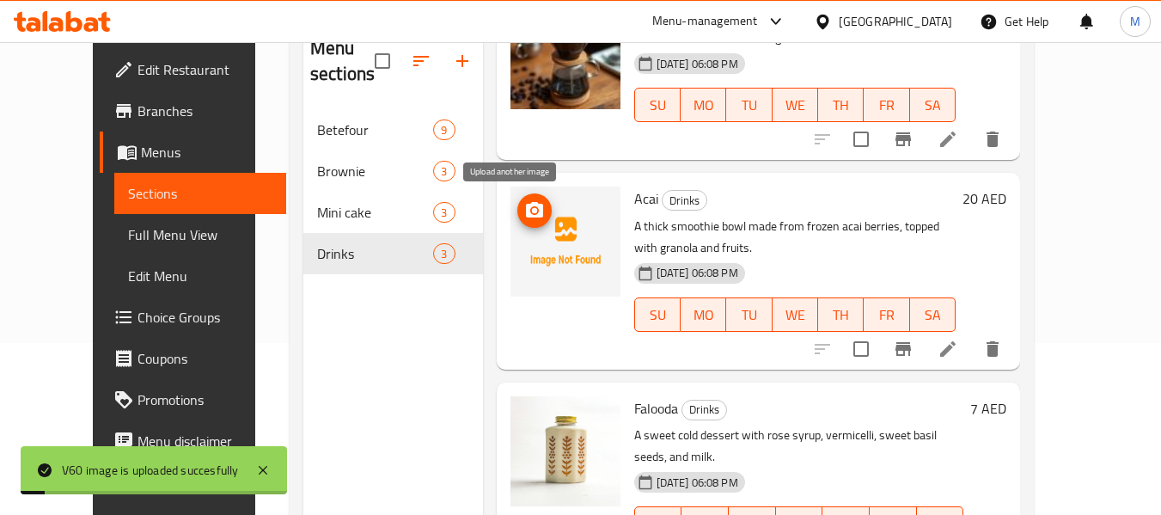
click at [524, 218] on icon "upload picture" at bounding box center [534, 210] width 21 height 21
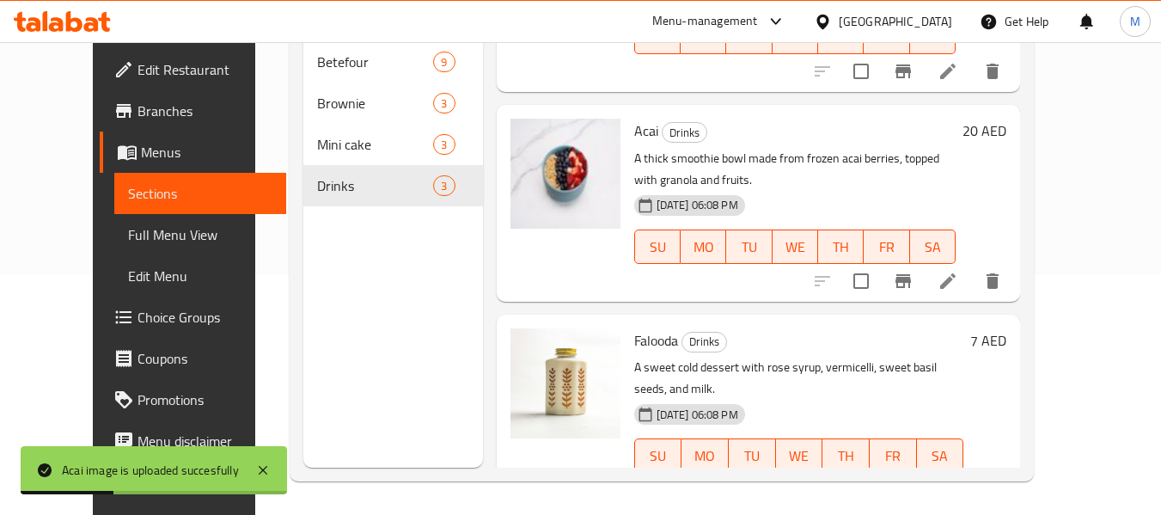
scroll to position [241, 0]
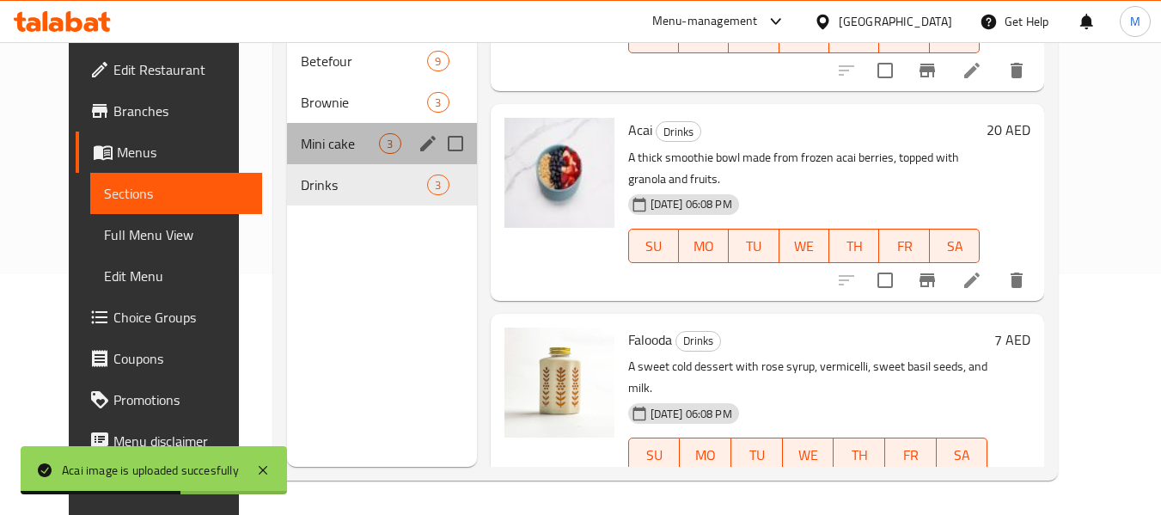
click at [290, 162] on div "Mini cake 3" at bounding box center [381, 143] width 189 height 41
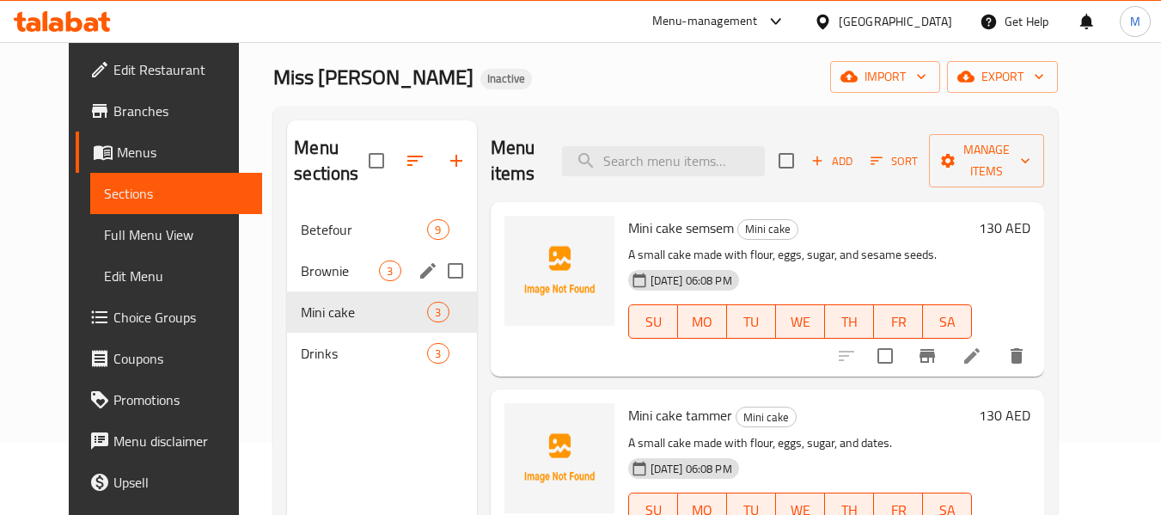
scroll to position [69, 0]
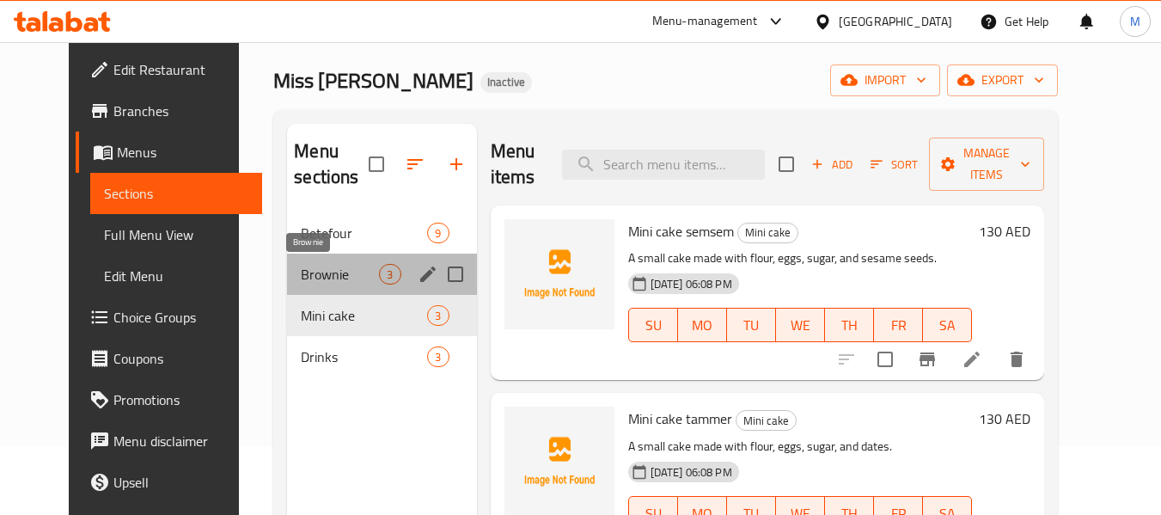
click at [301, 271] on span "Brownie" at bounding box center [340, 274] width 78 height 21
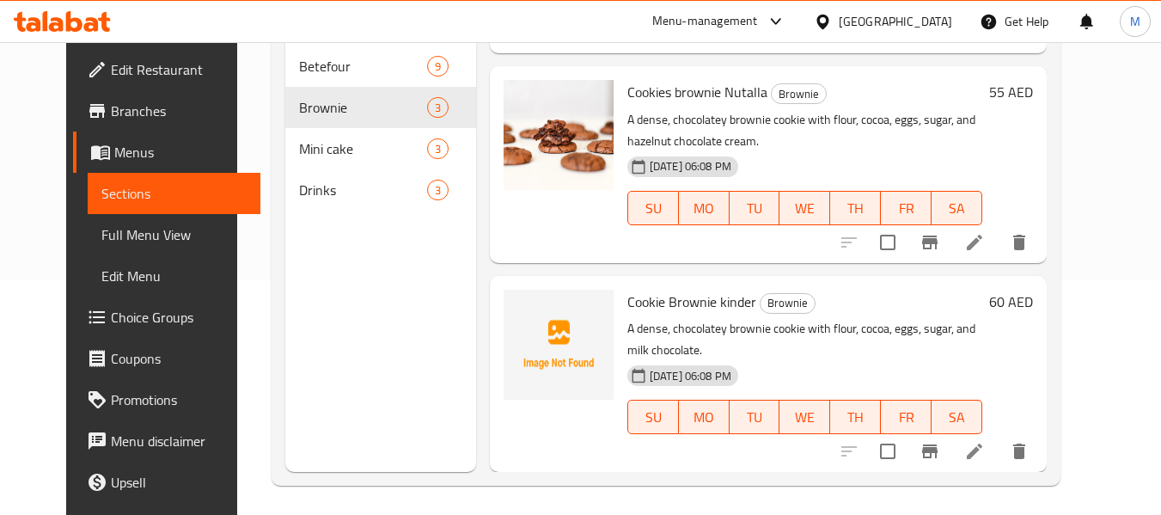
scroll to position [241, 0]
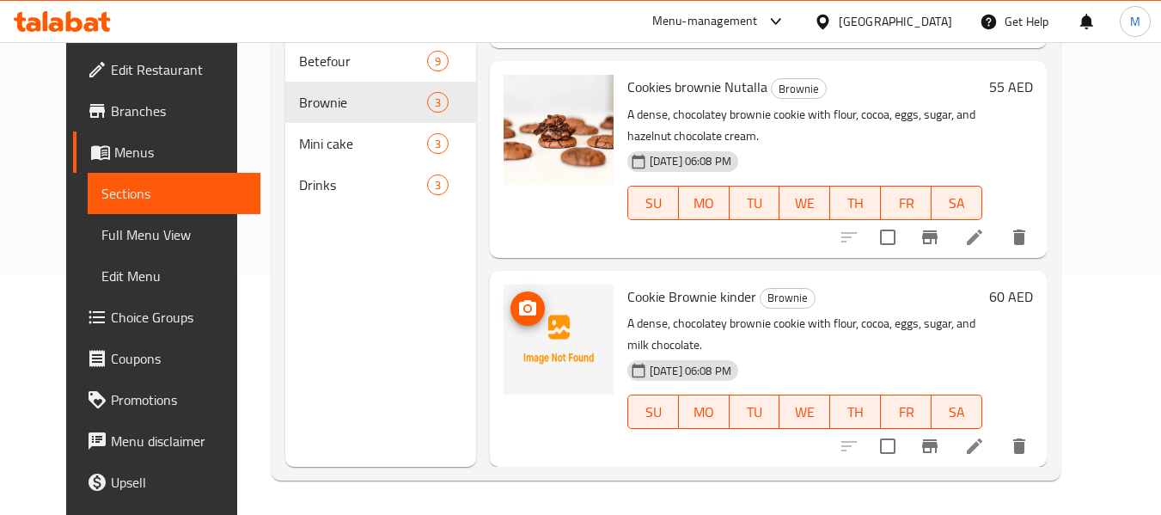
click at [519, 311] on icon "upload picture" at bounding box center [527, 307] width 17 height 15
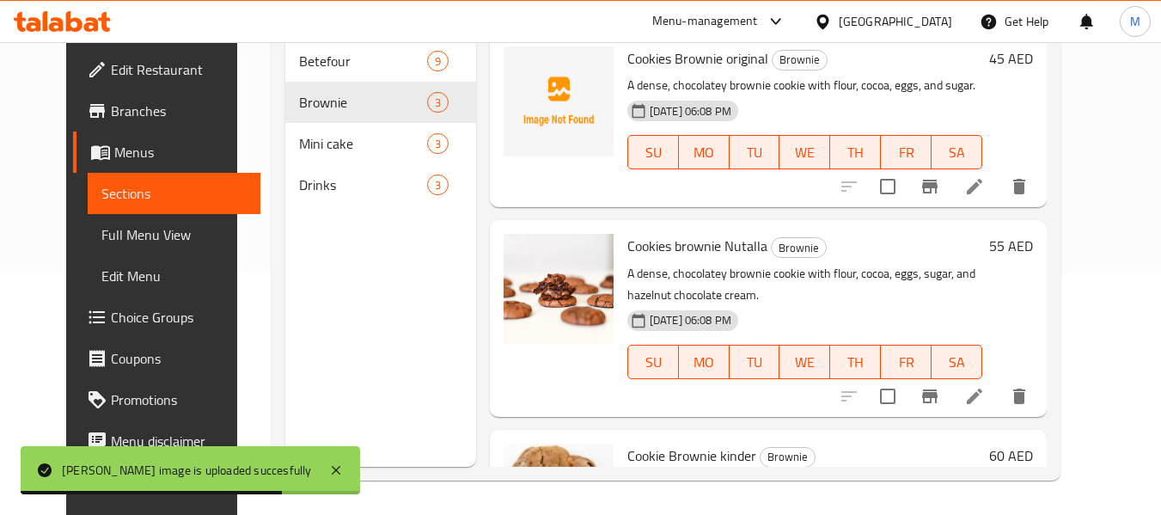
scroll to position [0, 0]
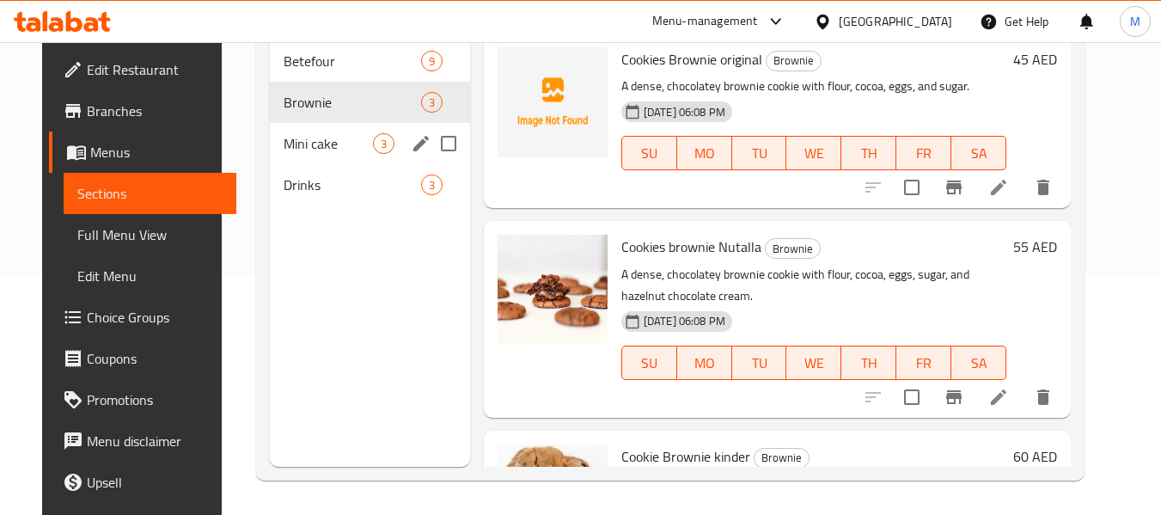
drag, startPoint x: 332, startPoint y: 156, endPoint x: 308, endPoint y: 188, distance: 40.4
click at [332, 156] on div "Mini cake 3" at bounding box center [370, 143] width 200 height 41
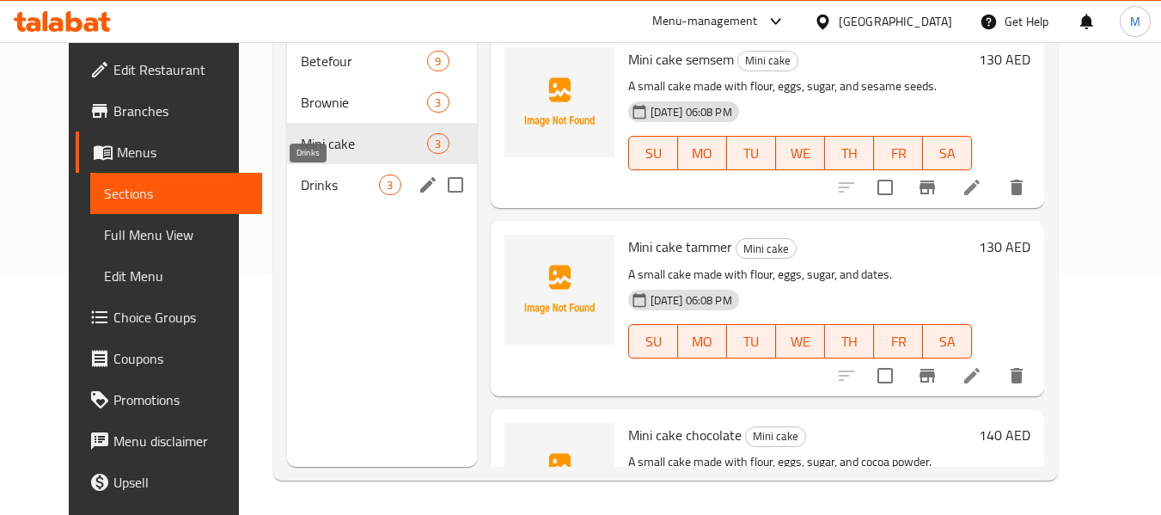
click at [308, 188] on span "Drinks" at bounding box center [340, 184] width 78 height 21
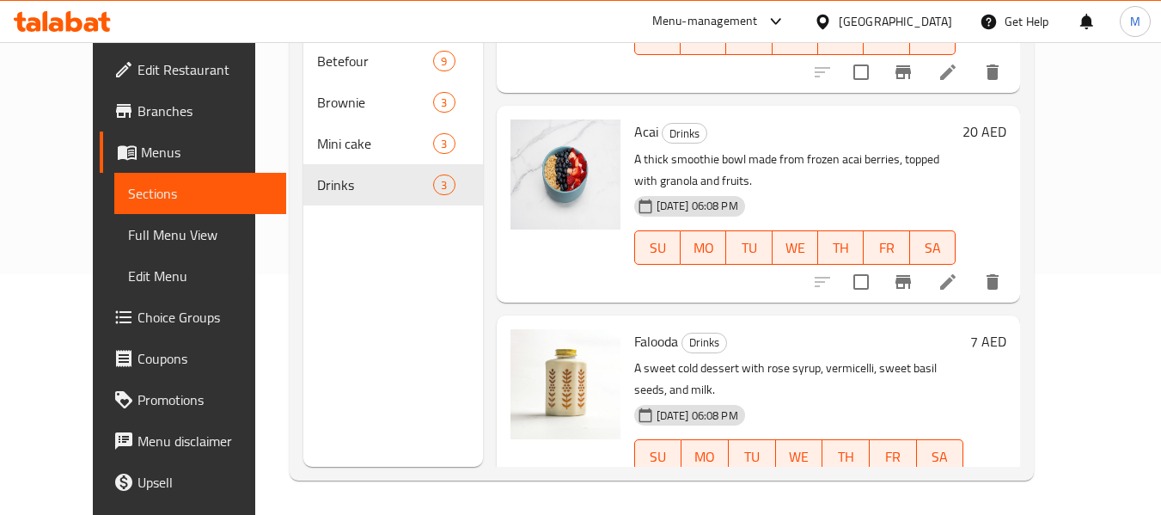
scroll to position [117, 0]
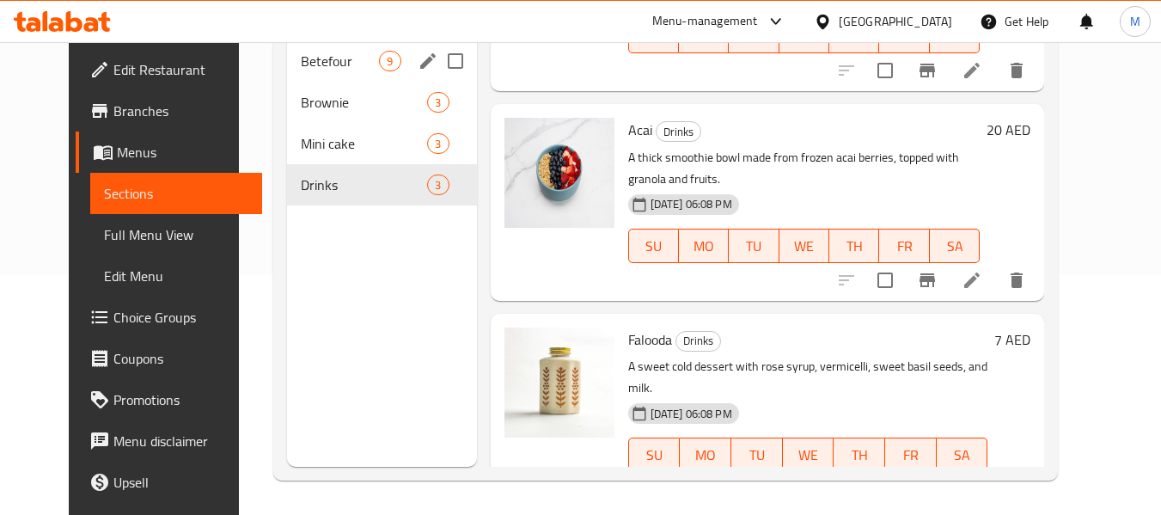
click at [331, 74] on div "Betefour 9" at bounding box center [381, 60] width 189 height 41
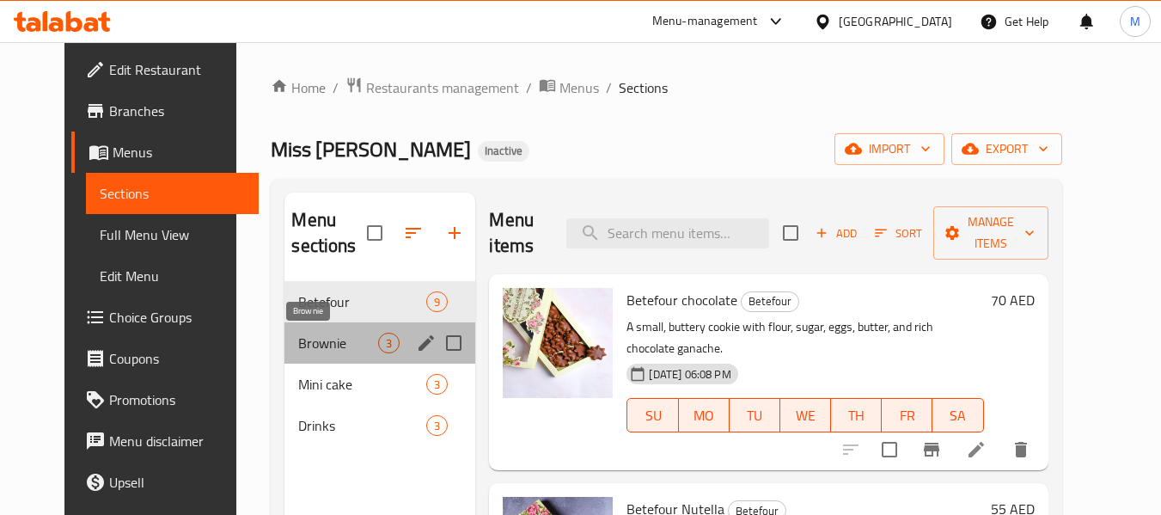
drag, startPoint x: 336, startPoint y: 337, endPoint x: 320, endPoint y: 374, distance: 40.4
click at [335, 337] on span "Brownie" at bounding box center [338, 342] width 80 height 21
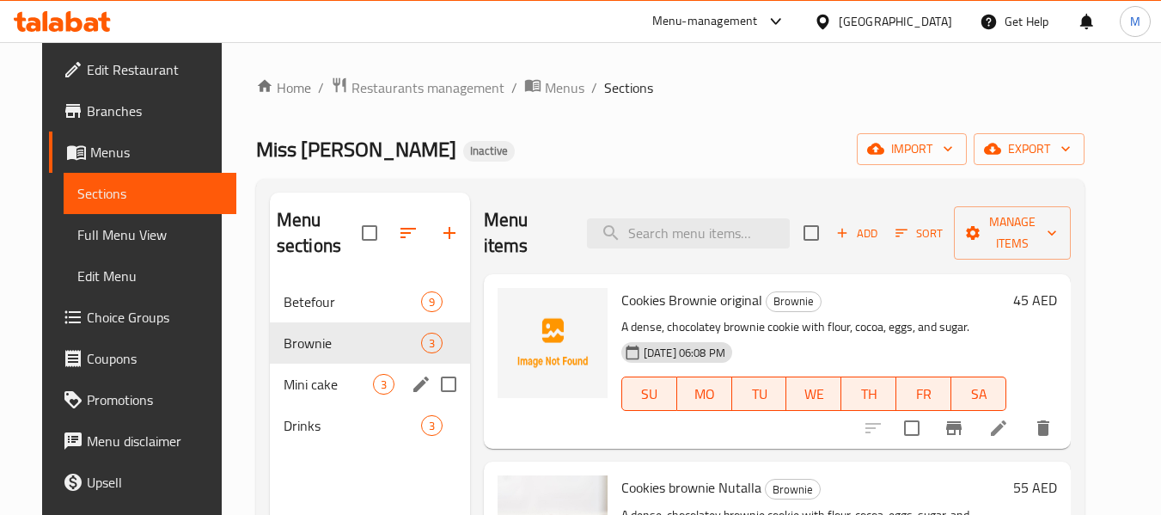
drag, startPoint x: 315, startPoint y: 396, endPoint x: 353, endPoint y: 370, distance: 45.8
click at [315, 394] on div "Mini cake 3" at bounding box center [370, 383] width 200 height 41
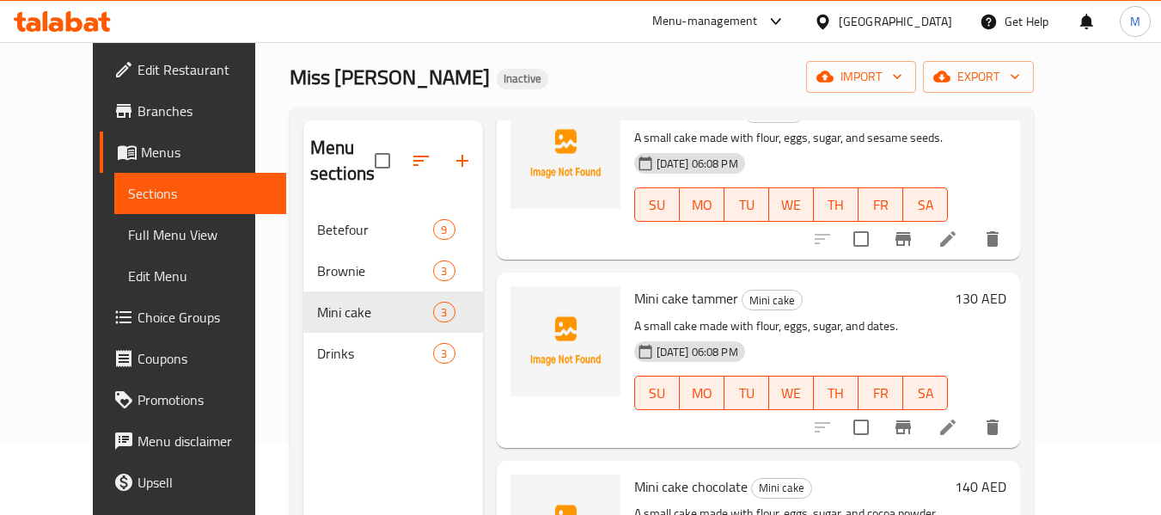
scroll to position [241, 0]
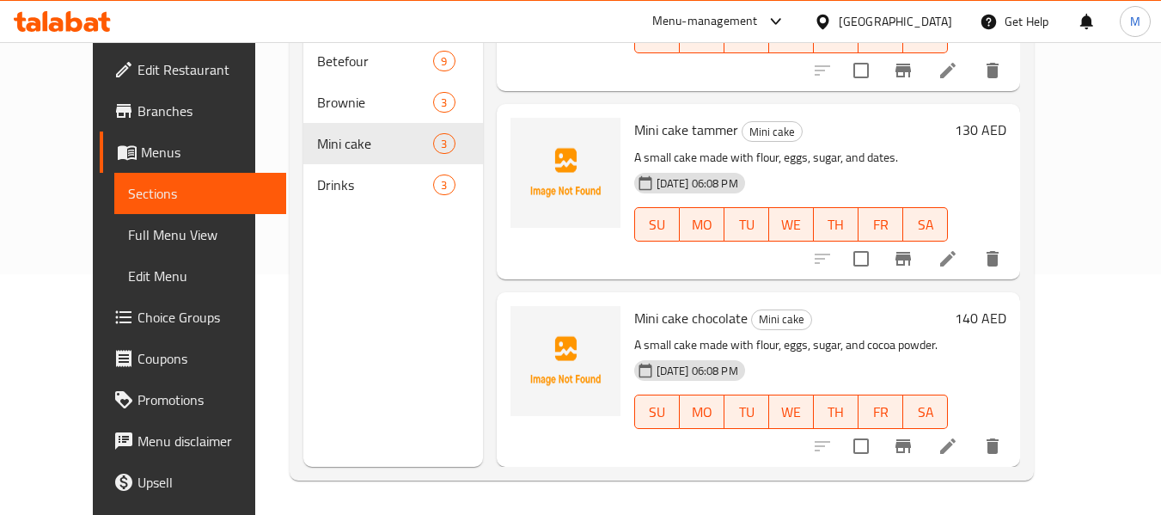
click at [692, 322] on span "Mini cake chocolate" at bounding box center [690, 318] width 113 height 26
copy h6 "Mini cake chocolate"
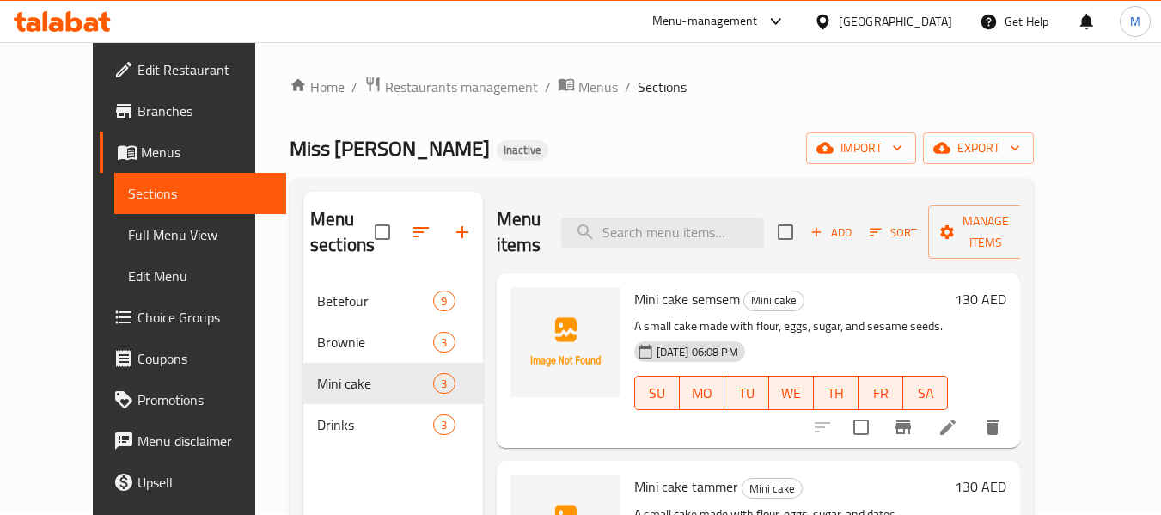
scroll to position [0, 0]
click at [1020, 141] on span "export" at bounding box center [977, 148] width 83 height 21
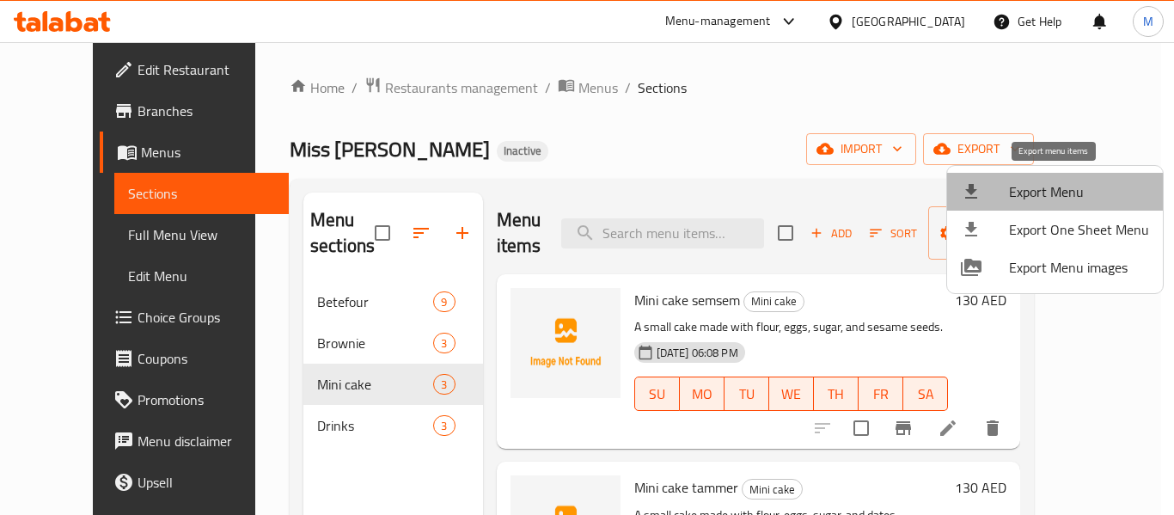
click at [1057, 191] on span "Export Menu" at bounding box center [1079, 191] width 140 height 21
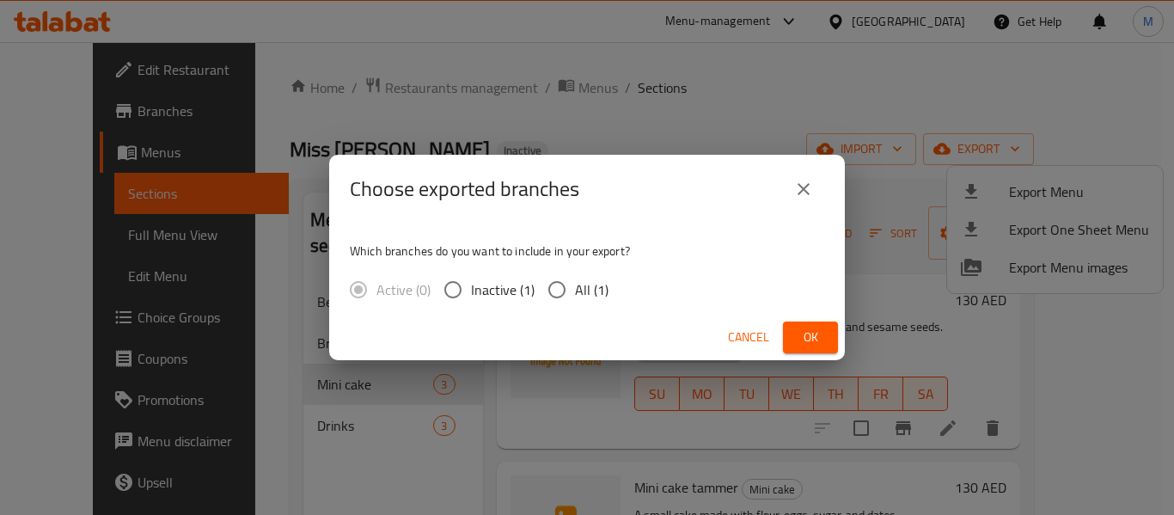
click at [594, 300] on span "All (1)" at bounding box center [592, 289] width 34 height 21
click at [575, 301] on input "All (1)" at bounding box center [557, 289] width 36 height 36
radio input "true"
click at [806, 329] on span "Ok" at bounding box center [809, 336] width 27 height 21
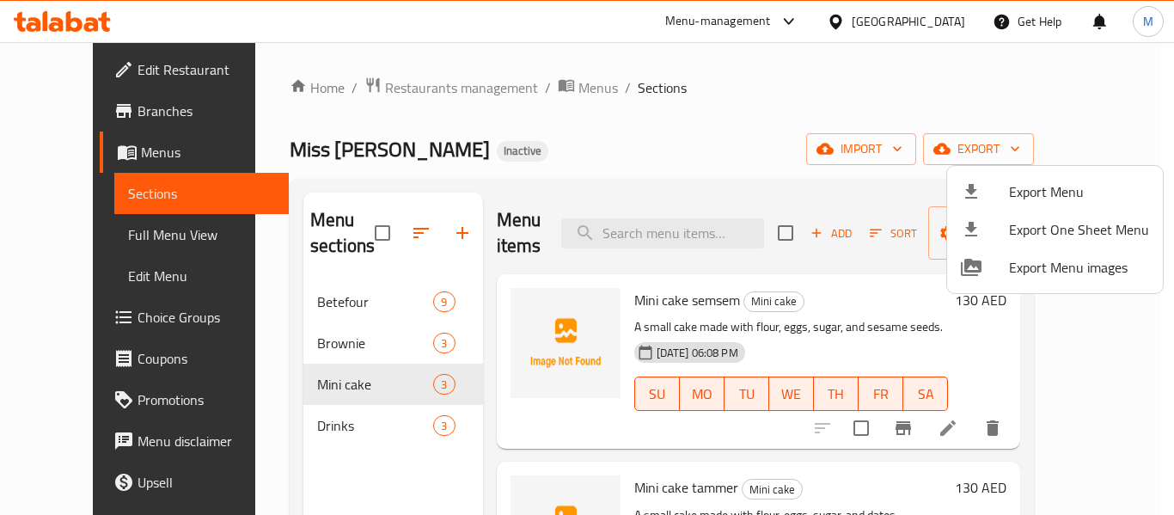
click at [387, 88] on div at bounding box center [587, 257] width 1174 height 515
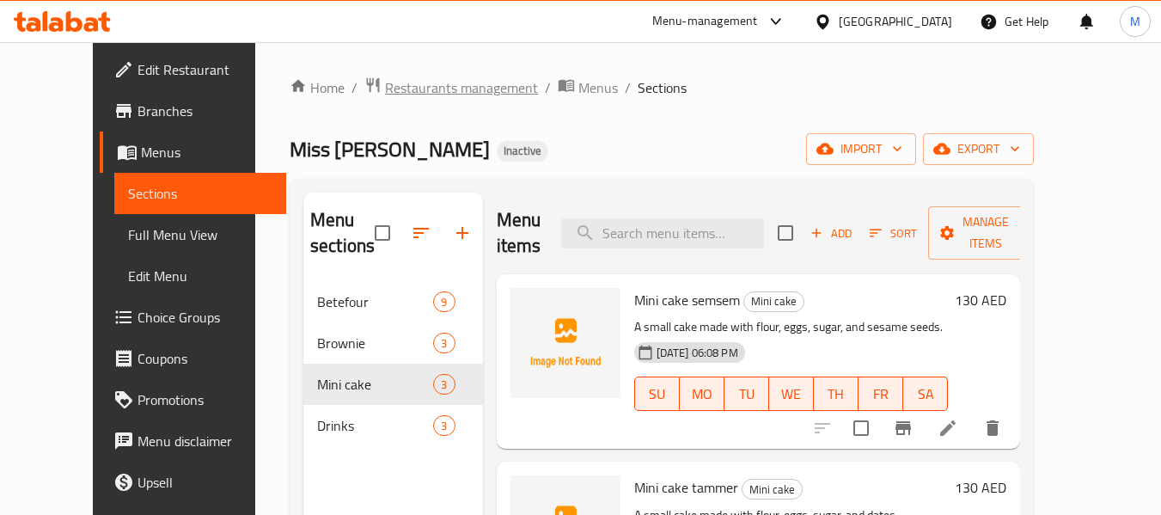
click at [387, 88] on span "Restaurants management" at bounding box center [461, 87] width 153 height 21
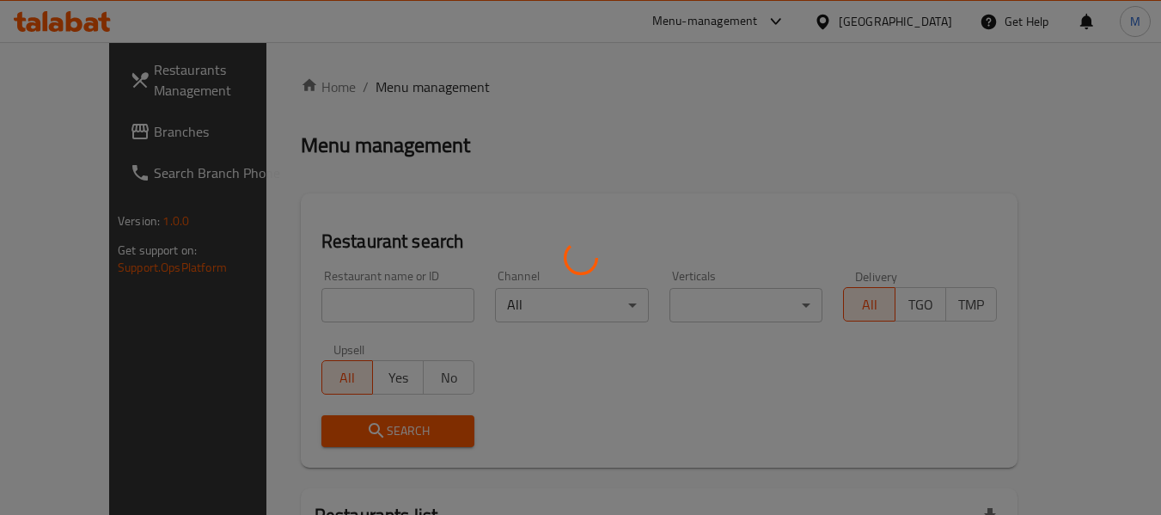
click at [351, 310] on div at bounding box center [580, 257] width 1161 height 515
click at [349, 308] on div at bounding box center [580, 257] width 1161 height 515
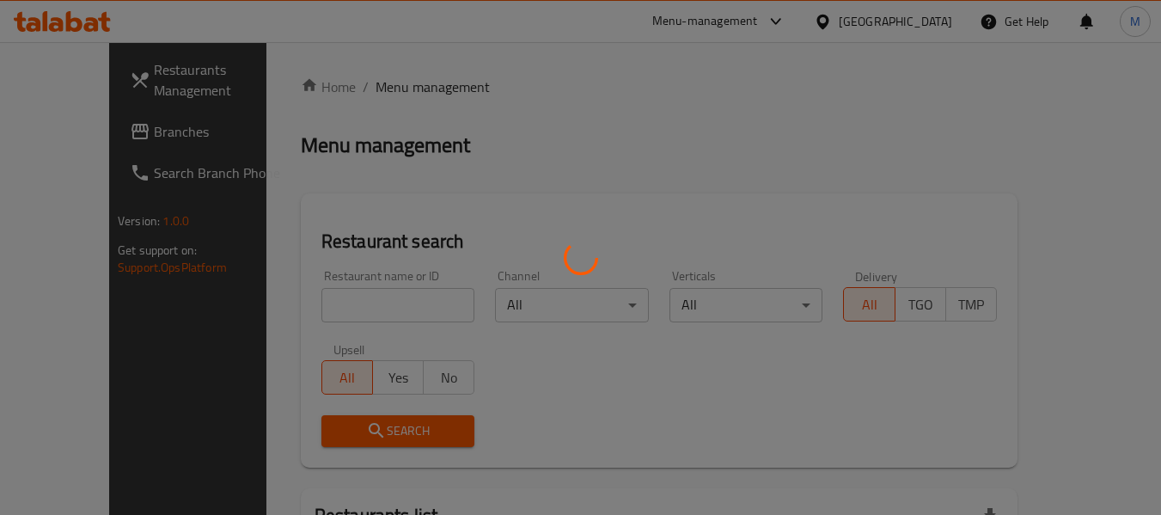
click at [349, 308] on div at bounding box center [580, 257] width 1161 height 515
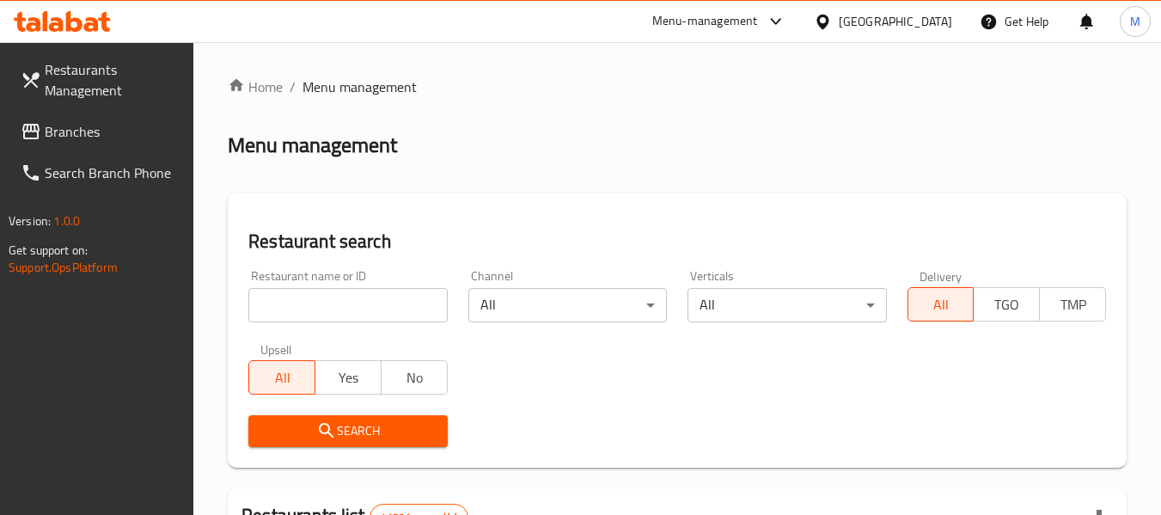
drag, startPoint x: 381, startPoint y: 302, endPoint x: 363, endPoint y: 354, distance: 55.7
click at [381, 302] on input "search" at bounding box center [347, 305] width 198 height 34
paste input "MOOD : FOOD"
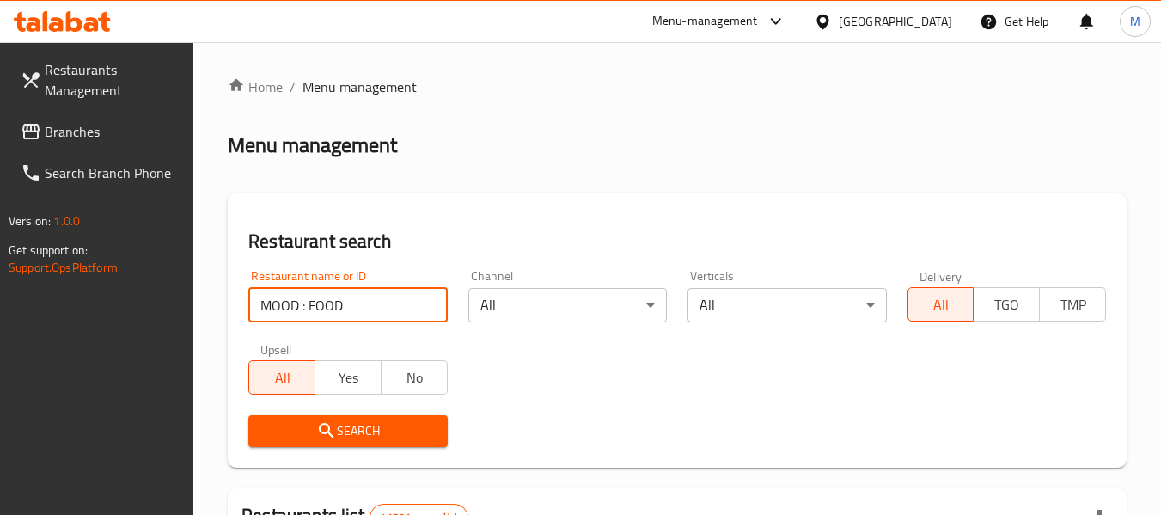
type input "MOOD : FOOD"
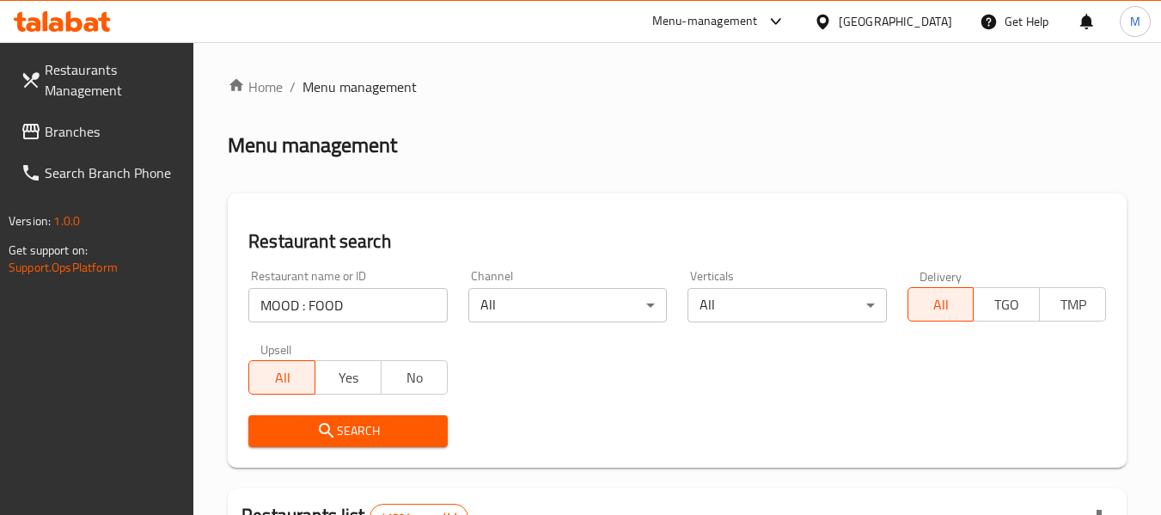
click at [347, 421] on span "Search" at bounding box center [347, 430] width 171 height 21
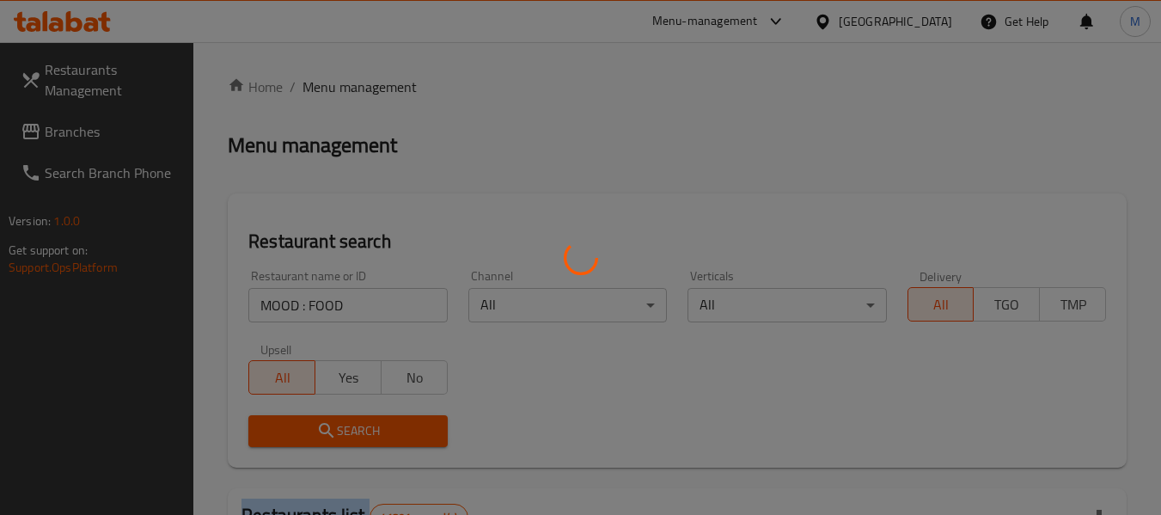
drag, startPoint x: 347, startPoint y: 421, endPoint x: 788, endPoint y: 377, distance: 442.9
click at [360, 419] on div at bounding box center [580, 257] width 1161 height 515
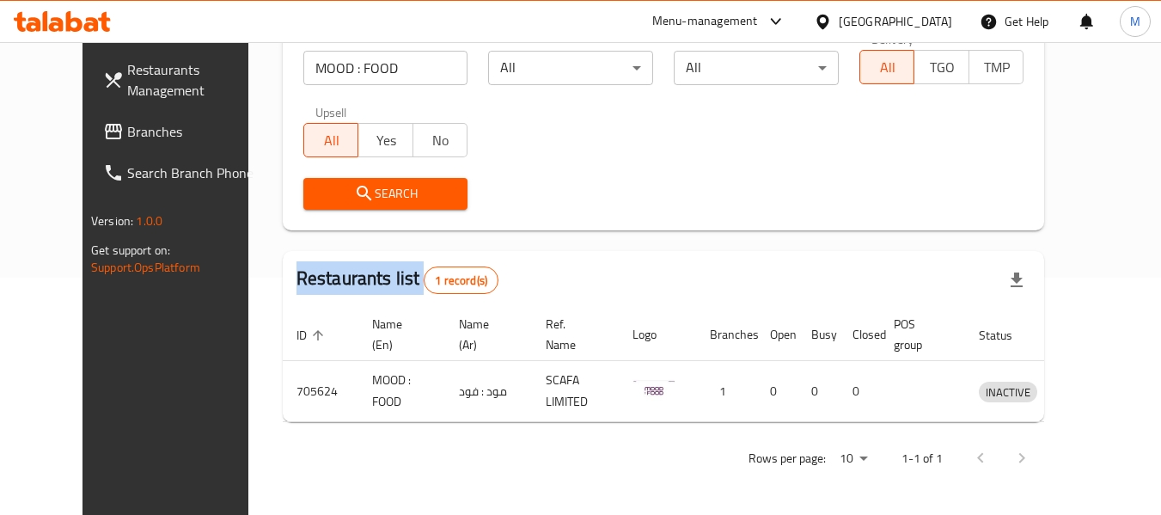
scroll to position [237, 0]
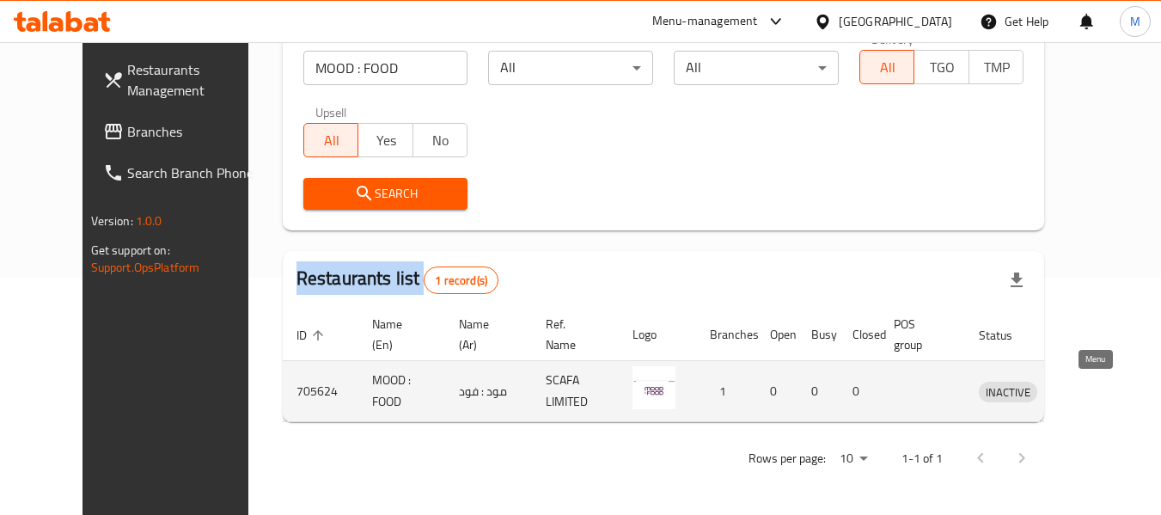
click at [1092, 391] on icon "enhanced table" at bounding box center [1081, 391] width 21 height 21
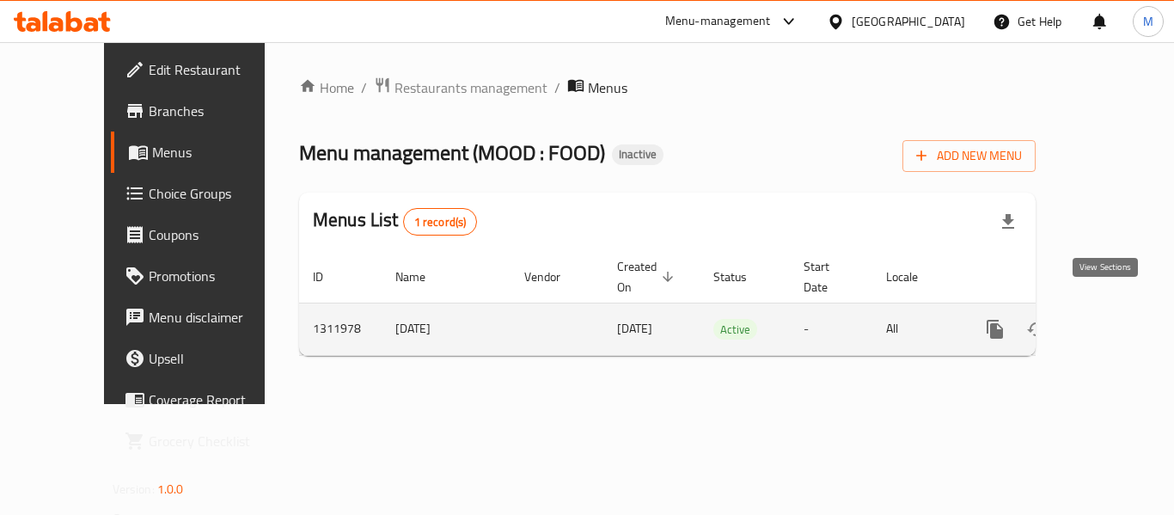
click at [1112, 321] on icon "enhanced table" at bounding box center [1118, 328] width 15 height 15
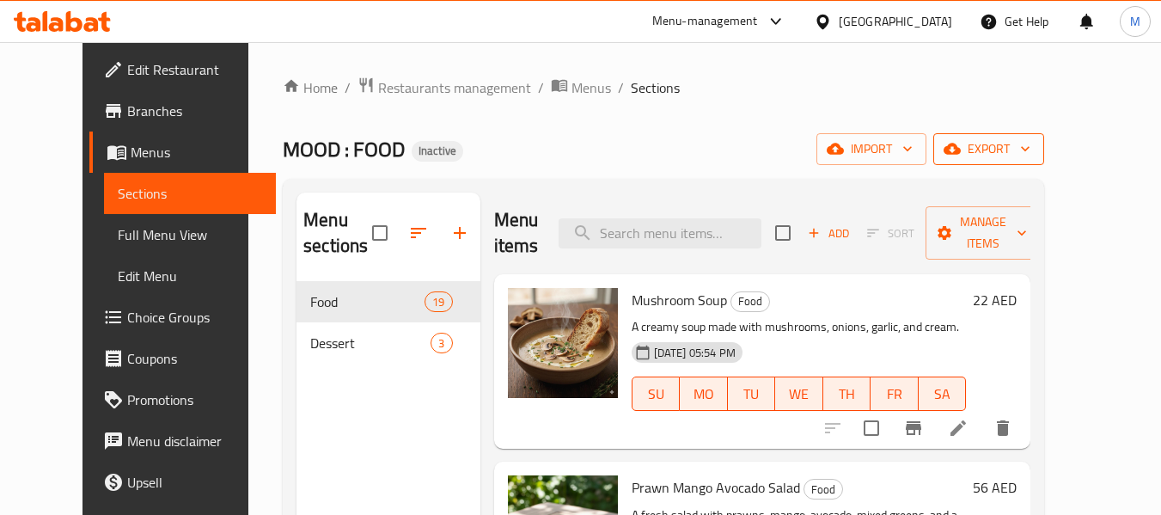
click at [1030, 152] on span "export" at bounding box center [988, 148] width 83 height 21
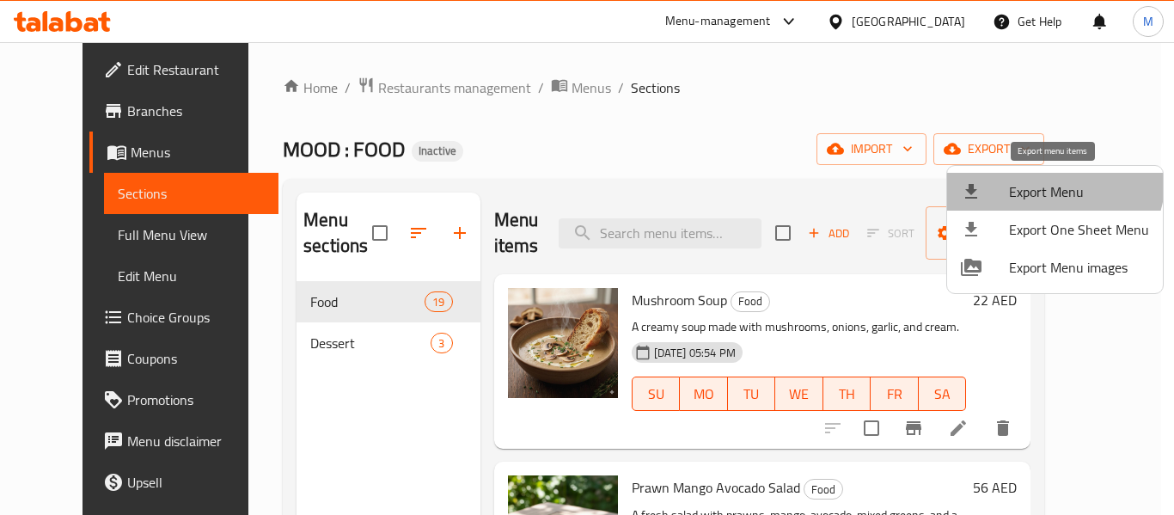
click at [1044, 178] on li "Export Menu" at bounding box center [1055, 192] width 216 height 38
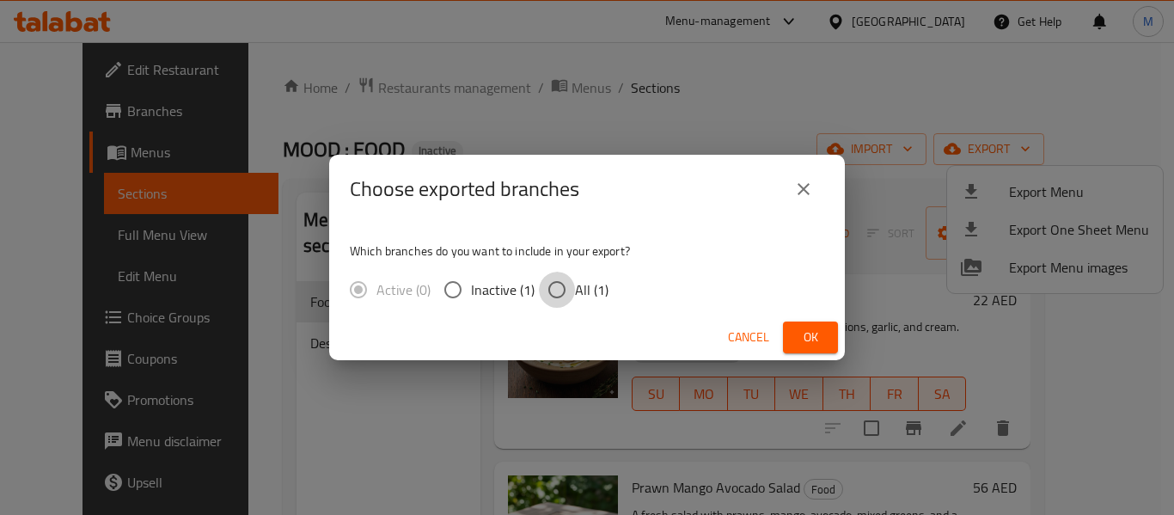
click at [569, 282] on input "All (1)" at bounding box center [557, 289] width 36 height 36
radio input "true"
click at [823, 334] on span "Ok" at bounding box center [809, 336] width 27 height 21
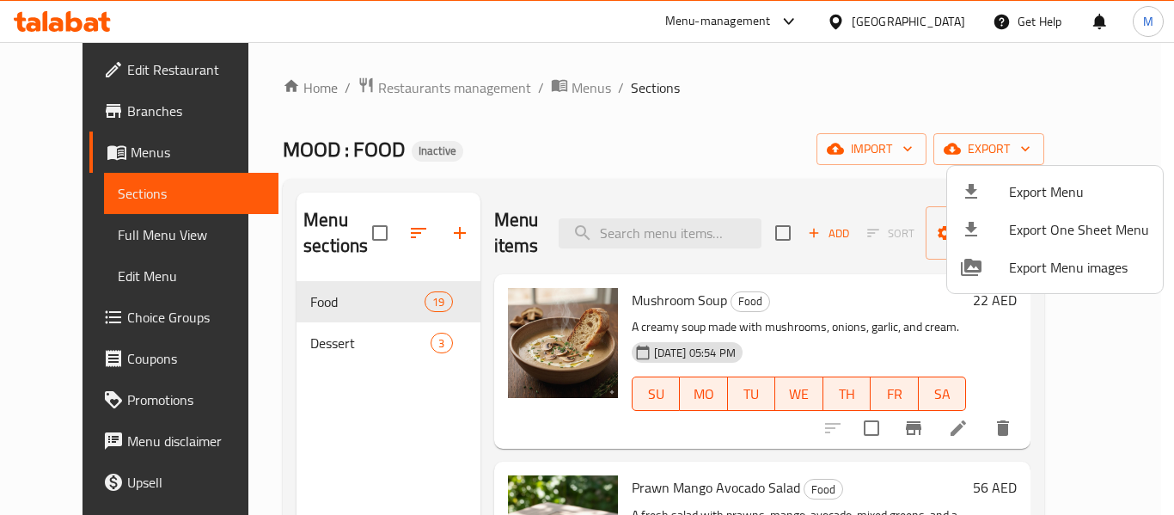
drag, startPoint x: 790, startPoint y: 143, endPoint x: 820, endPoint y: 11, distance: 135.0
click at [790, 142] on div at bounding box center [587, 257] width 1174 height 515
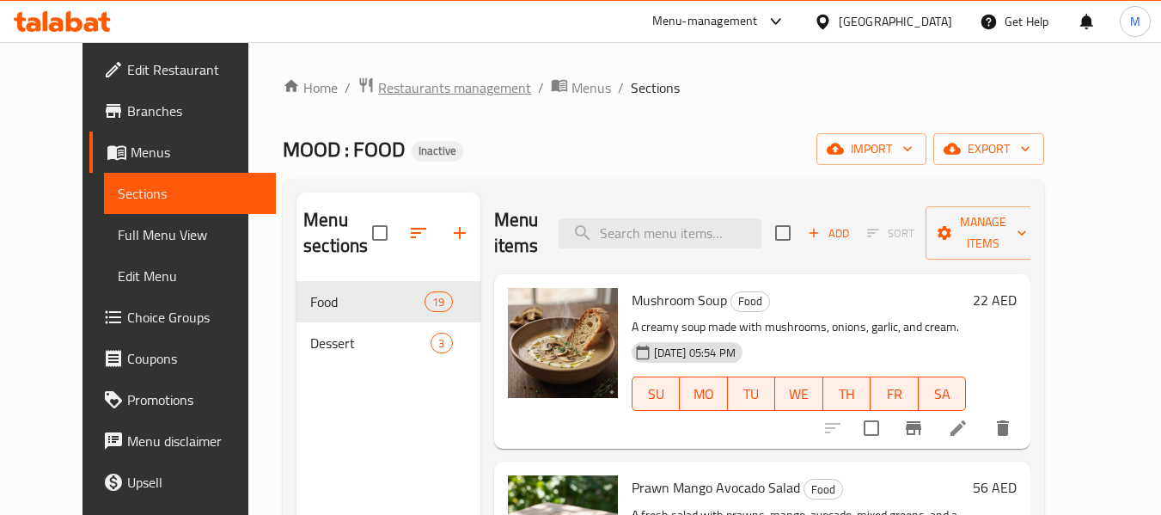
click at [399, 91] on span "Restaurants management" at bounding box center [454, 87] width 153 height 21
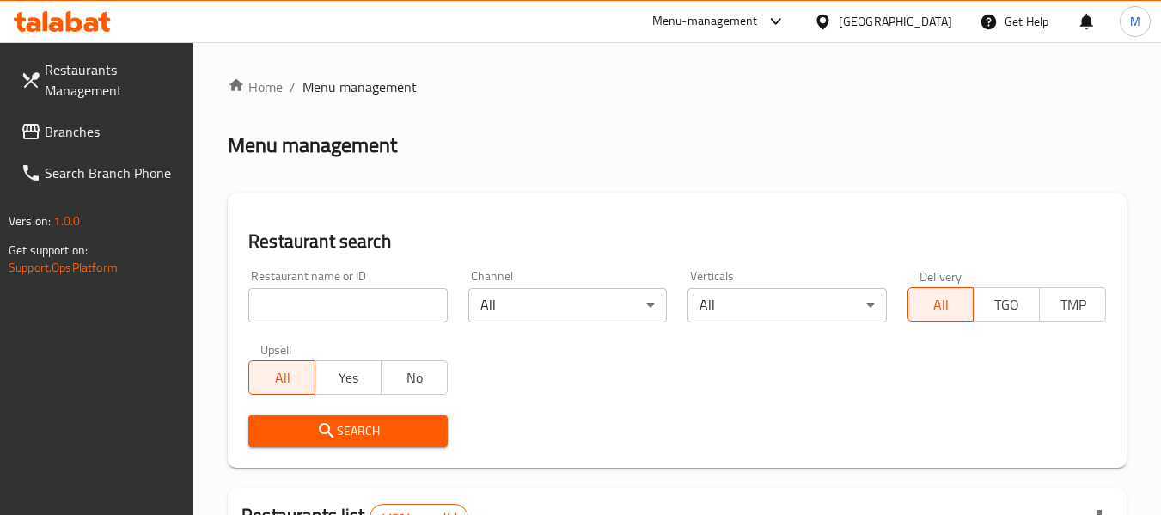
click at [383, 289] on input "search" at bounding box center [347, 305] width 198 height 34
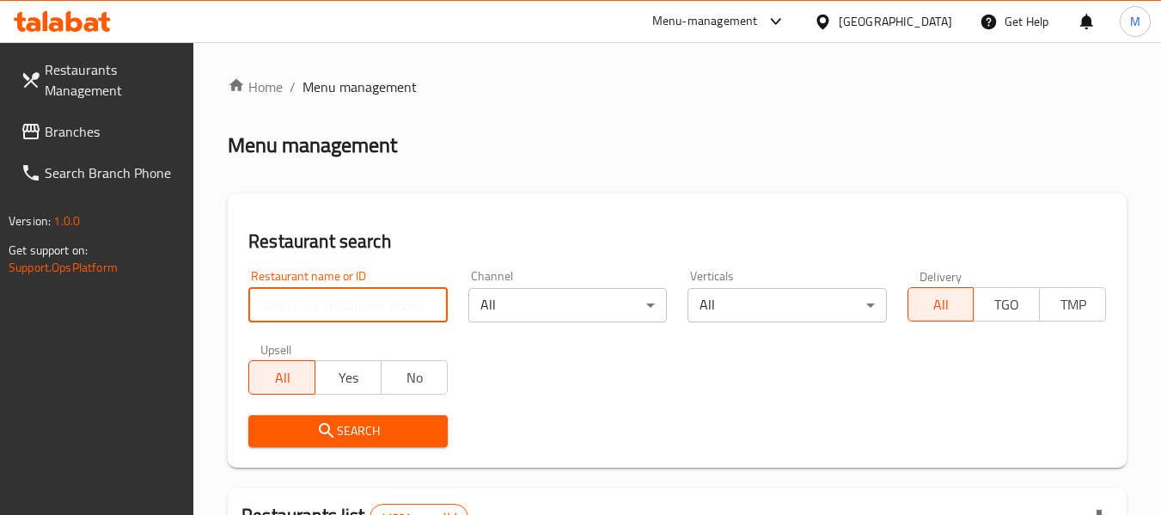
paste input "Istraha Al Shai Cafeteria"
type input "Istraha Al Shai Cafeteria"
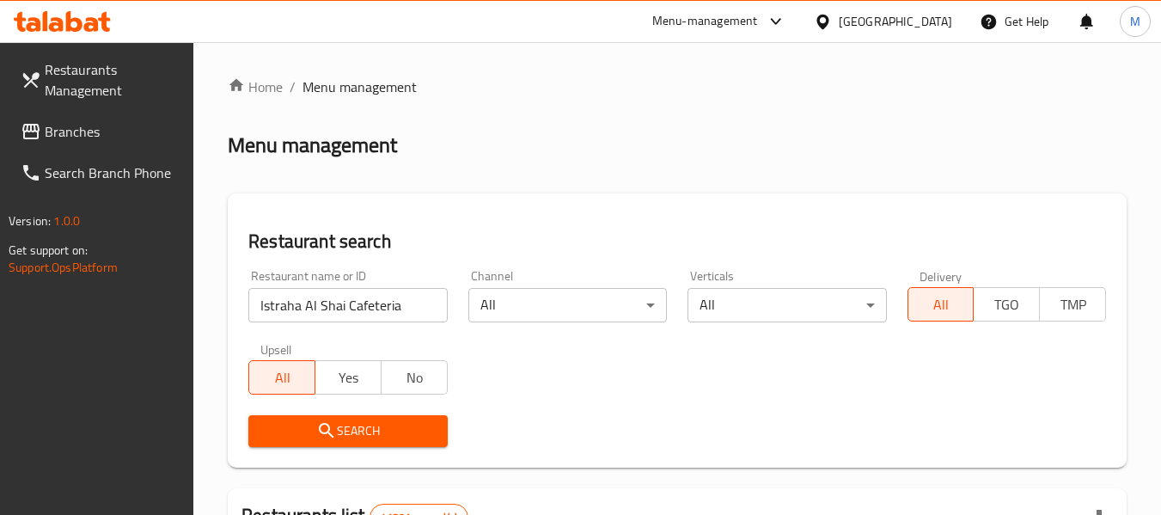
click at [362, 429] on span "Search" at bounding box center [347, 430] width 171 height 21
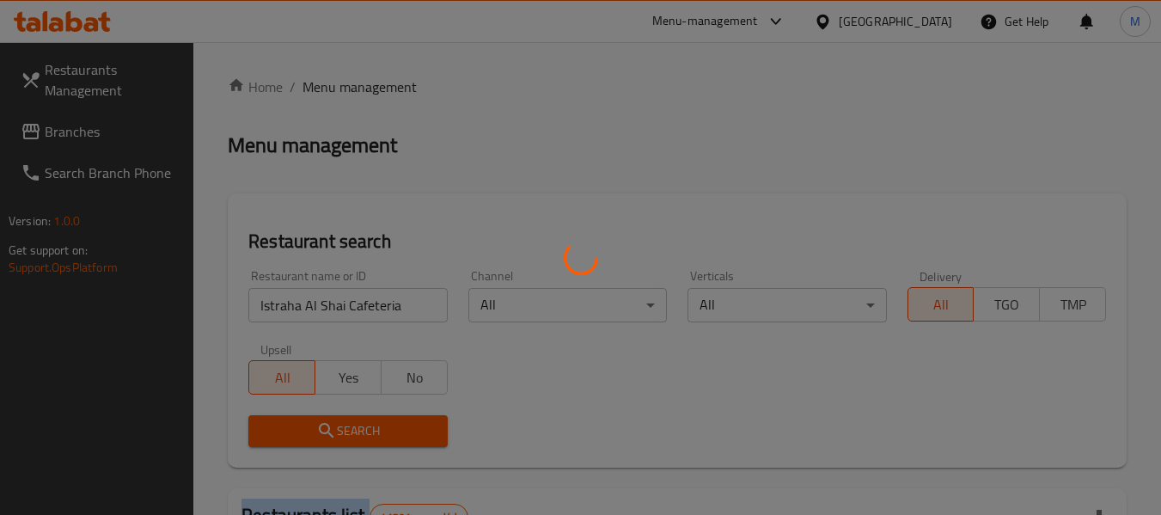
click at [362, 429] on div at bounding box center [580, 257] width 1161 height 515
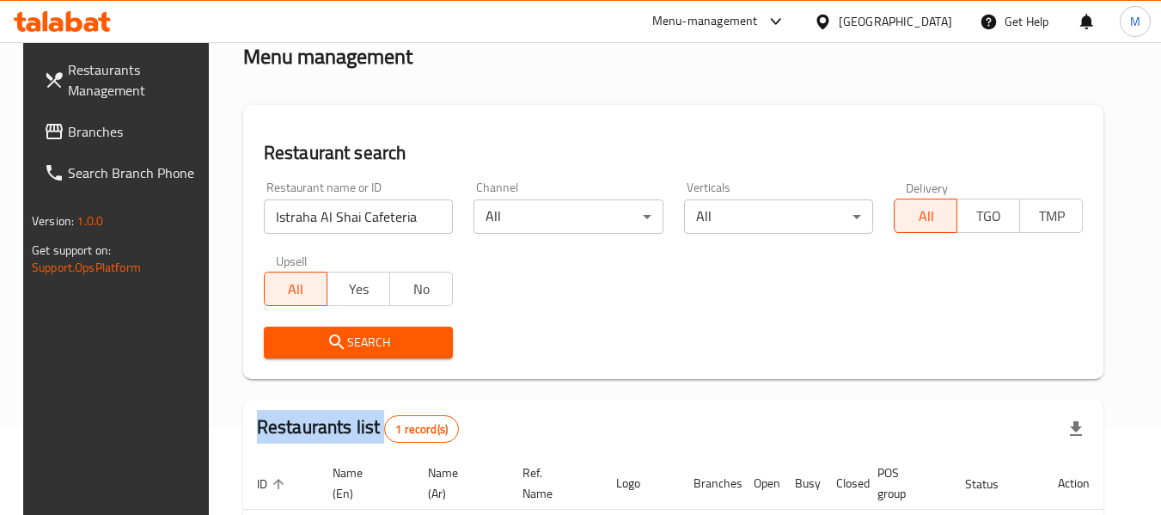
scroll to position [252, 0]
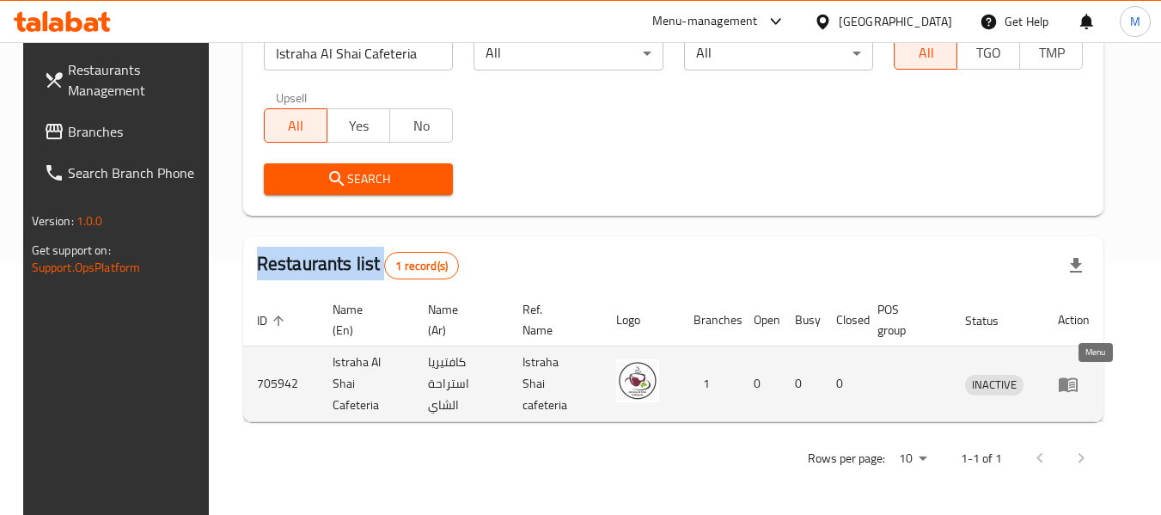
click at [1077, 387] on icon "enhanced table" at bounding box center [1067, 384] width 19 height 15
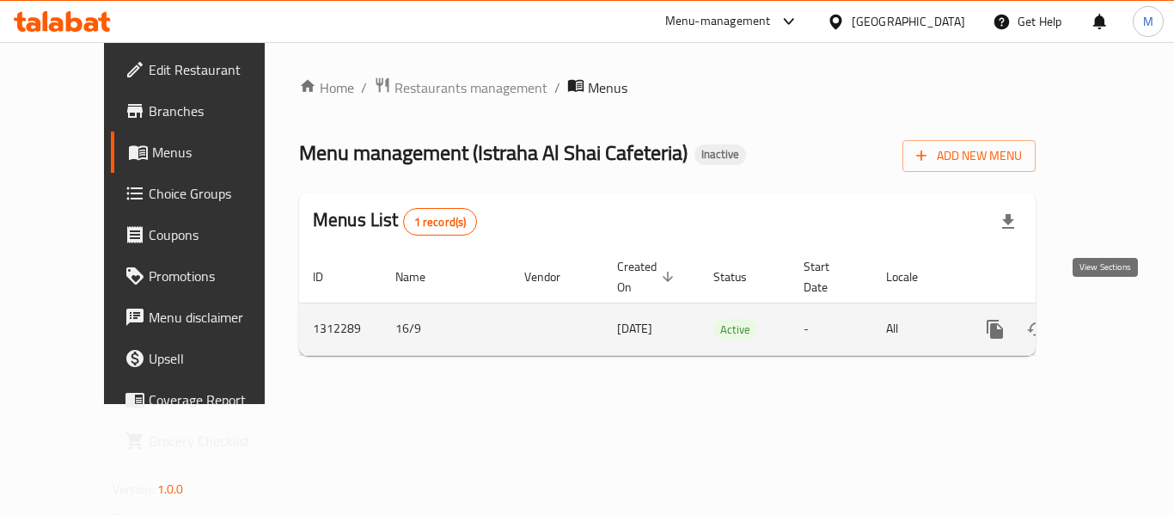
click at [1108, 319] on icon "enhanced table" at bounding box center [1118, 329] width 21 height 21
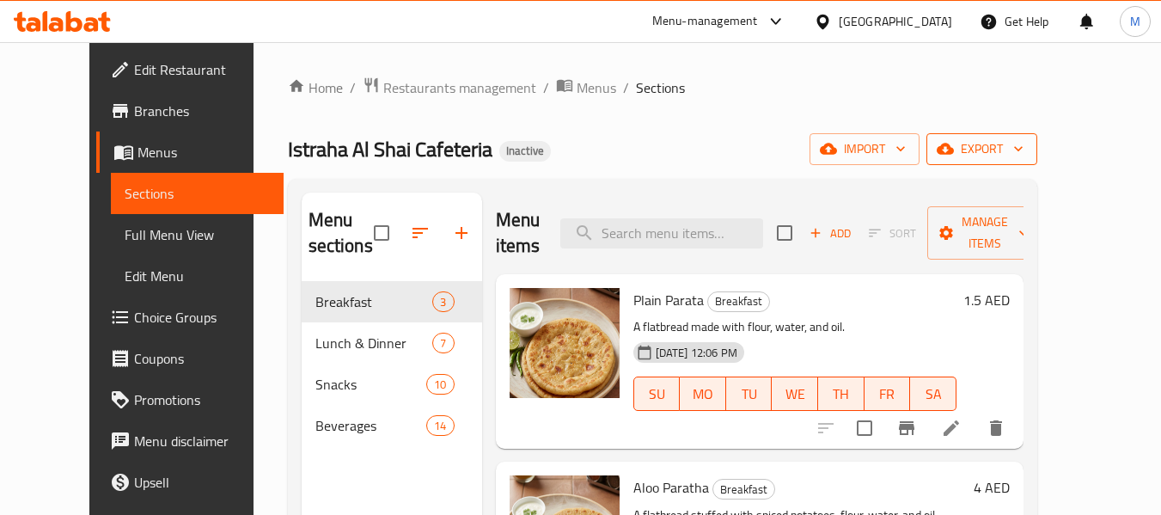
click at [1023, 141] on span "export" at bounding box center [981, 148] width 83 height 21
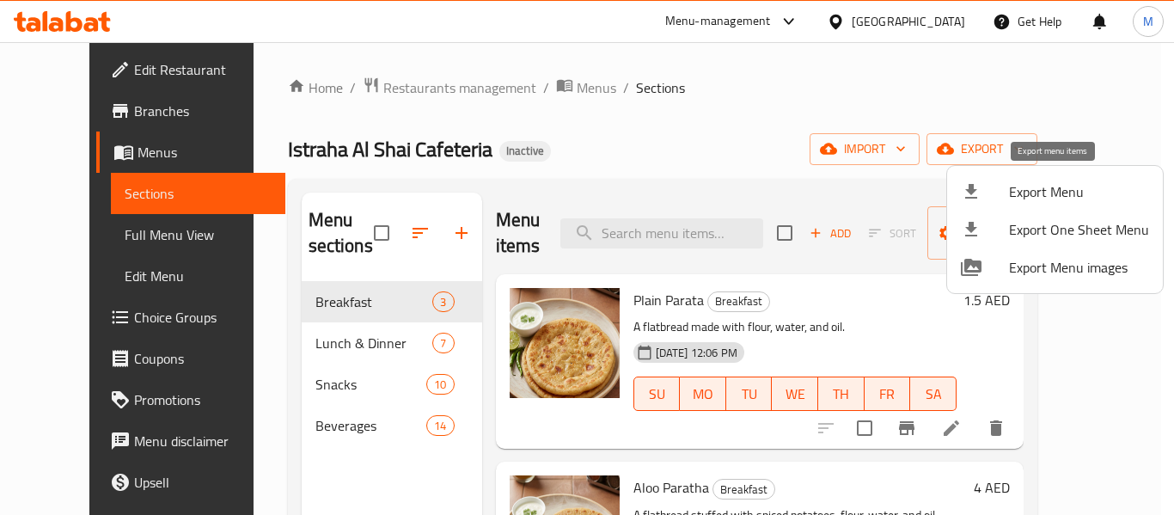
click at [1044, 181] on span "Export Menu" at bounding box center [1079, 191] width 140 height 21
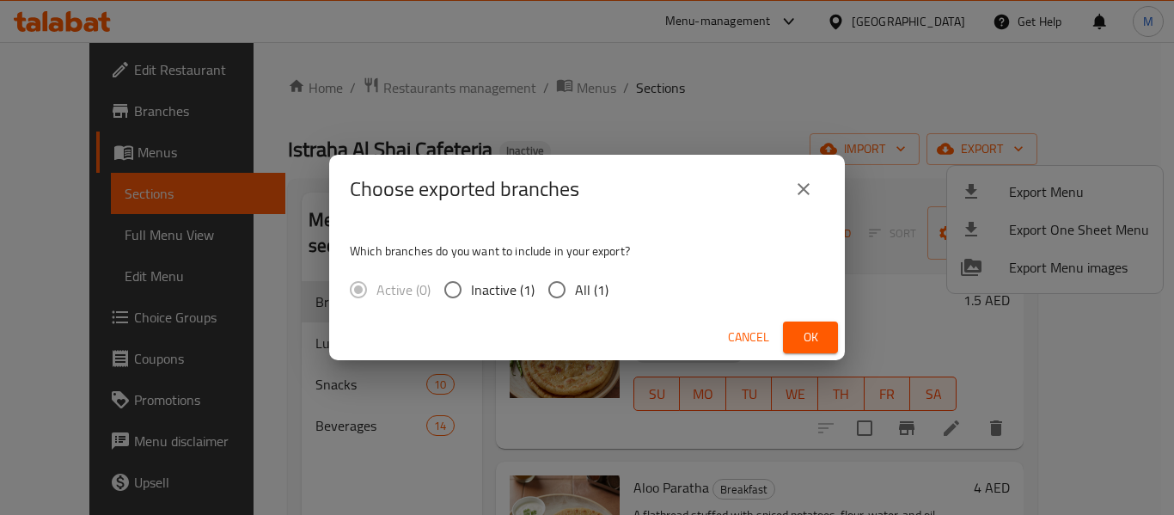
click at [597, 292] on span "All (1)" at bounding box center [592, 289] width 34 height 21
click at [575, 292] on input "All (1)" at bounding box center [557, 289] width 36 height 36
radio input "true"
click at [799, 337] on span "Ok" at bounding box center [809, 336] width 27 height 21
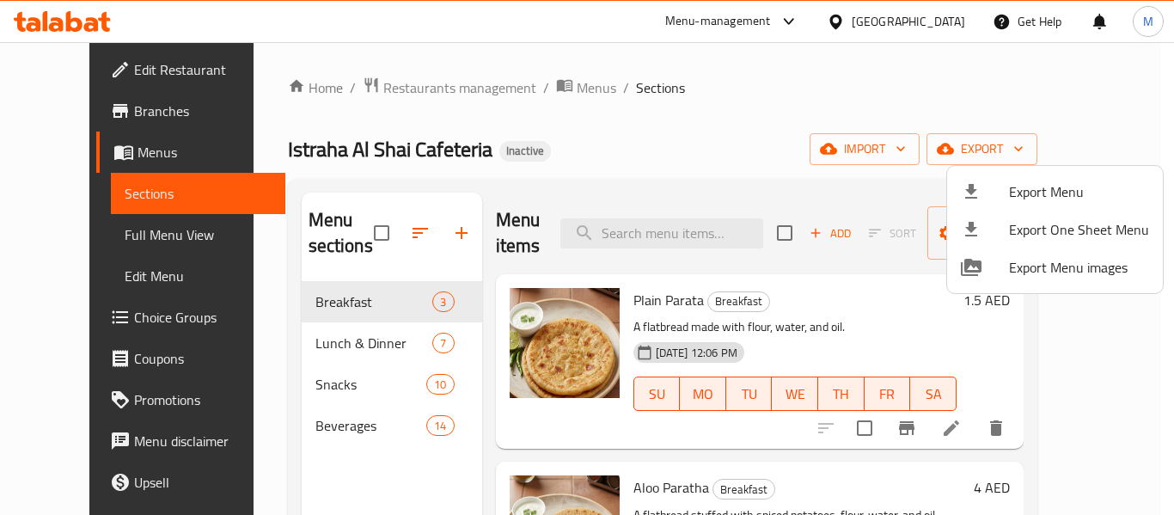
click at [356, 85] on div at bounding box center [587, 257] width 1174 height 515
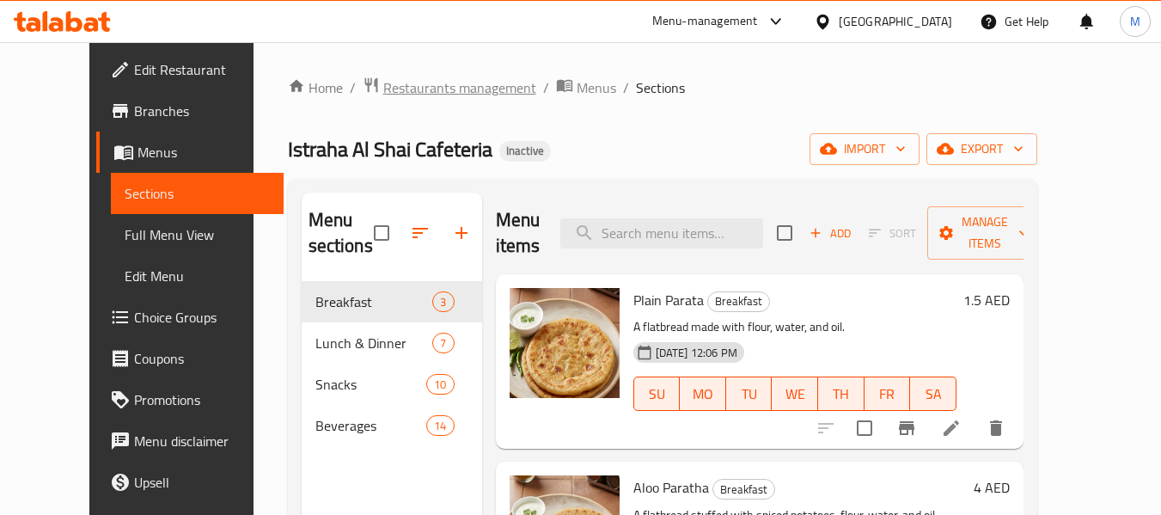
click at [383, 85] on span "Restaurants management" at bounding box center [459, 87] width 153 height 21
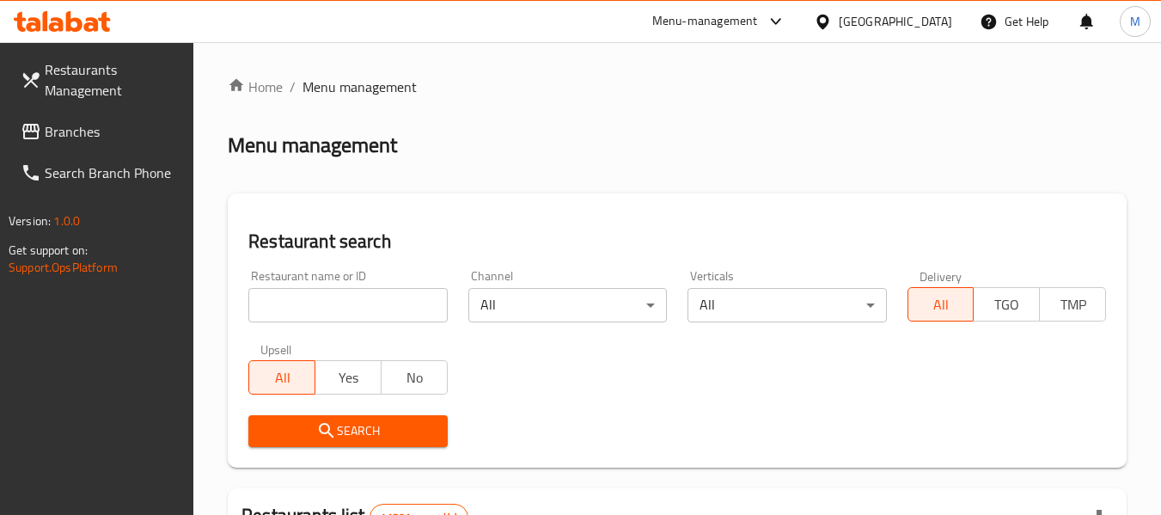
click at [313, 286] on div "Restaurant name or ID Restaurant name or ID" at bounding box center [347, 296] width 198 height 52
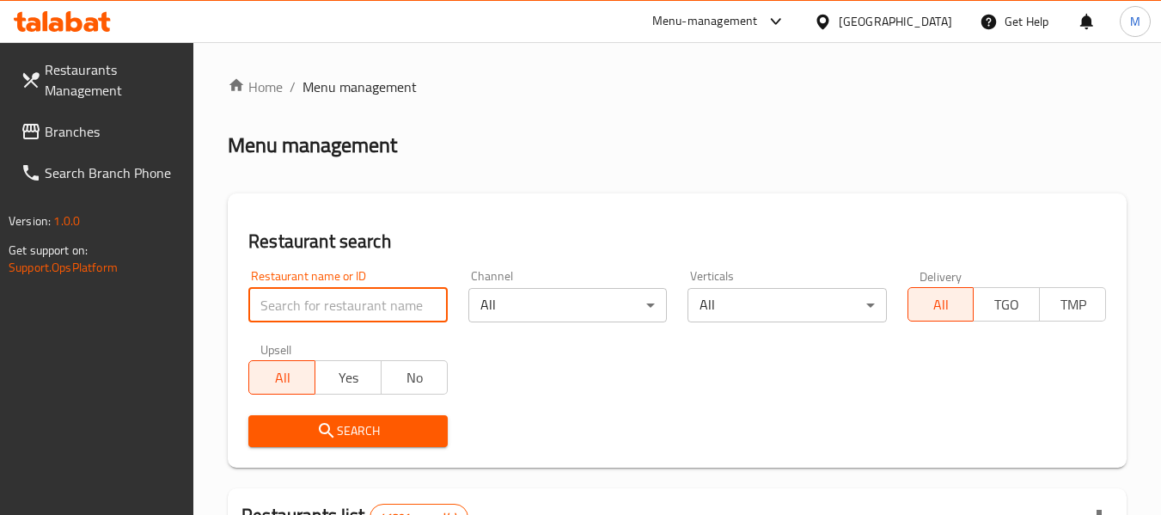
click at [314, 300] on input "search" at bounding box center [347, 305] width 198 height 34
paste input "Oto Coffee"
type input "Oto Coffee"
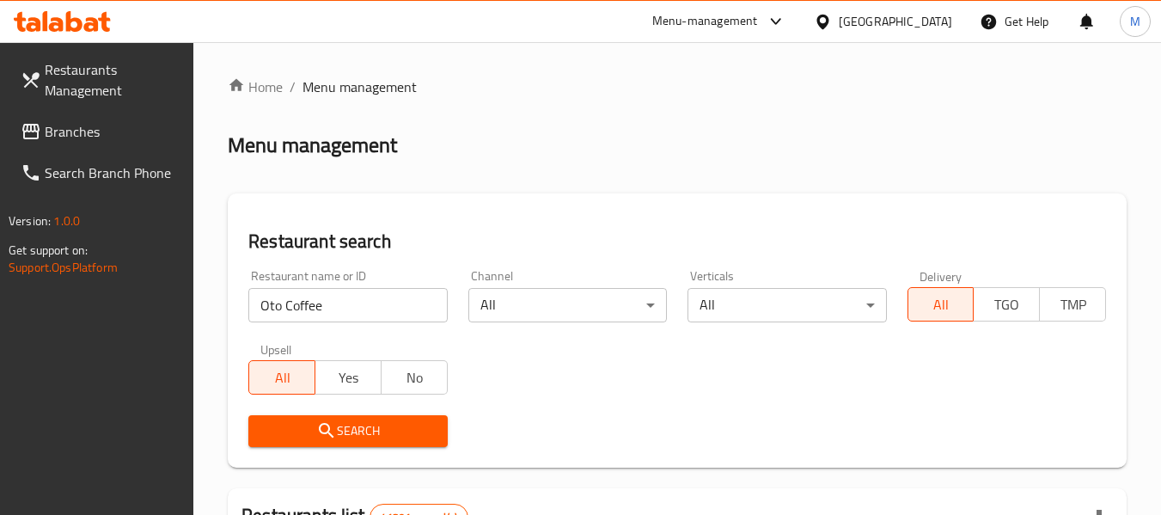
click at [313, 433] on span "Search" at bounding box center [347, 430] width 171 height 21
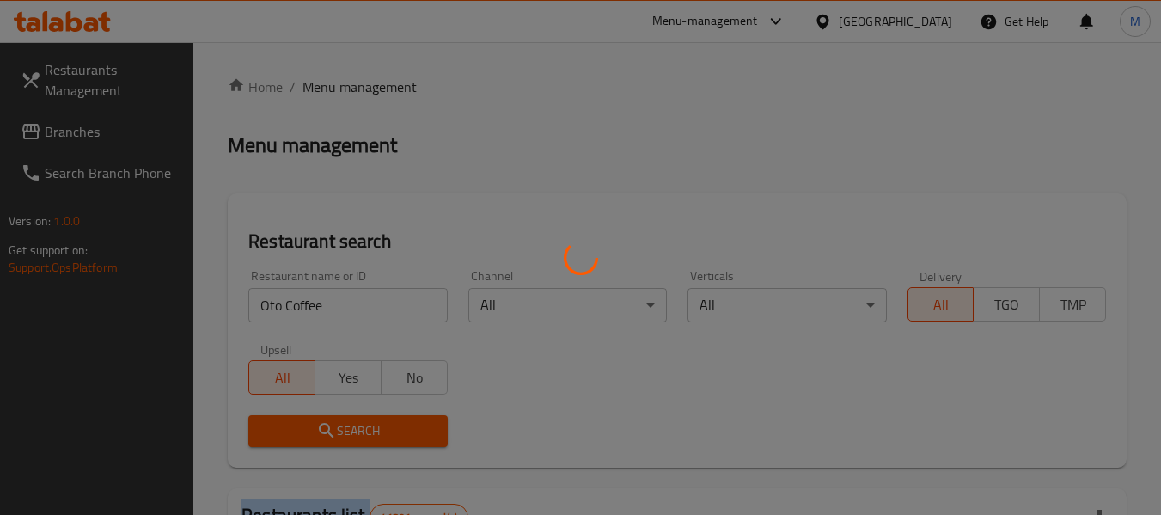
click at [313, 433] on div at bounding box center [580, 257] width 1161 height 515
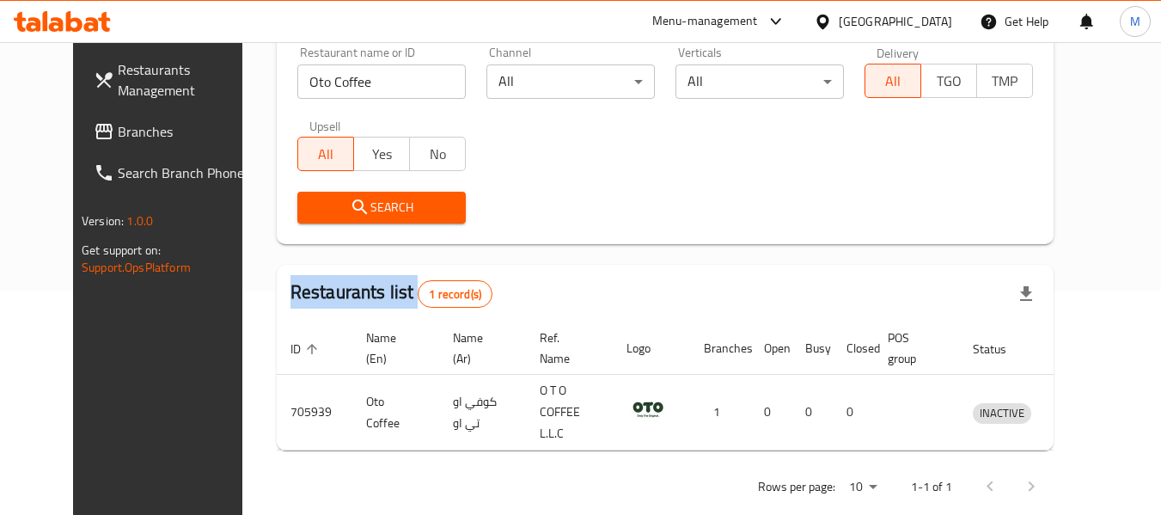
scroll to position [230, 0]
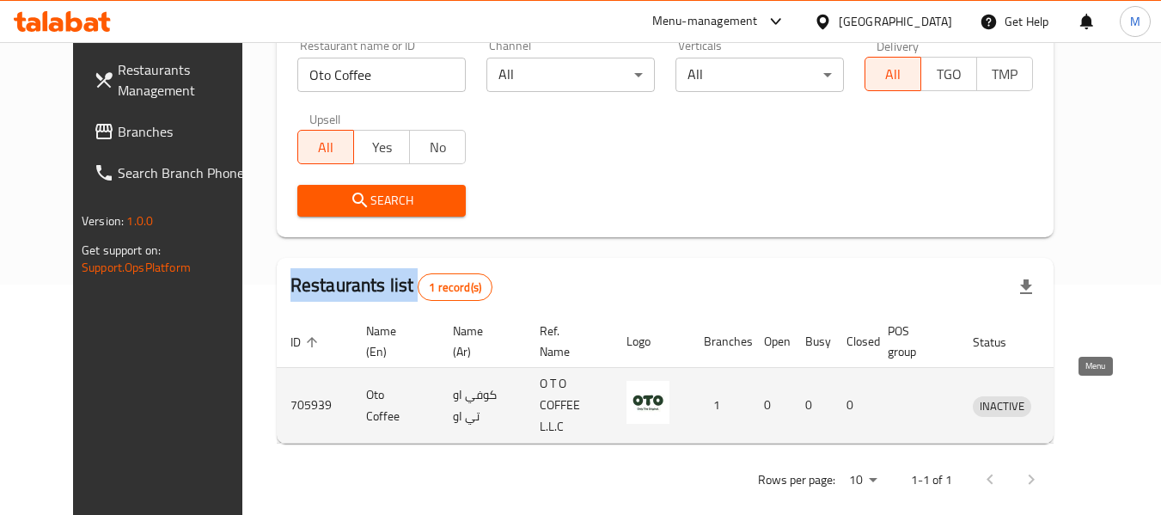
click at [1086, 395] on icon "enhanced table" at bounding box center [1075, 405] width 21 height 21
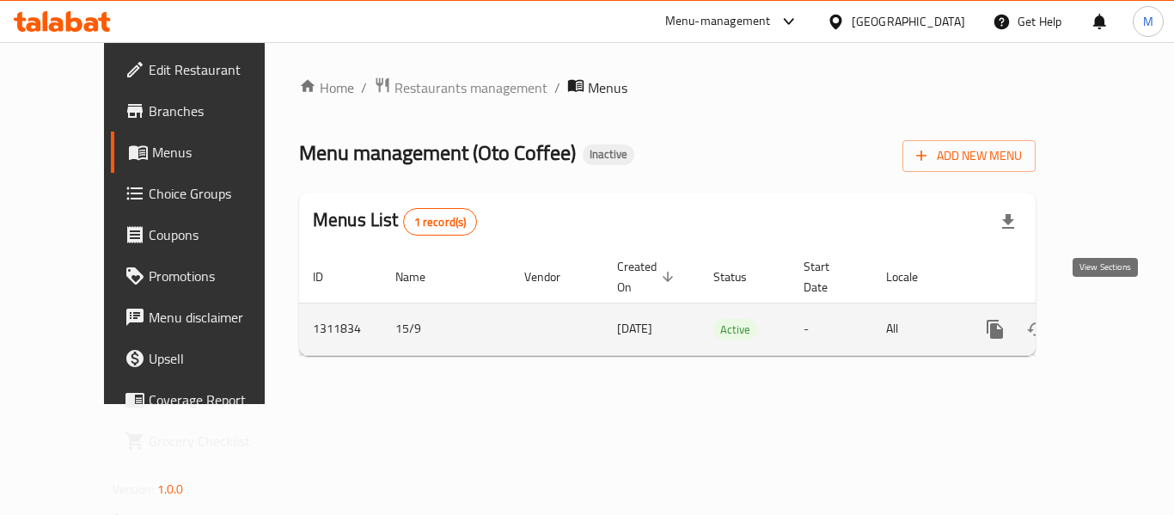
click at [1104, 308] on link "enhanced table" at bounding box center [1118, 328] width 41 height 41
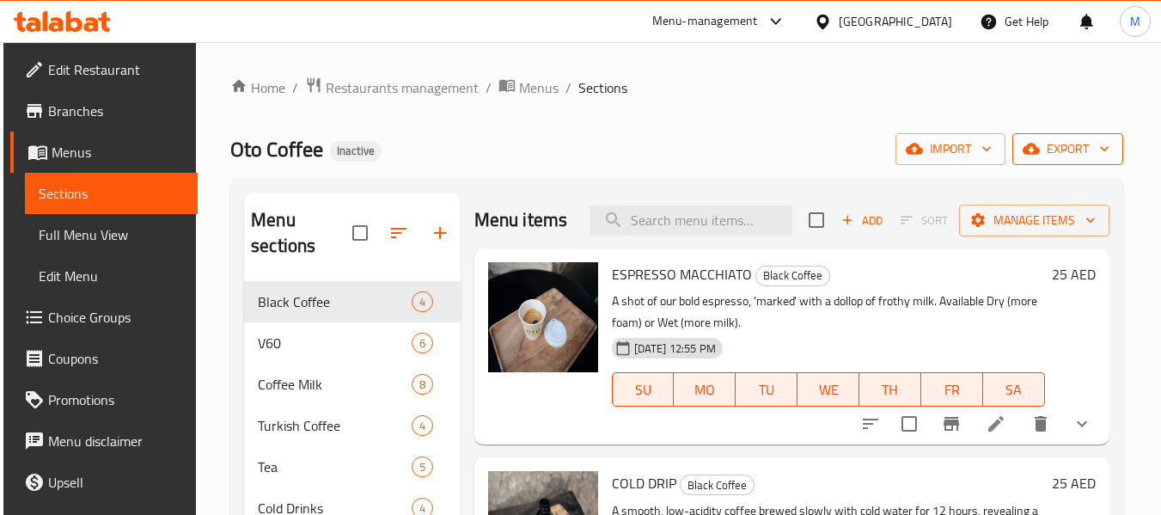
click at [1077, 160] on button "export" at bounding box center [1067, 149] width 111 height 32
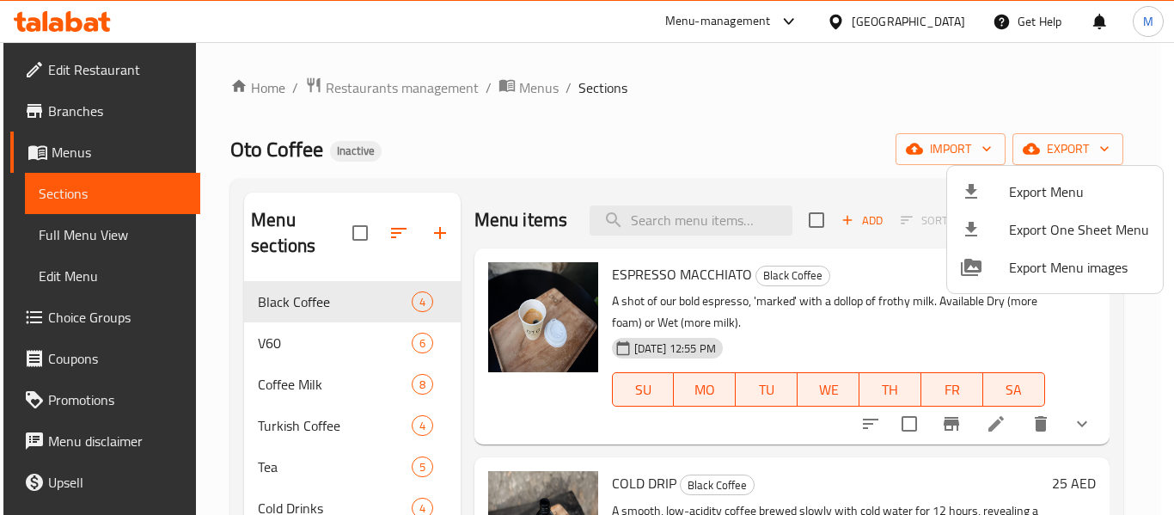
click at [1038, 181] on span "Export Menu" at bounding box center [1079, 191] width 140 height 21
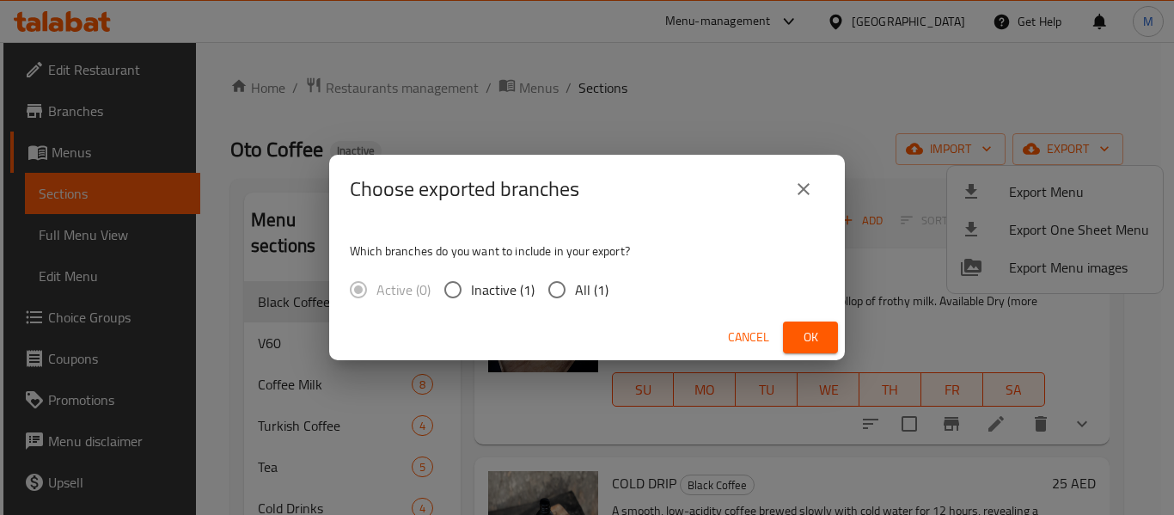
click at [588, 295] on span "All (1)" at bounding box center [592, 289] width 34 height 21
click at [575, 295] on input "All (1)" at bounding box center [557, 289] width 36 height 36
radio input "true"
click at [785, 338] on button "Ok" at bounding box center [810, 337] width 55 height 32
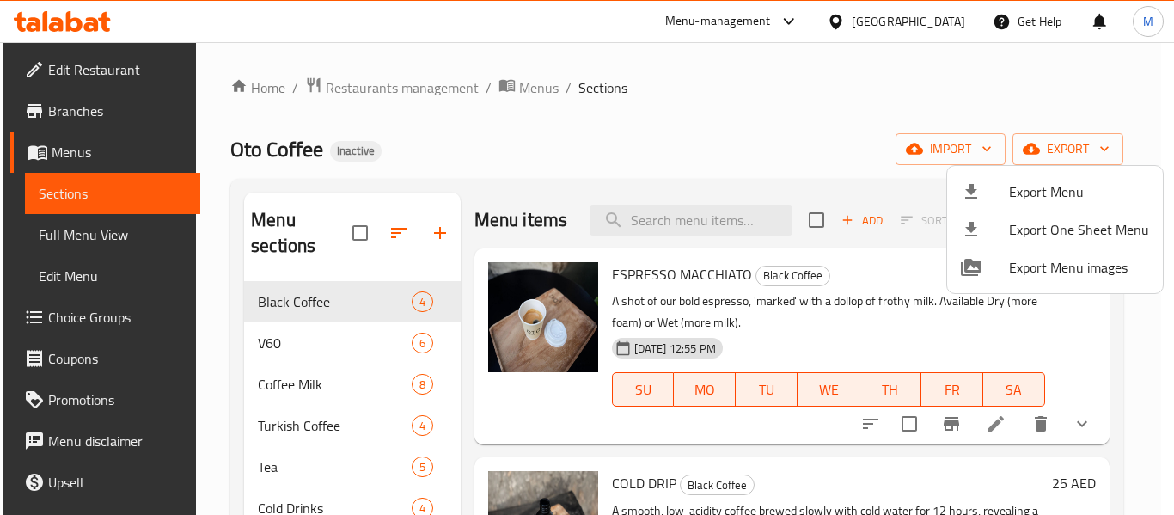
click at [912, 19] on div at bounding box center [587, 257] width 1174 height 515
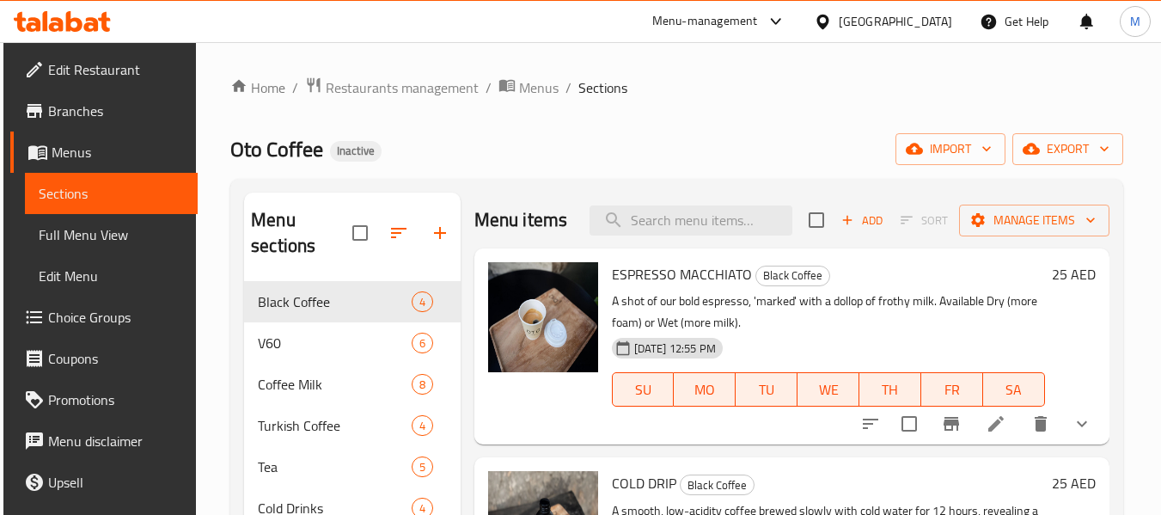
click at [912, 19] on div "United Arab Emirates" at bounding box center [895, 21] width 113 height 19
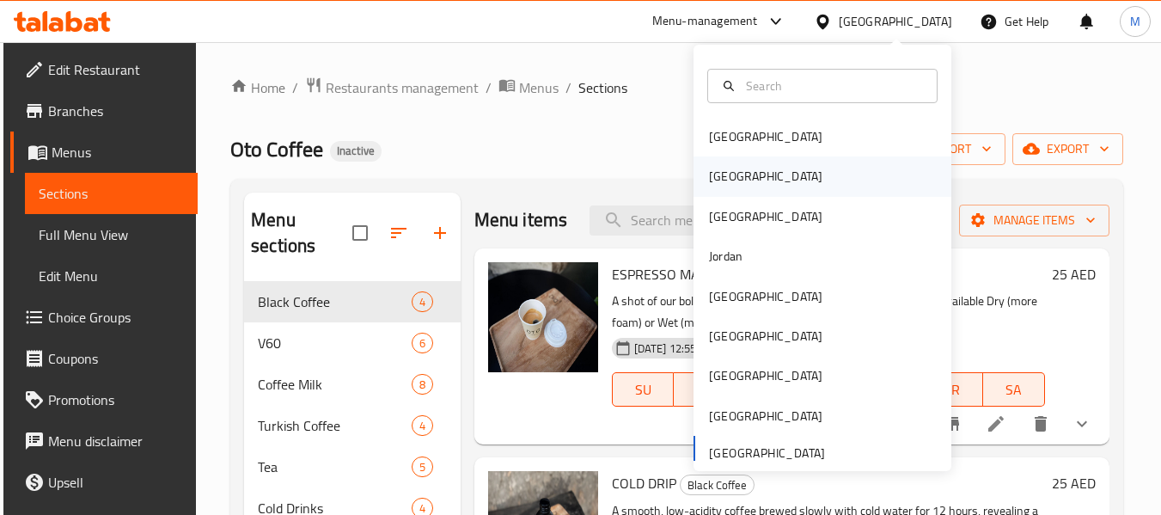
click at [709, 168] on div "[GEOGRAPHIC_DATA]" at bounding box center [765, 176] width 113 height 19
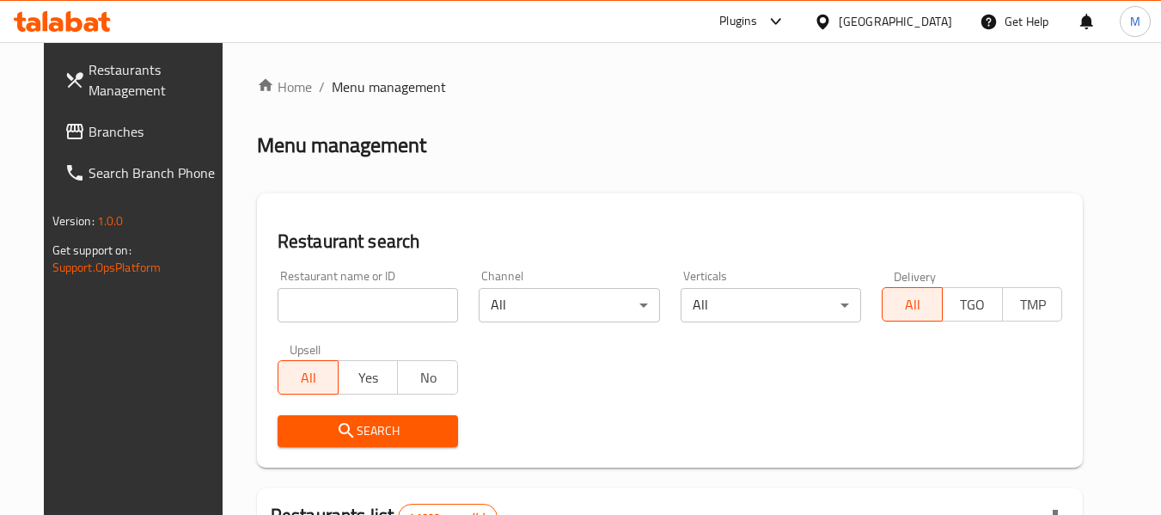
click at [88, 131] on span "Branches" at bounding box center [156, 131] width 136 height 21
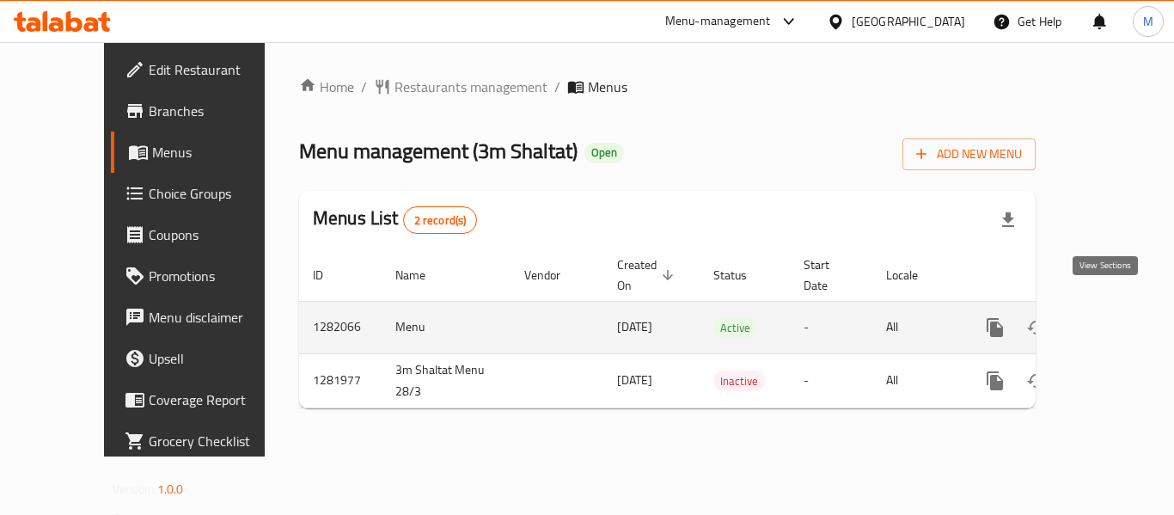
click at [1108, 317] on icon "enhanced table" at bounding box center [1118, 327] width 21 height 21
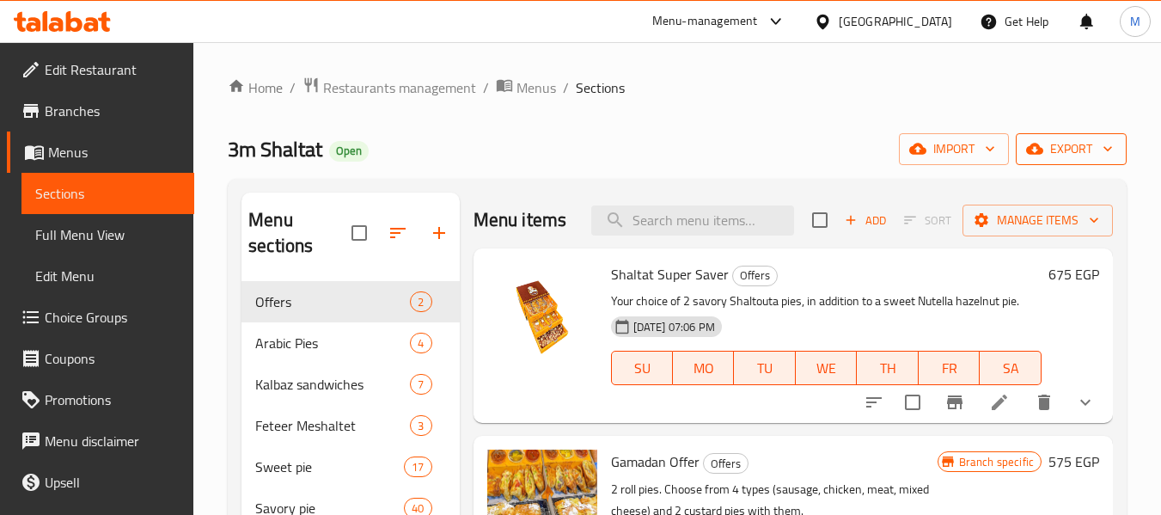
click at [1056, 145] on span "export" at bounding box center [1070, 148] width 83 height 21
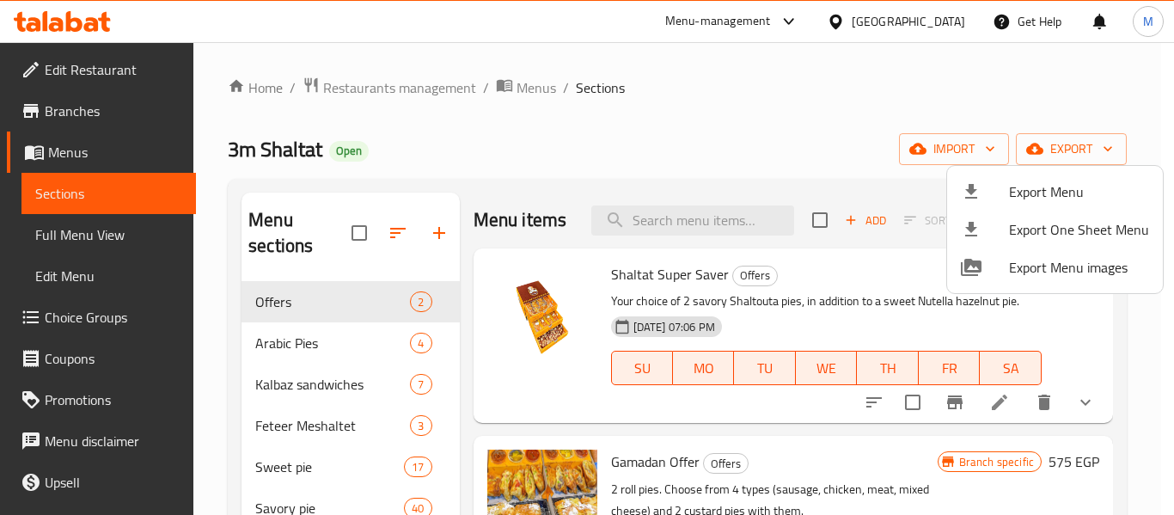
click at [1028, 185] on span "Export Menu" at bounding box center [1079, 191] width 140 height 21
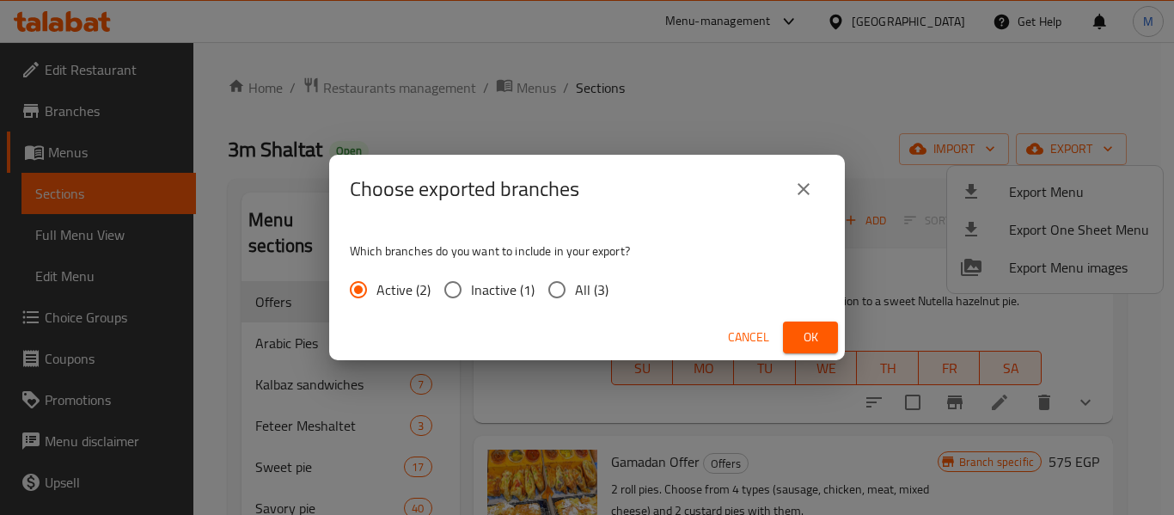
click at [585, 290] on span "All (3)" at bounding box center [592, 289] width 34 height 21
click at [575, 290] on input "All (3)" at bounding box center [557, 289] width 36 height 36
radio input "true"
click at [798, 329] on span "Ok" at bounding box center [809, 336] width 27 height 21
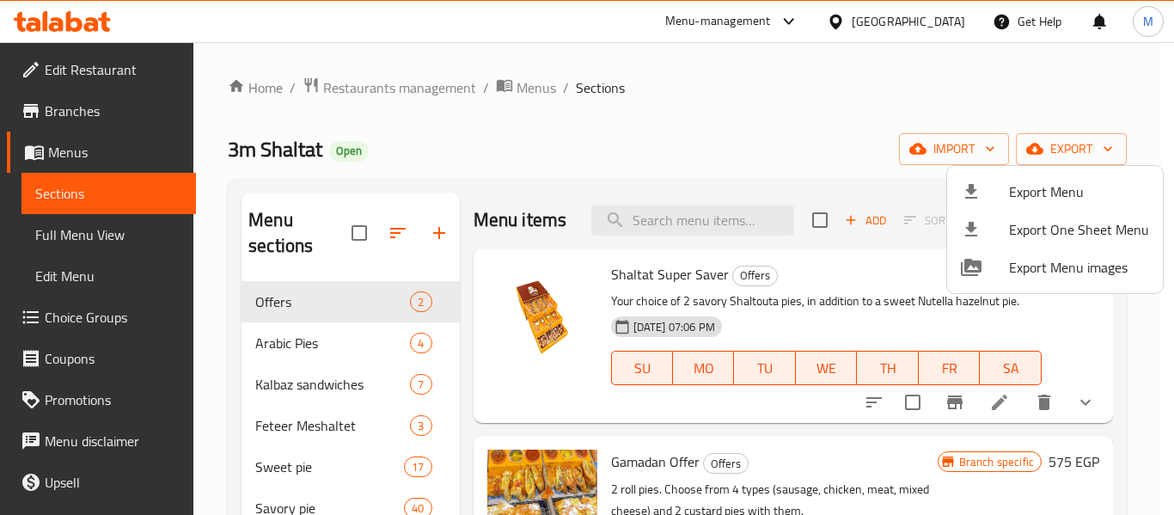
click at [750, 106] on div at bounding box center [587, 257] width 1174 height 515
